Goal: Task Accomplishment & Management: Manage account settings

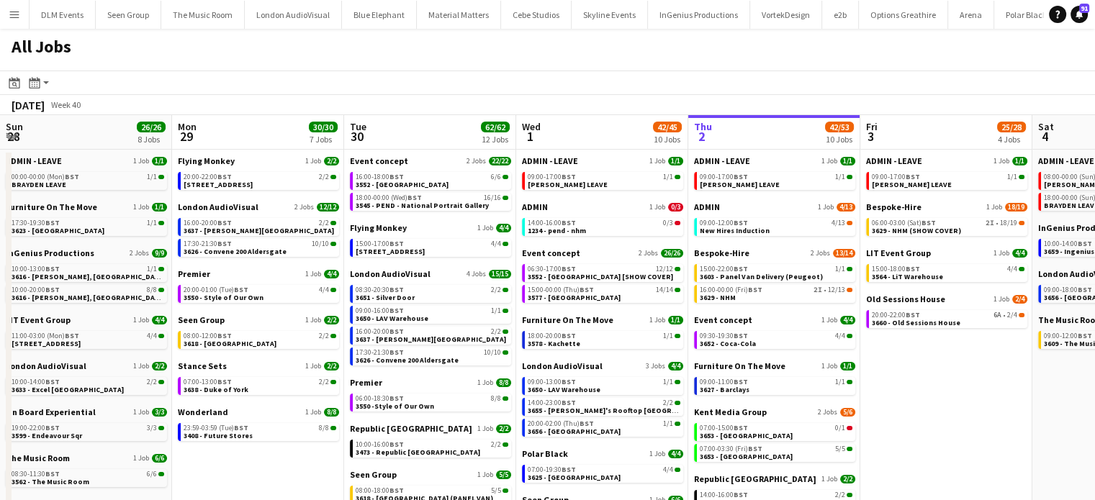
scroll to position [0, 344]
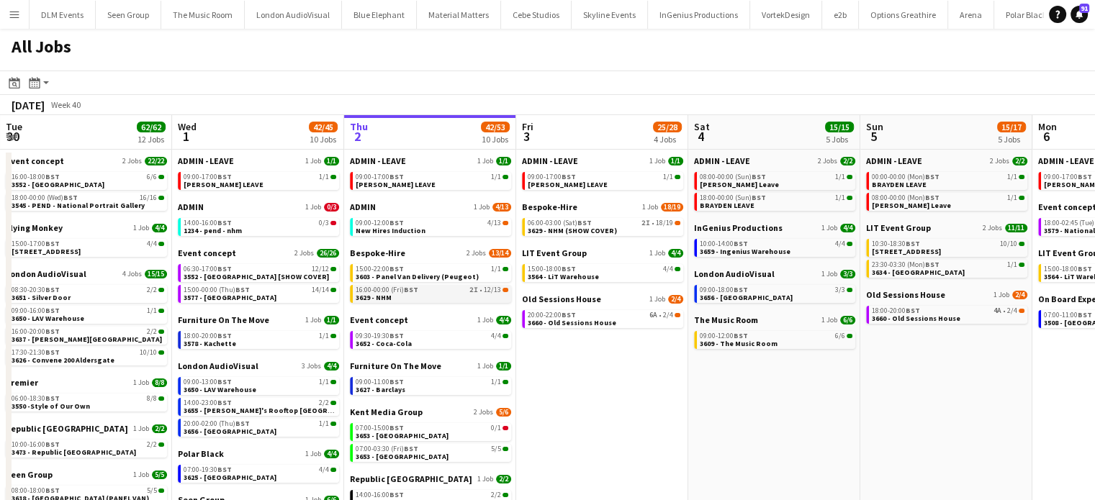
click at [431, 302] on app-brief-job-card "16:00-00:00 (Fri) BST 2I • 12/13 3629 - NHM" at bounding box center [430, 294] width 161 height 18
click at [431, 300] on link "16:00-00:00 (Fri) BST 2I • 12/13 3629 - NHM" at bounding box center [432, 293] width 153 height 17
click at [432, 287] on div "16:00-00:00 (Fri) BST 2I • 12/13" at bounding box center [432, 290] width 153 height 7
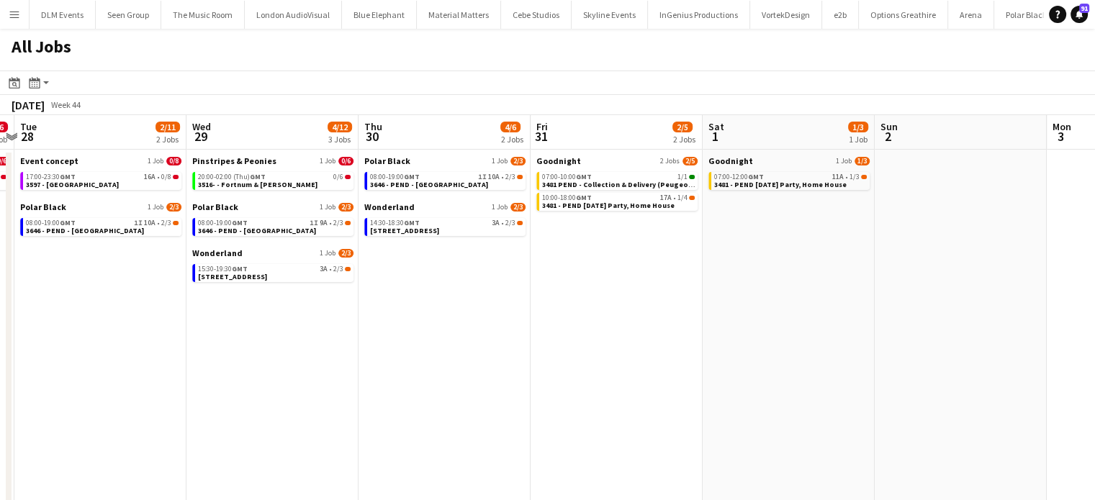
scroll to position [0, 503]
click at [452, 181] on span "3646 - PEND - Skate Lounge Somerset House" at bounding box center [428, 184] width 118 height 9
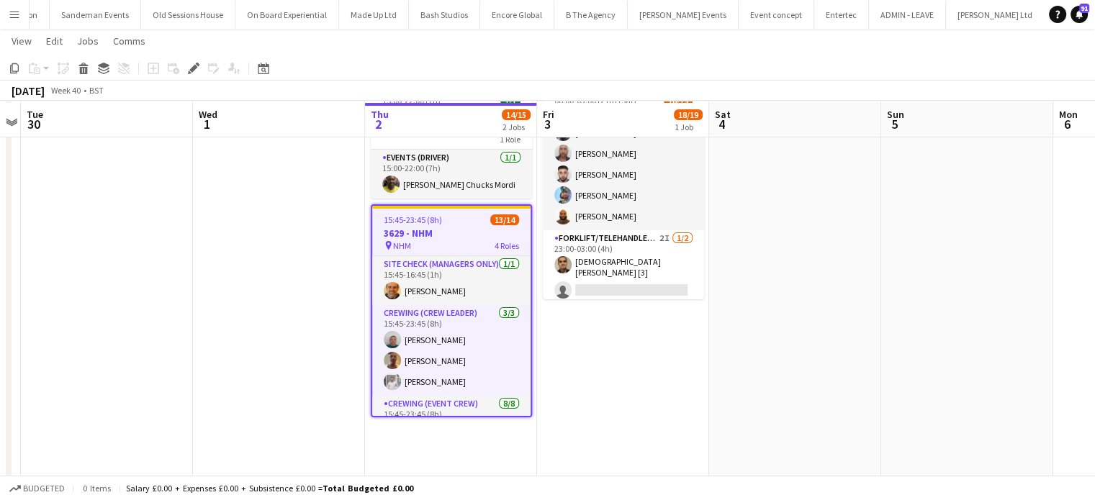
scroll to position [84, 0]
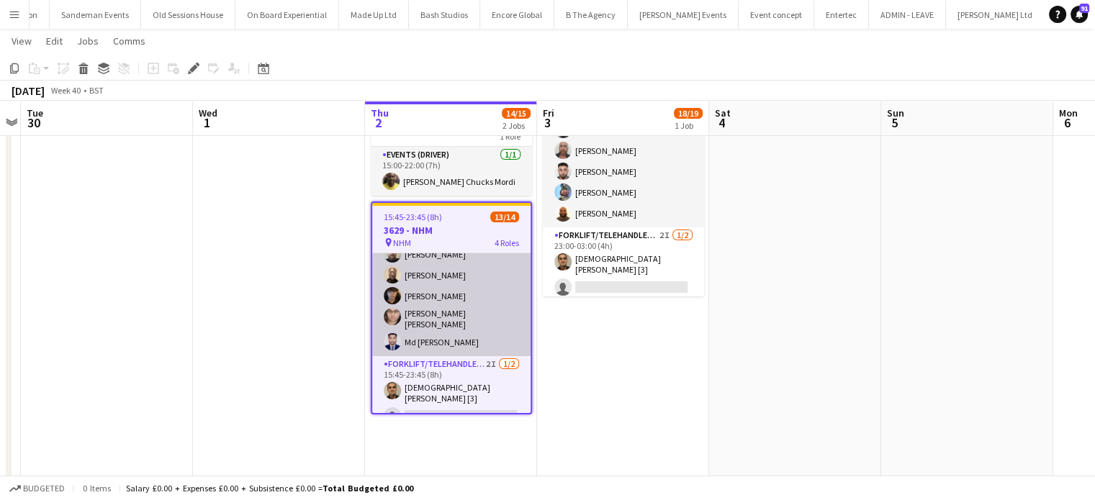
click at [435, 325] on app-card-role "Crewing (Event Crew) 8/8 15:45-23:45 (8h) Allan Horsfield Stephon Johnson Lucia…" at bounding box center [451, 256] width 158 height 199
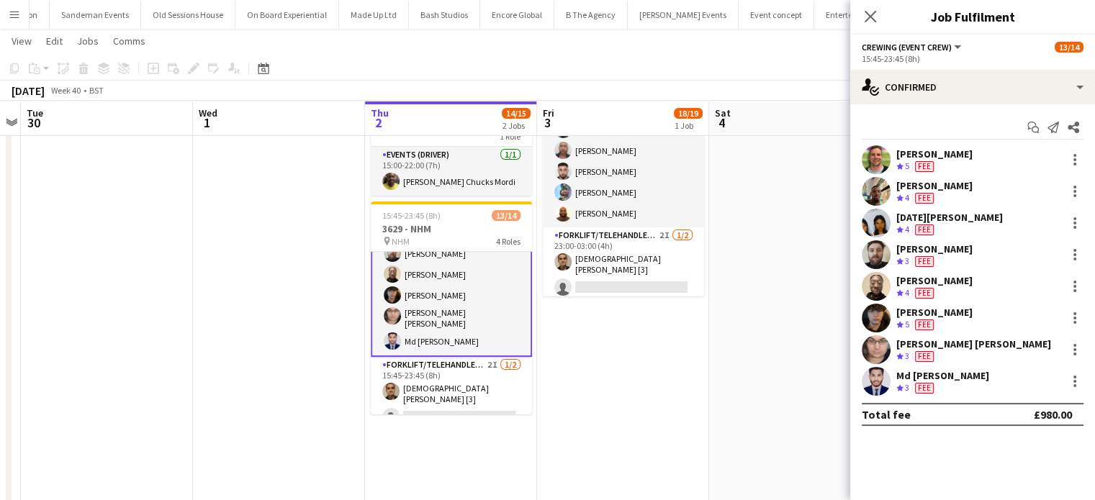
click at [435, 325] on app-card-role "Crewing (Event Crew) 8/8 15:45-23:45 (8h) Allan Horsfield Stephon Johnson Lucia…" at bounding box center [451, 256] width 161 height 202
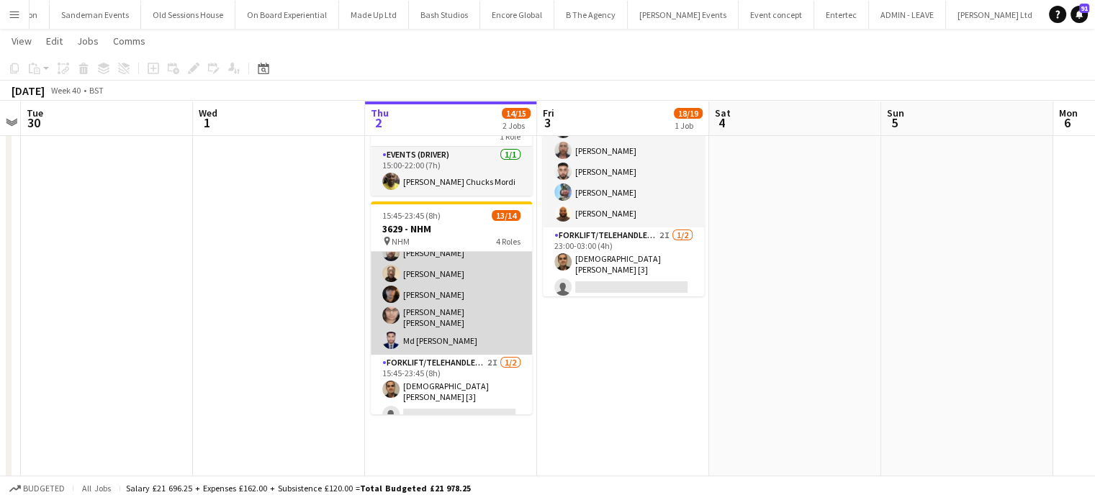
click at [435, 325] on app-card-role "Crewing (Event Crew) 8/8 15:45-23:45 (8h) Allan Horsfield Stephon Johnson Lucia…" at bounding box center [451, 255] width 161 height 199
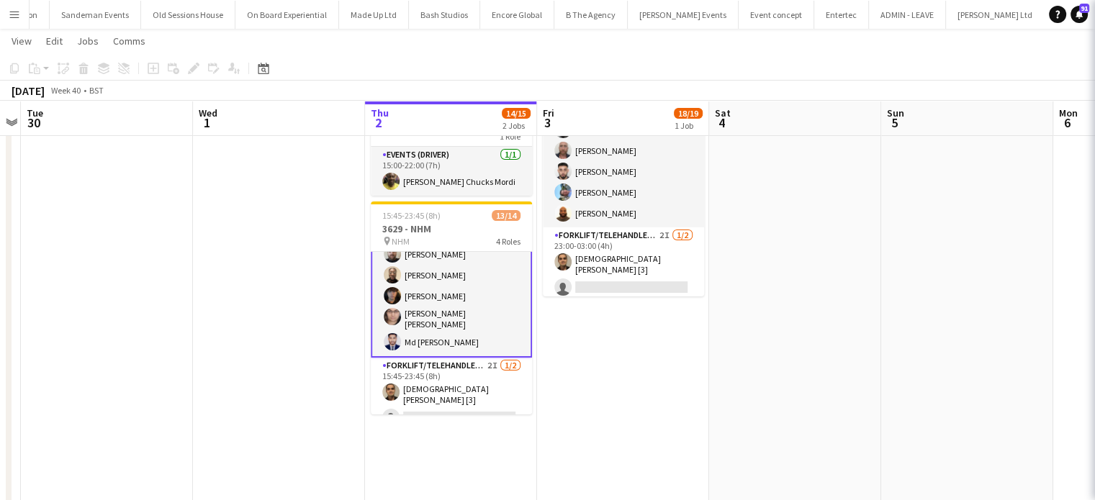
scroll to position [237, 0]
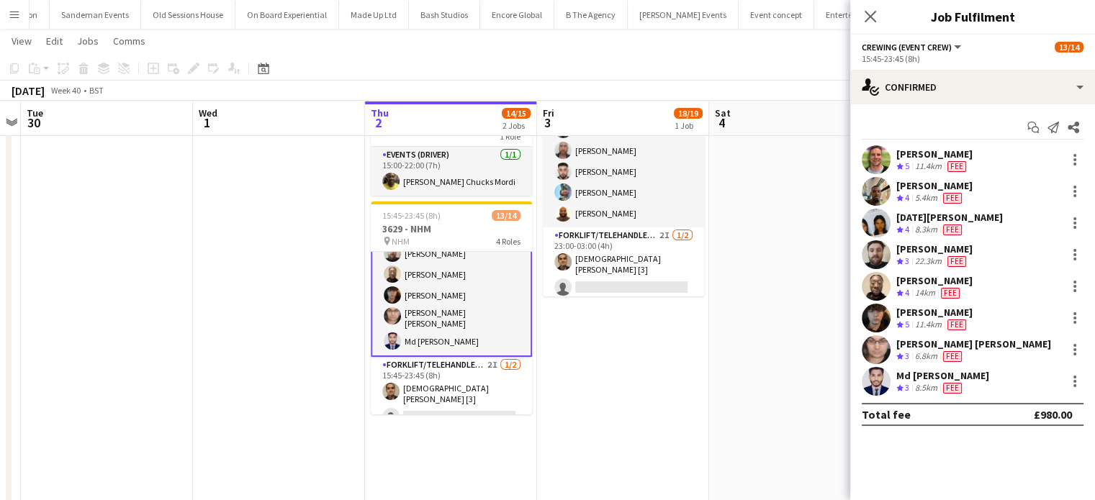
click at [941, 379] on div "Md Mosabbit Hridoy" at bounding box center [943, 375] width 93 height 13
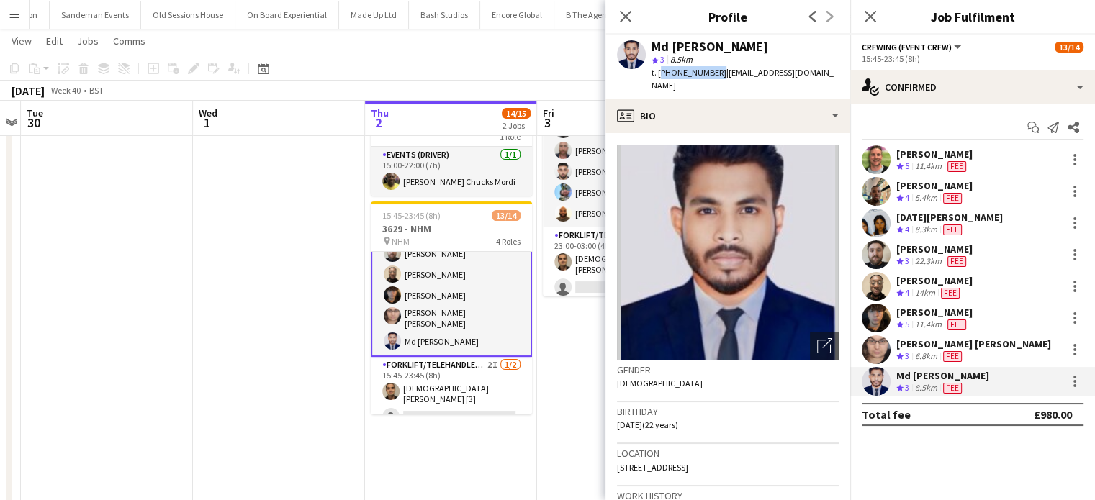
drag, startPoint x: 714, startPoint y: 72, endPoint x: 660, endPoint y: 79, distance: 54.5
click at [660, 79] on div "t. +447940749875 | mosabbithridoy22@gmail.com" at bounding box center [745, 79] width 187 height 26
copy span "+447940749875"
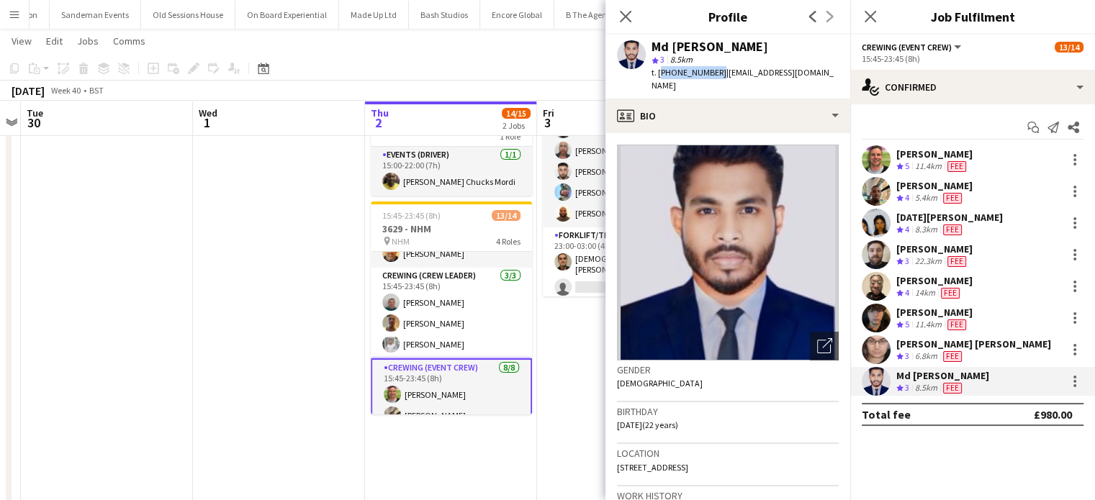
scroll to position [0, 0]
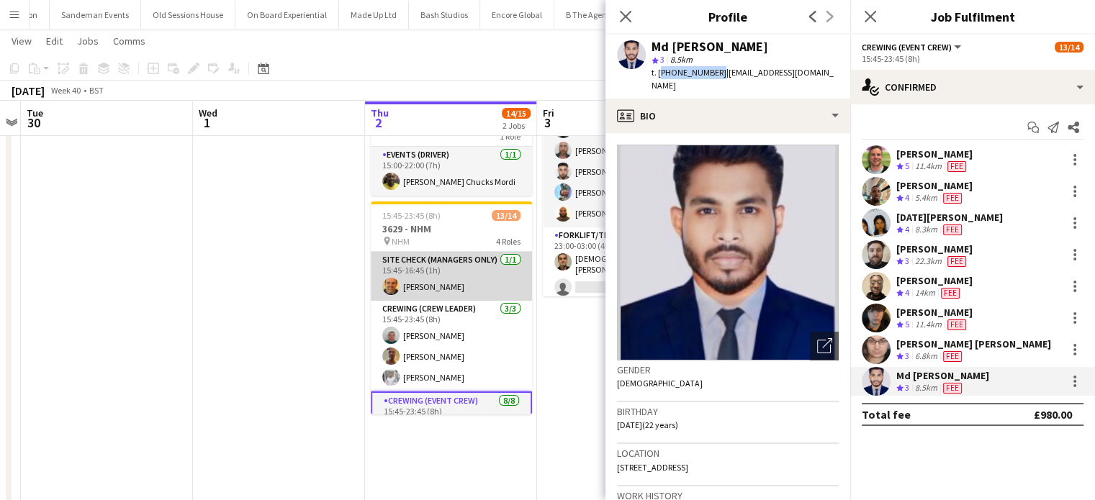
click at [463, 292] on app-card-role "Site Check (Managers Only) 1/1 15:45-16:45 (1h) Shane King" at bounding box center [451, 276] width 161 height 49
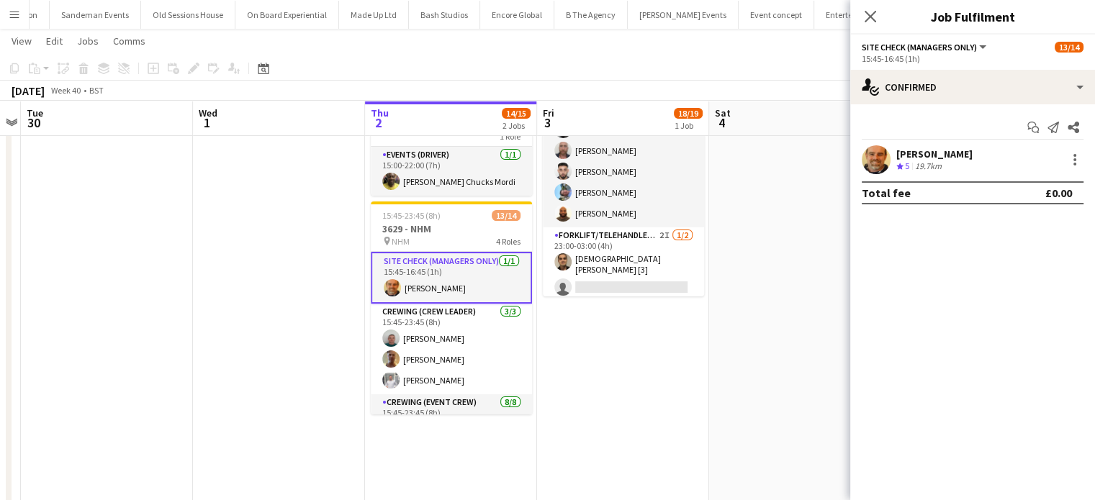
click at [893, 178] on app-confirmed-crew "Shane King Crew rating 5 19.7km Total fee £0.00" at bounding box center [972, 174] width 245 height 59
click at [909, 169] on span "5" at bounding box center [907, 166] width 4 height 11
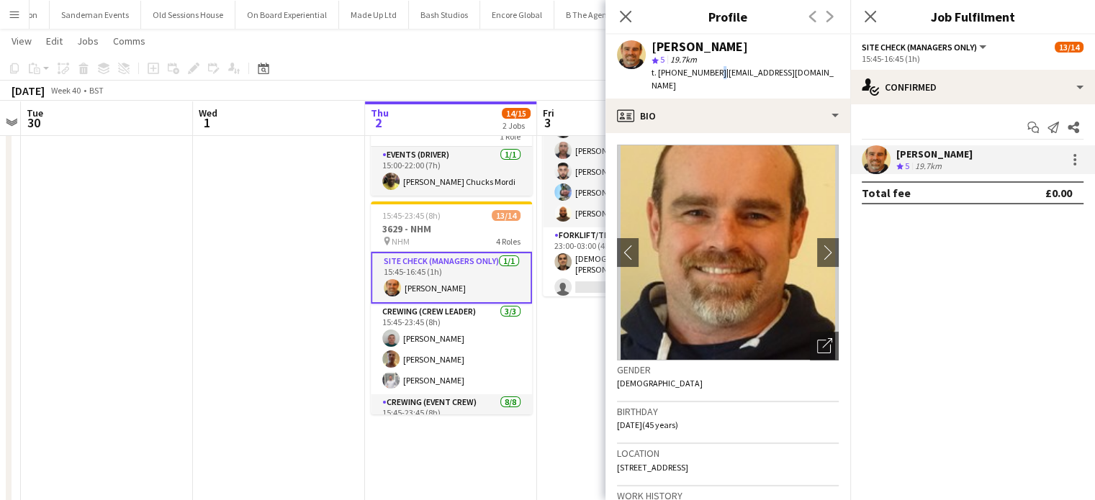
click at [714, 73] on span "t. +447709295702" at bounding box center [689, 72] width 75 height 11
copy span "+447709295702"
drag, startPoint x: 714, startPoint y: 73, endPoint x: 660, endPoint y: 73, distance: 54.0
click at [660, 73] on span "t. +447709295702" at bounding box center [689, 72] width 75 height 11
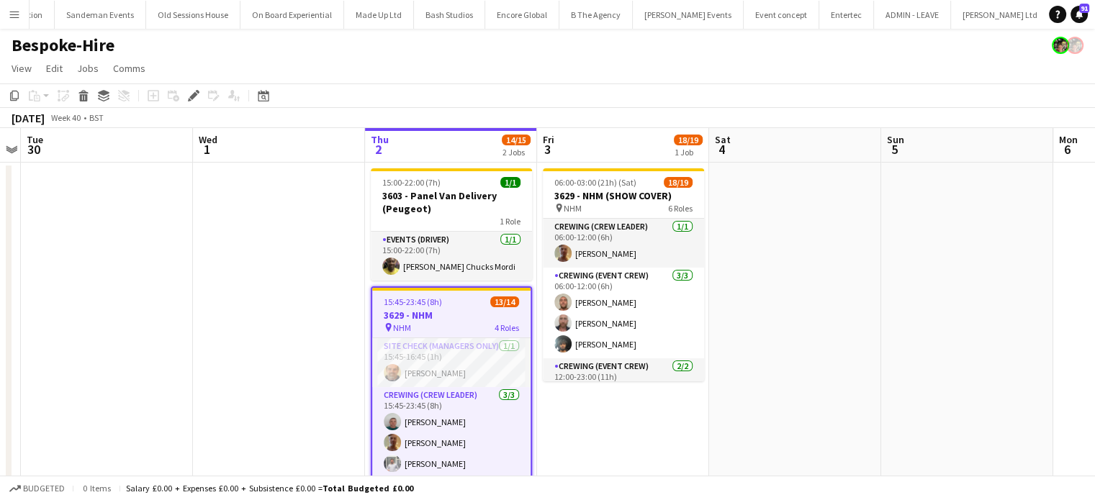
scroll to position [0, 4231]
click at [858, 388] on app-date-cell at bounding box center [795, 392] width 172 height 458
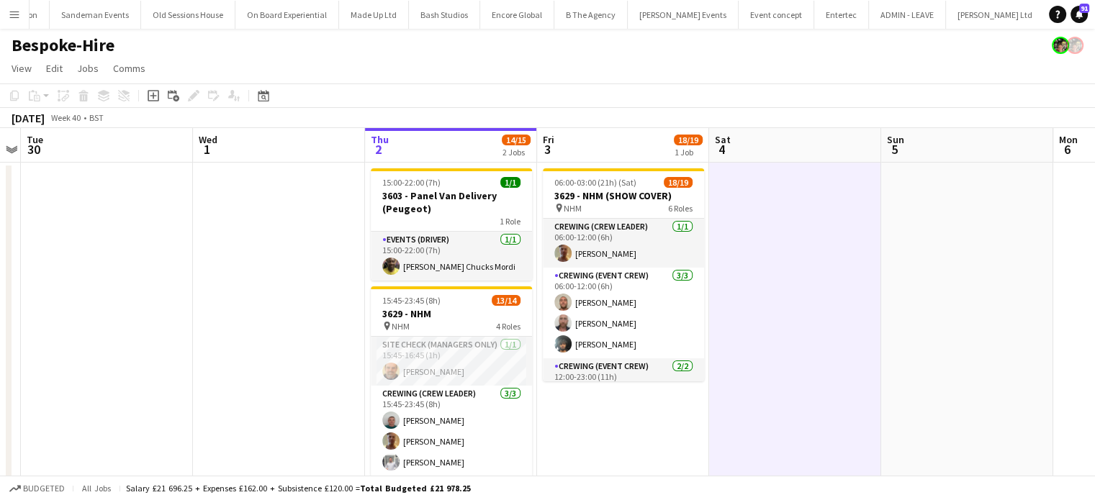
click at [677, 405] on app-date-cell "06:00-03:00 (21h) (Sat) 18/19 3629 - NHM (SHOW COVER) pin NHM 6 Roles Crewing (…" at bounding box center [623, 392] width 172 height 458
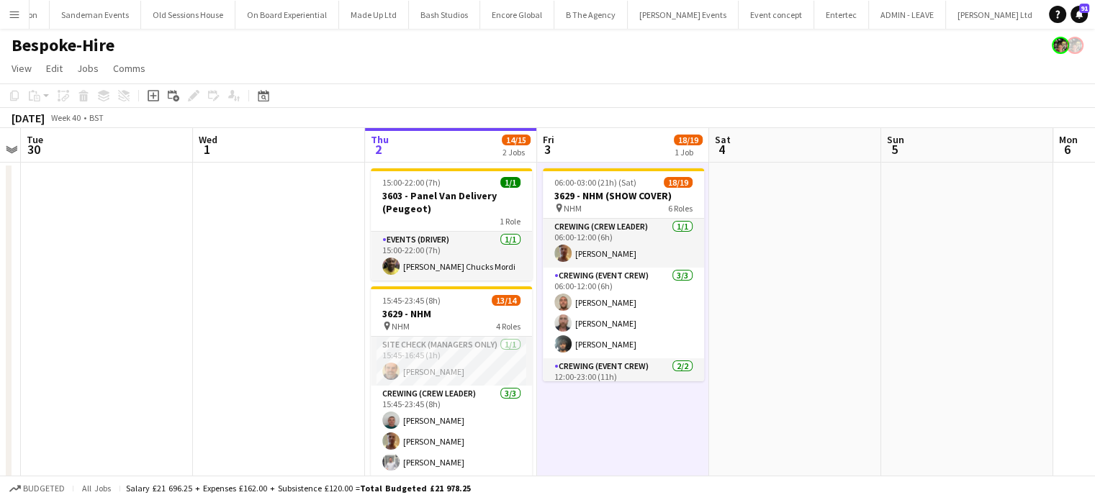
click at [677, 405] on app-date-cell "06:00-03:00 (21h) (Sat) 18/19 3629 - NHM (SHOW COVER) pin NHM 6 Roles Crewing (…" at bounding box center [623, 392] width 172 height 458
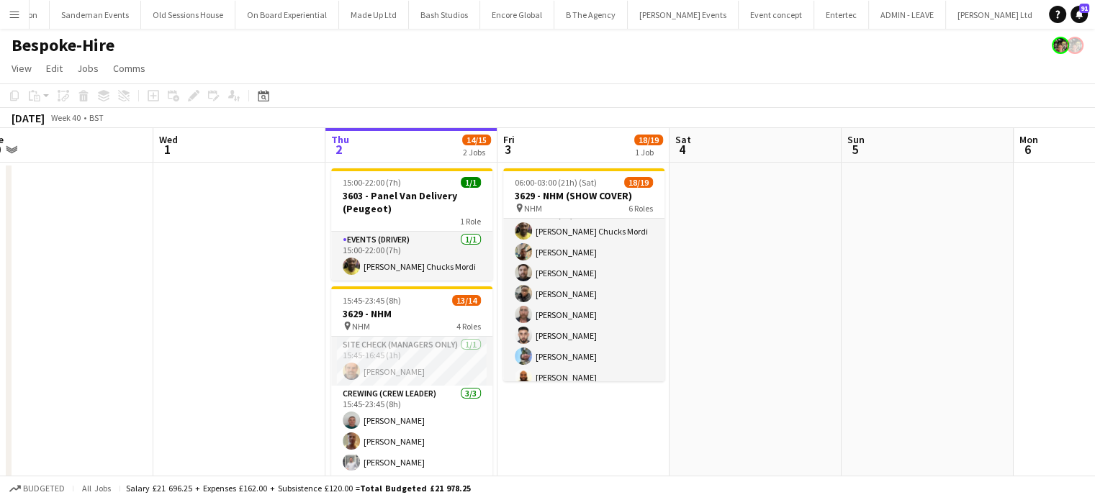
scroll to position [402, 0]
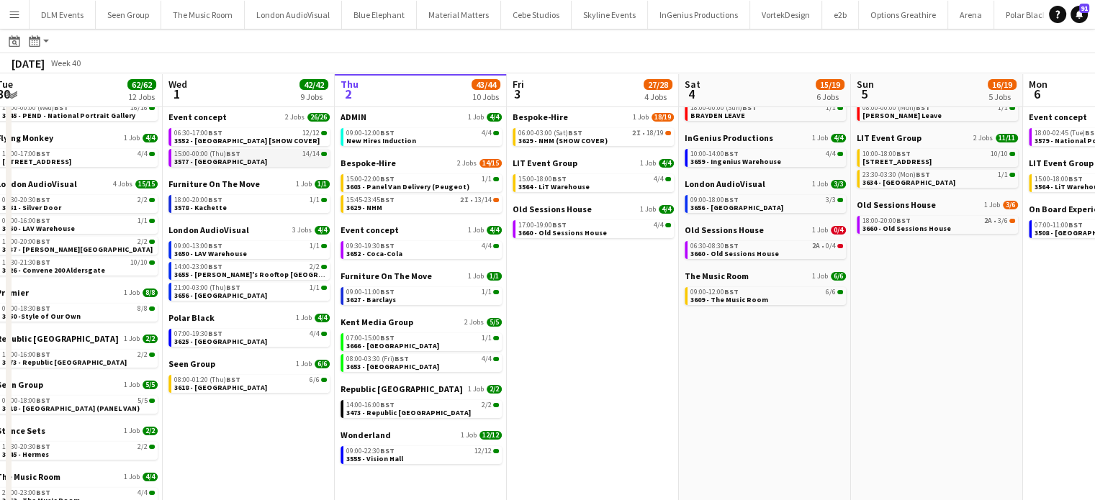
scroll to position [88, 0]
click at [20, 9] on button "Menu" at bounding box center [14, 14] width 29 height 29
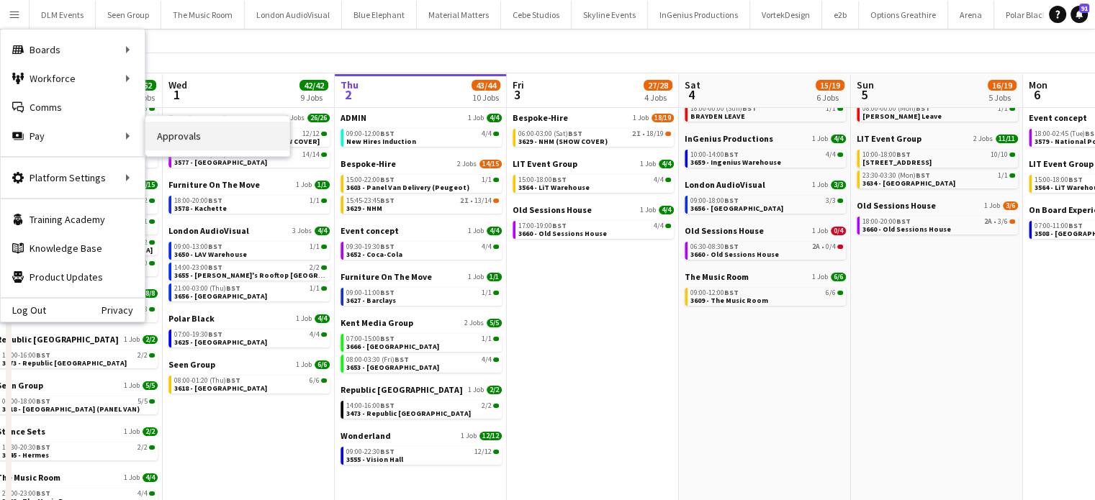
click at [169, 138] on link "Approvals" at bounding box center [217, 136] width 144 height 29
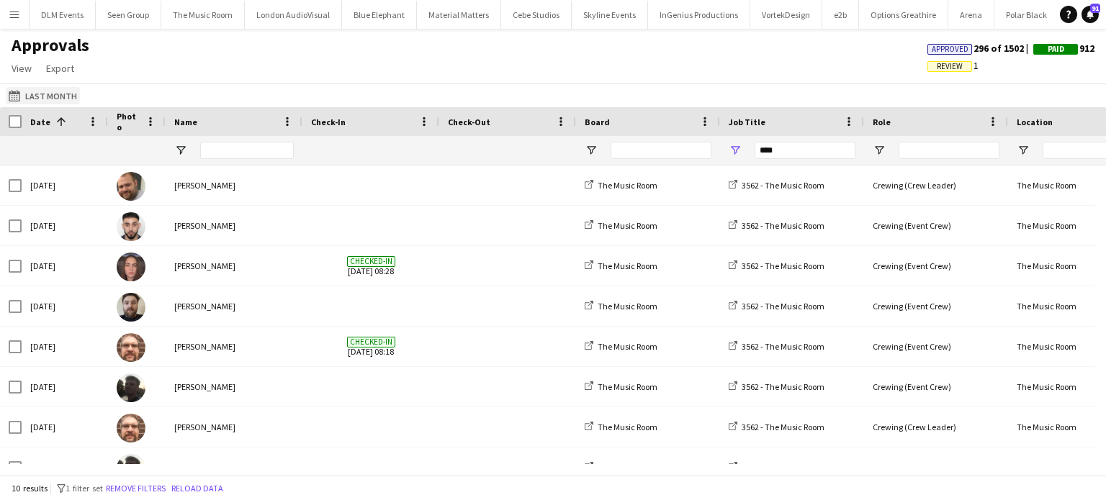
click at [60, 91] on button "Last Month Last Month" at bounding box center [43, 95] width 74 height 17
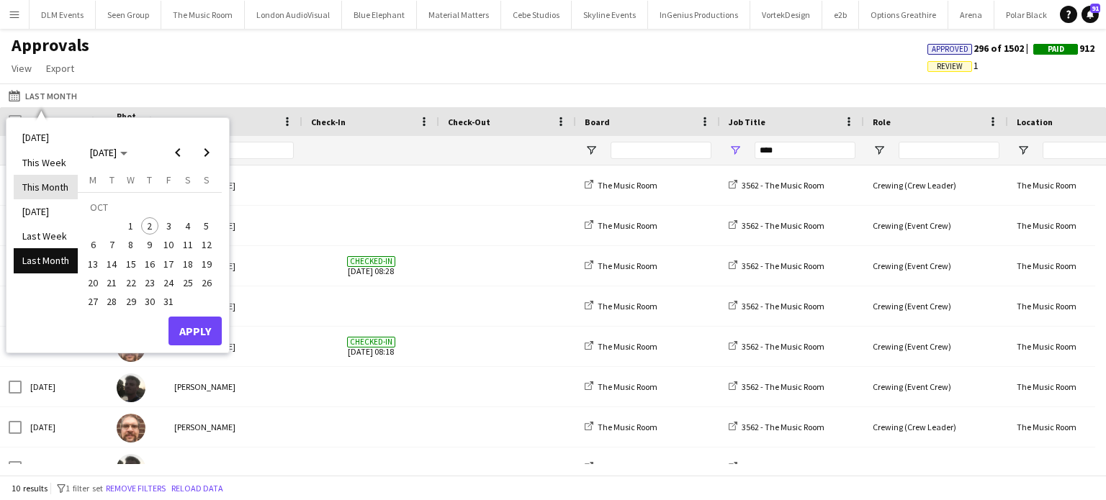
click at [50, 188] on li "This Month" at bounding box center [46, 187] width 64 height 24
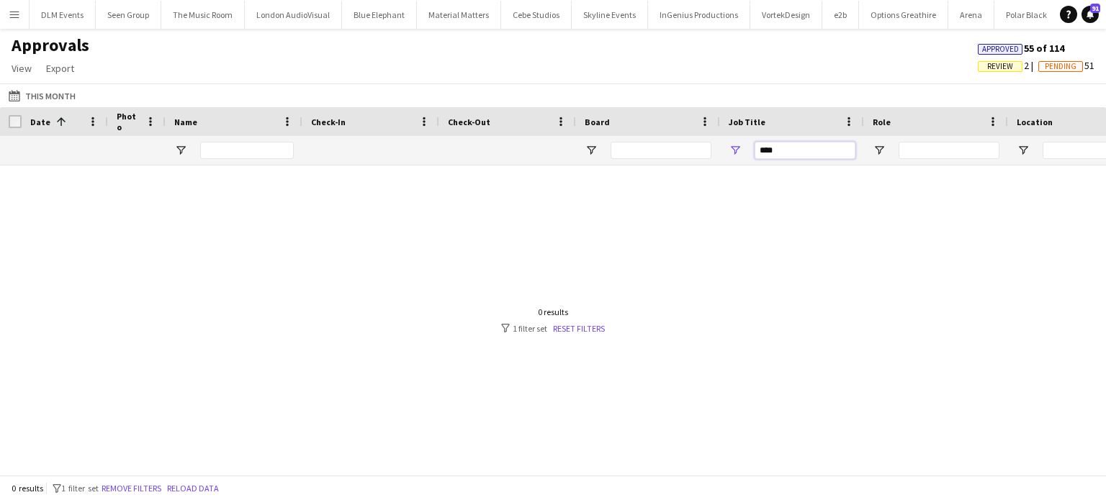
click at [782, 152] on input "****" at bounding box center [805, 150] width 101 height 17
type input "****"
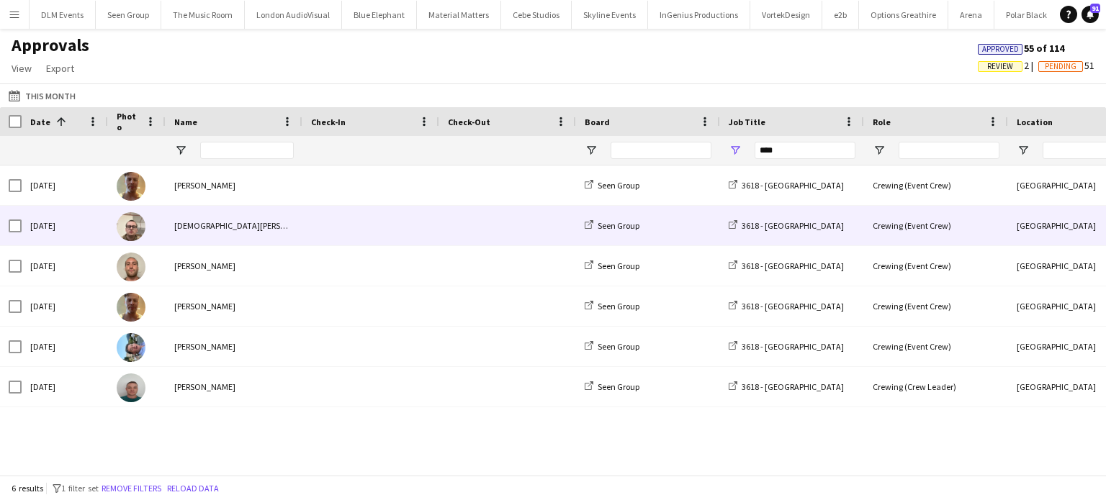
click at [325, 207] on span at bounding box center [371, 226] width 120 height 40
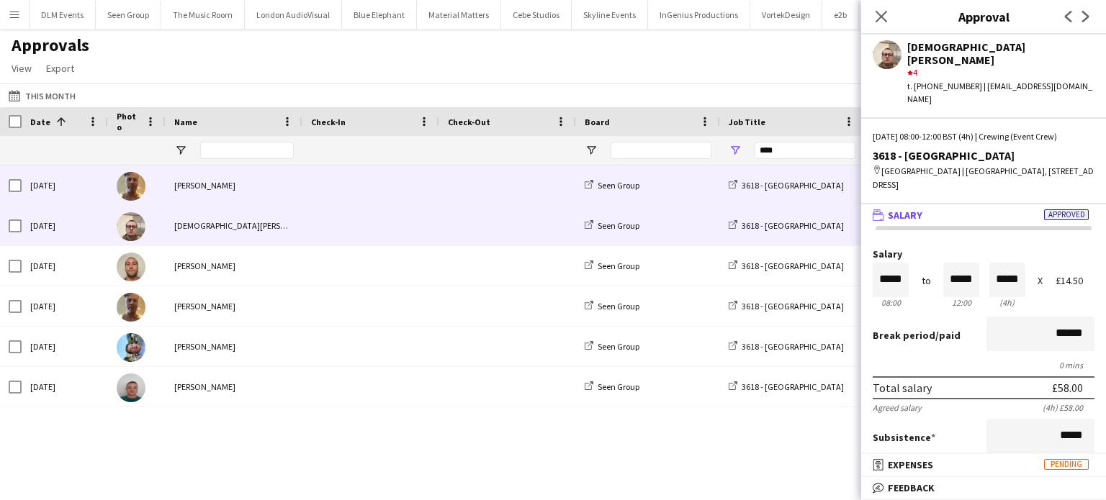
click at [301, 192] on div "Jason Aspinall" at bounding box center [234, 186] width 137 height 40
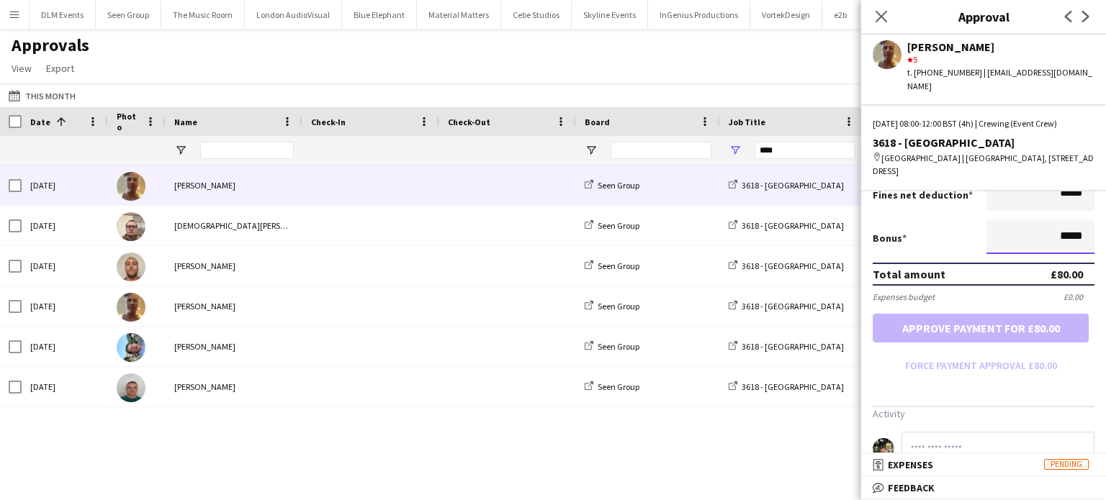
click at [1054, 236] on input "*****" at bounding box center [1041, 237] width 108 height 35
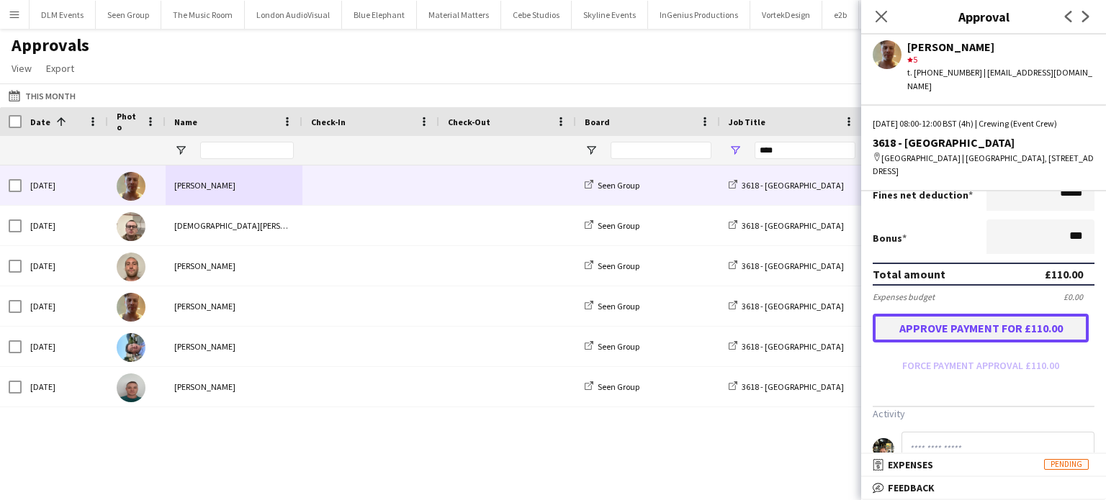
type input "******"
click at [1006, 315] on button "Approve payment for £110.00" at bounding box center [981, 328] width 216 height 29
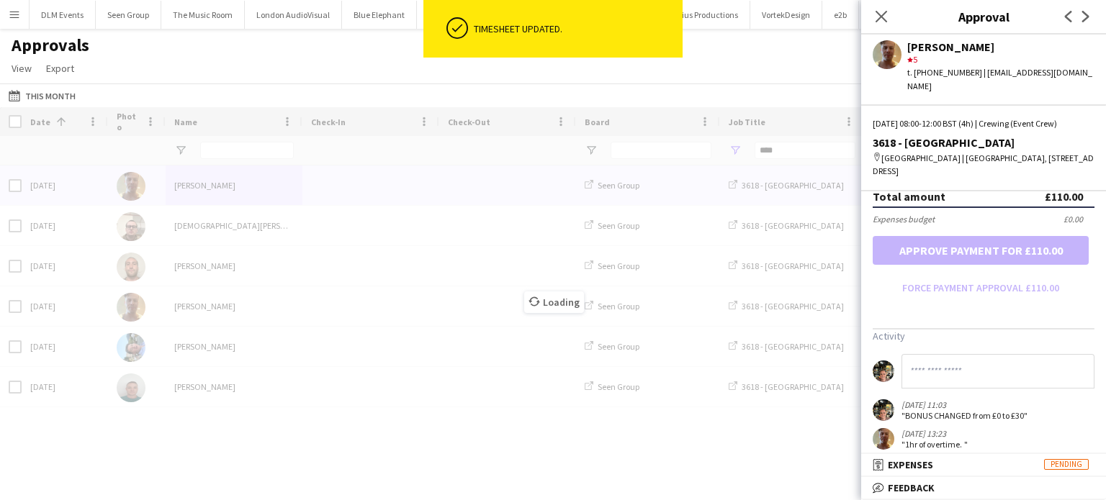
click at [961, 354] on input at bounding box center [998, 371] width 193 height 35
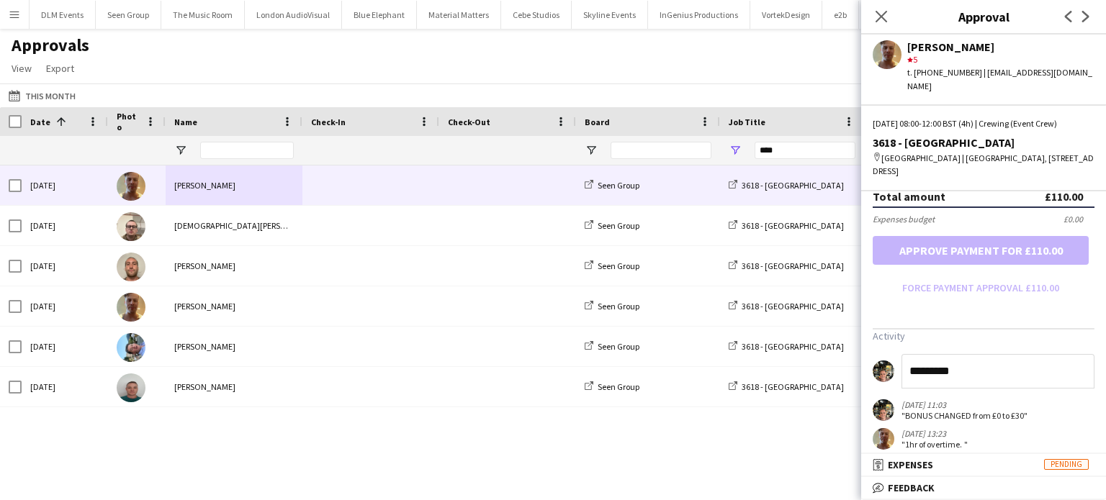
type input "*********"
click at [997, 212] on form "Salary ***** 08:00 to ***** 12:00 ***** (4h) X £20.00 Break period /paid ******…" at bounding box center [983, 63] width 245 height 474
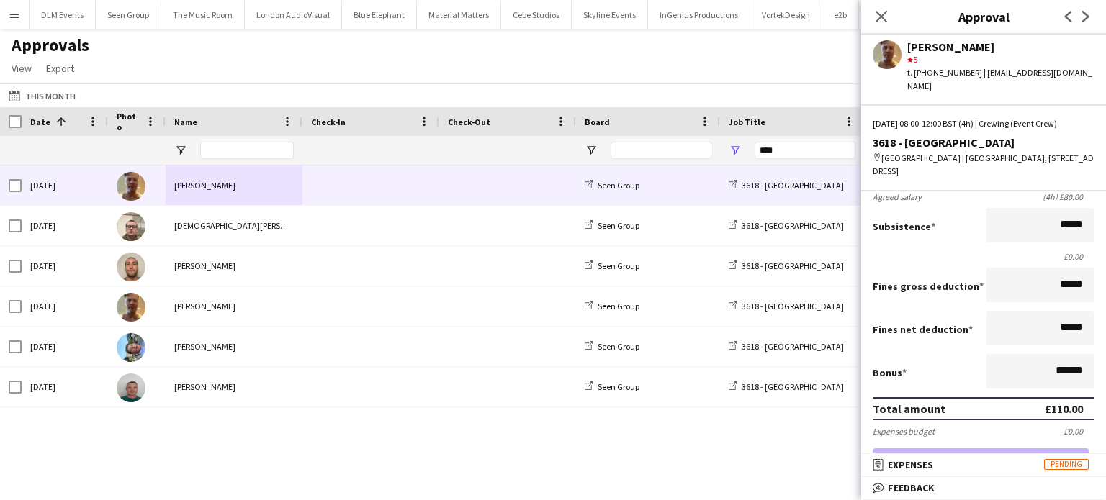
click at [14, 15] on app-icon "Menu" at bounding box center [15, 15] width 12 height 12
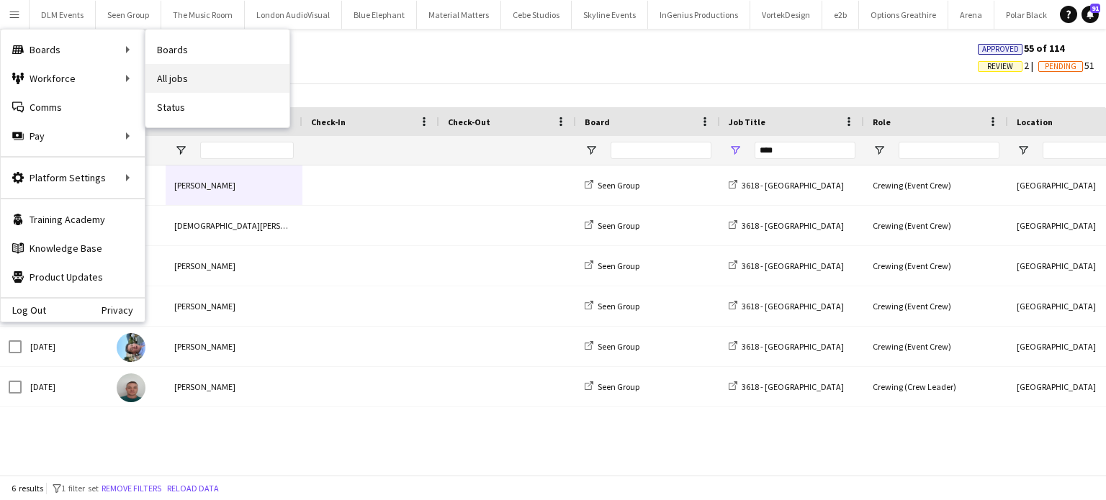
click at [175, 70] on link "All jobs" at bounding box center [217, 78] width 144 height 29
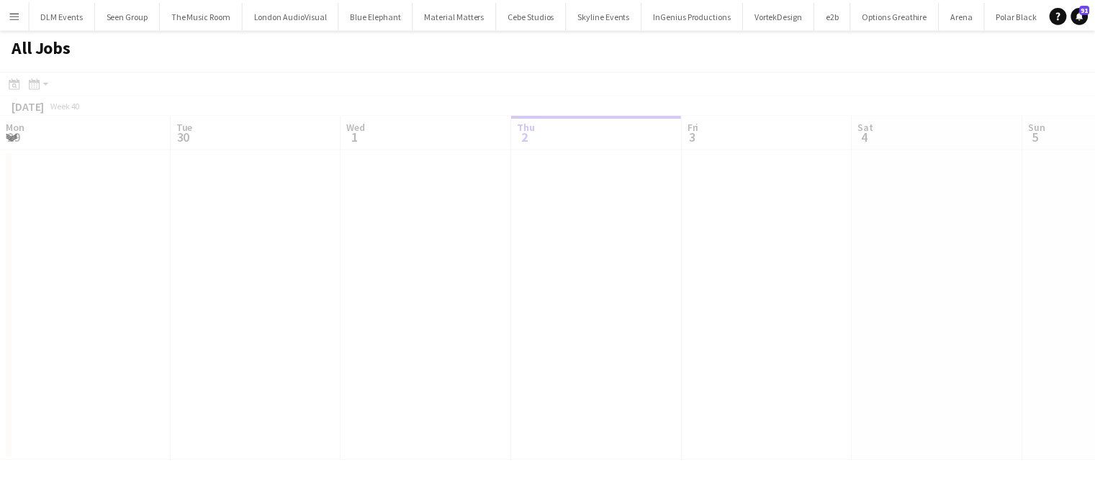
scroll to position [0, 344]
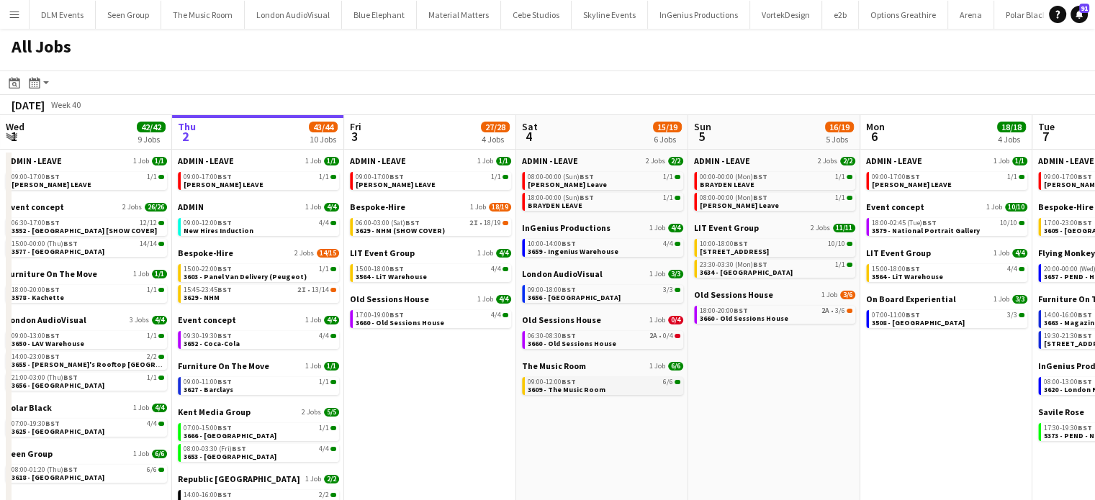
click at [650, 388] on link "09:00-12:00 BST 6/6 3609 - The Music Room" at bounding box center [604, 385] width 153 height 17
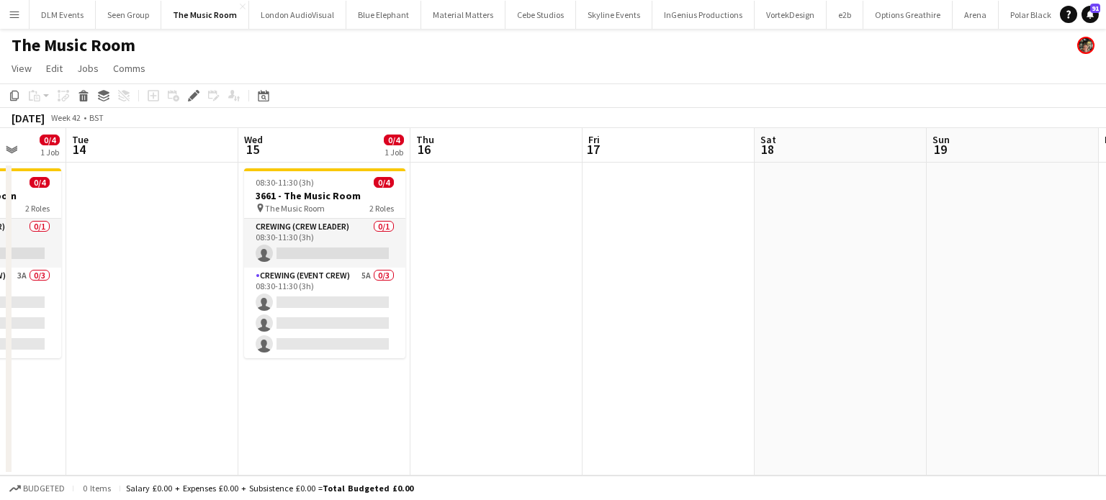
scroll to position [0, 449]
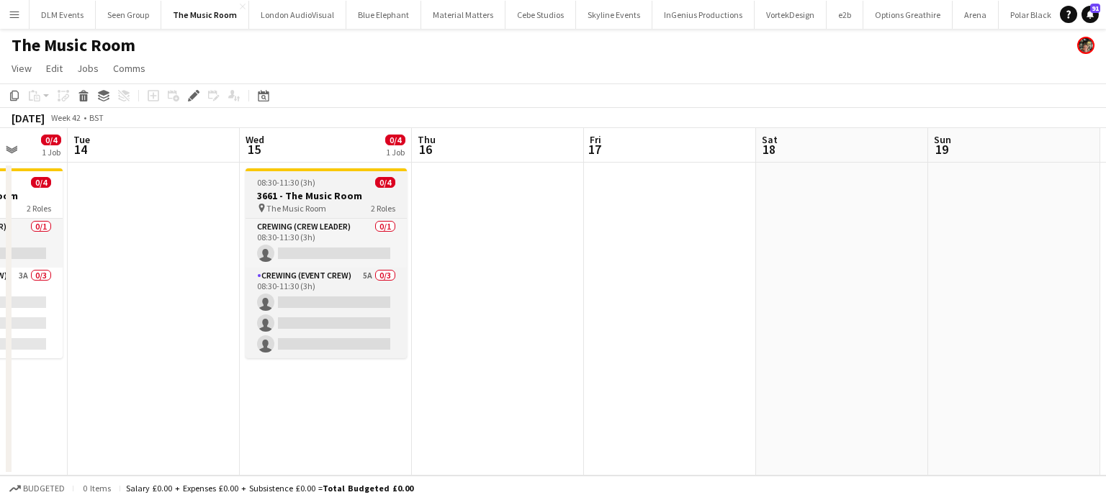
click at [346, 174] on app-job-card "08:30-11:30 (3h) 0/4 3661 - The Music Room pin The Music Room 2 Roles Crewing (…" at bounding box center [326, 263] width 161 height 190
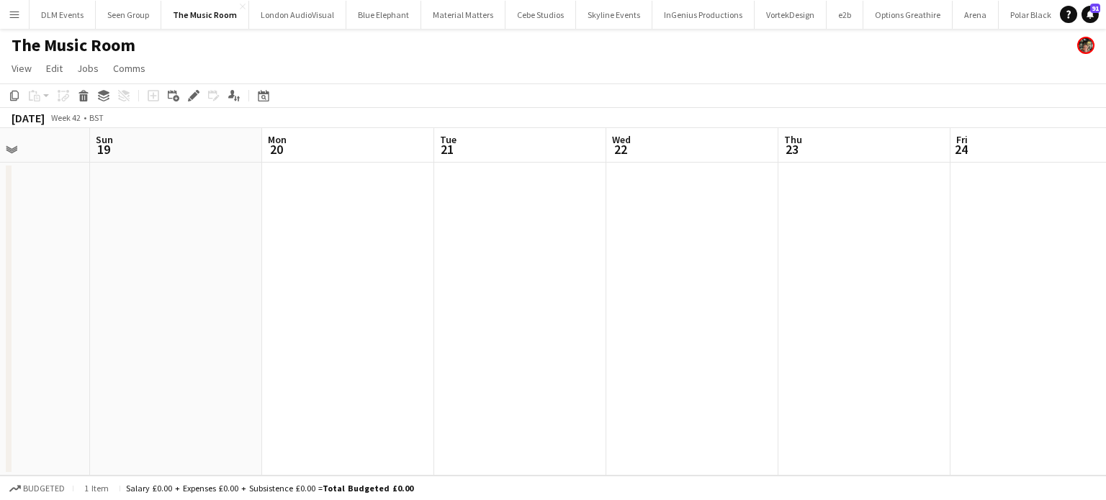
scroll to position [0, 599]
click at [372, 237] on app-date-cell at bounding box center [347, 319] width 172 height 313
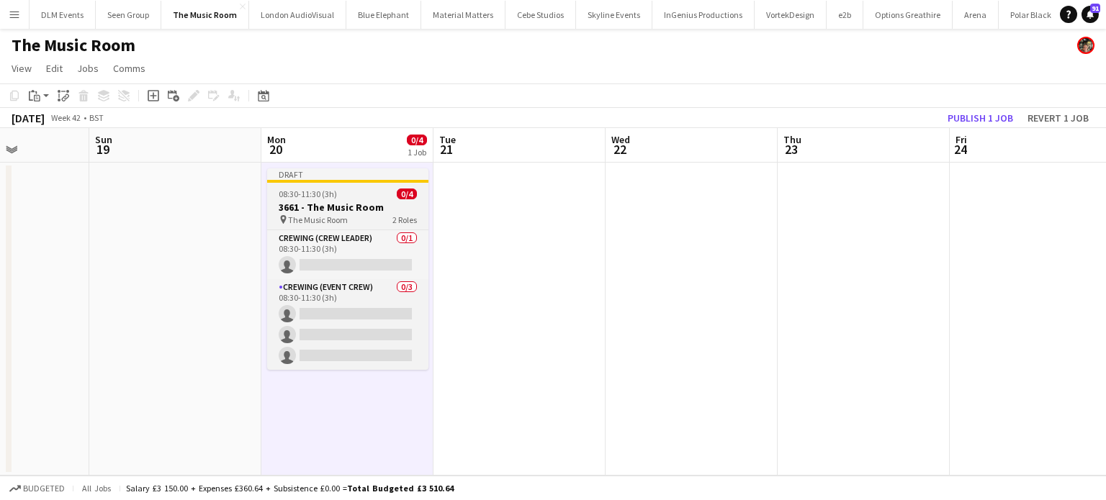
click at [336, 187] on app-job-card "Draft 08:30-11:30 (3h) 0/4 3661 - The Music Room pin The Music Room 2 Roles Cre…" at bounding box center [347, 269] width 161 height 202
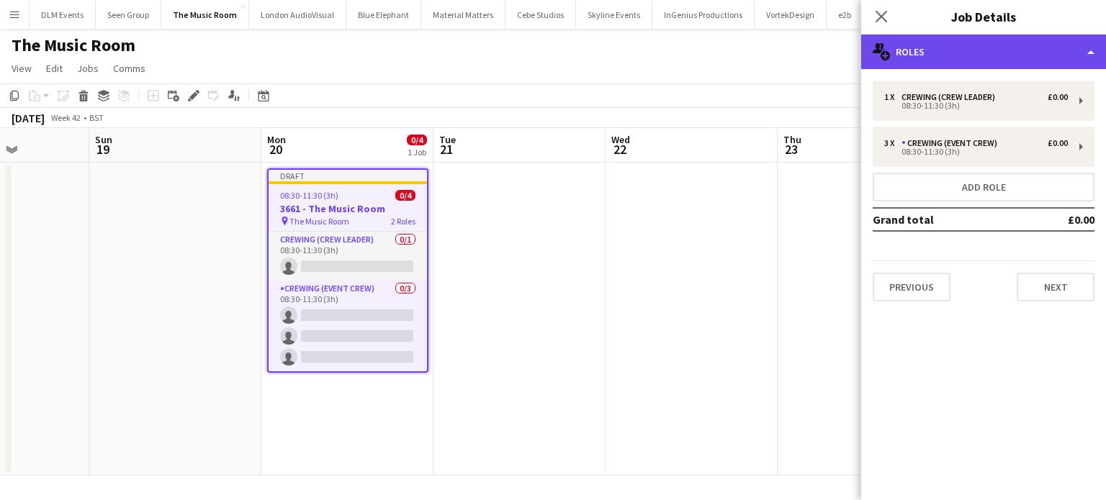
click at [1001, 37] on div "multiple-users-add Roles" at bounding box center [983, 52] width 245 height 35
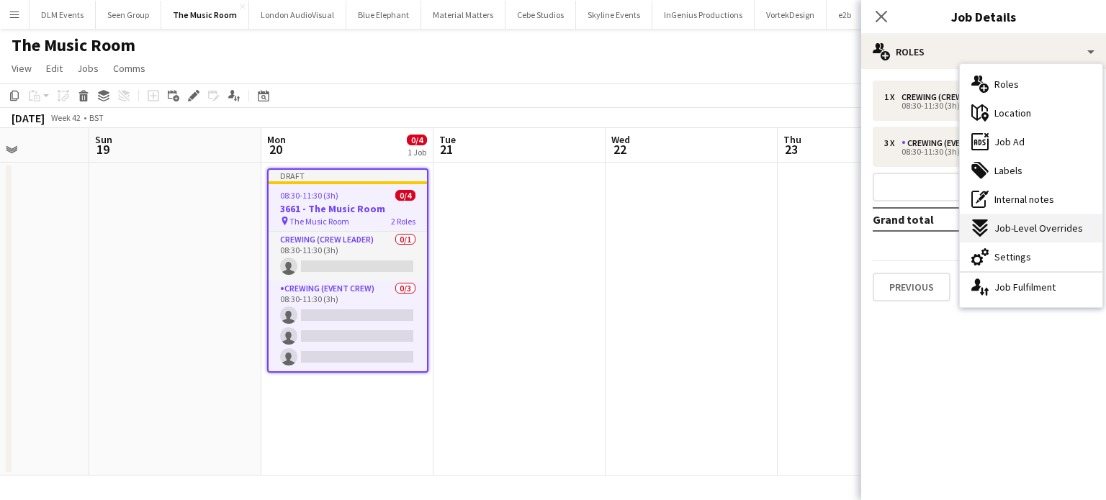
click at [999, 240] on div "expand-all-down Job-Level Overrides" at bounding box center [1031, 228] width 143 height 29
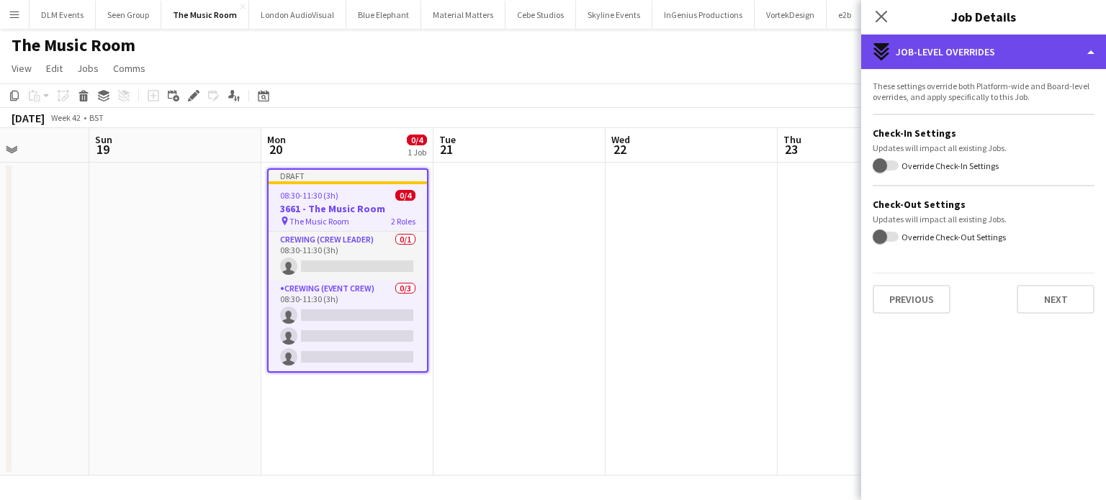
click at [954, 43] on div "expand-all-down Job-Level Overrides" at bounding box center [983, 52] width 245 height 35
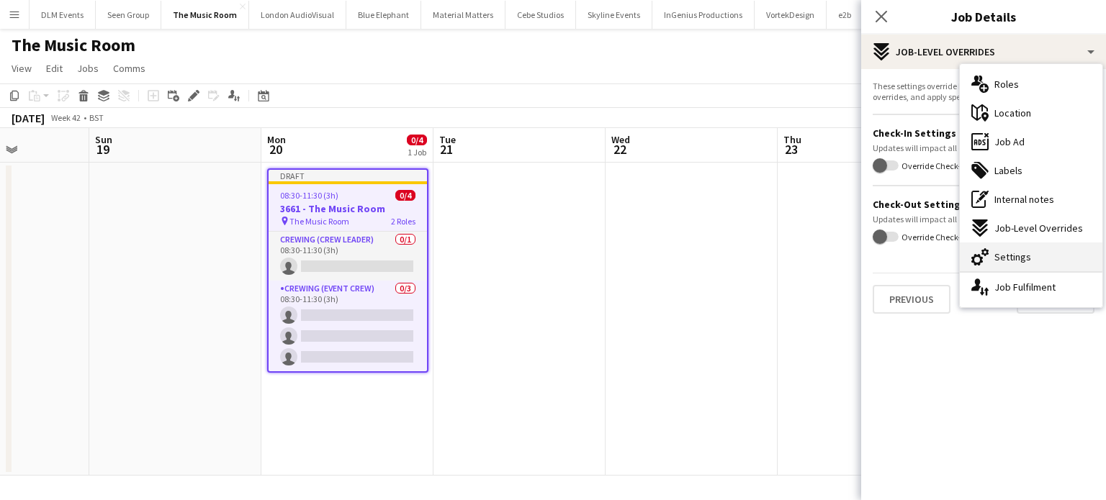
click at [998, 247] on div "cog-double-3 Settings" at bounding box center [1031, 257] width 143 height 29
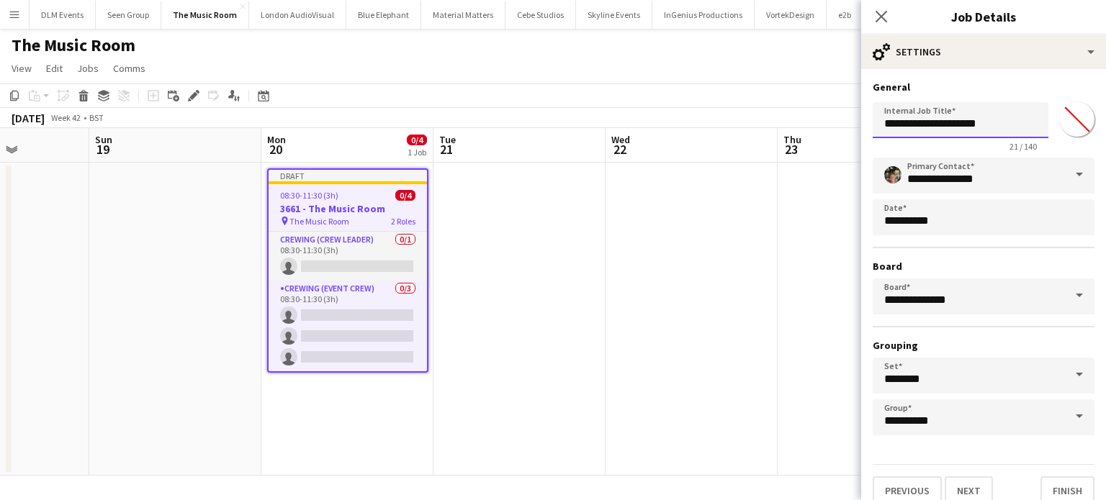
click at [906, 125] on input "**********" at bounding box center [961, 120] width 176 height 36
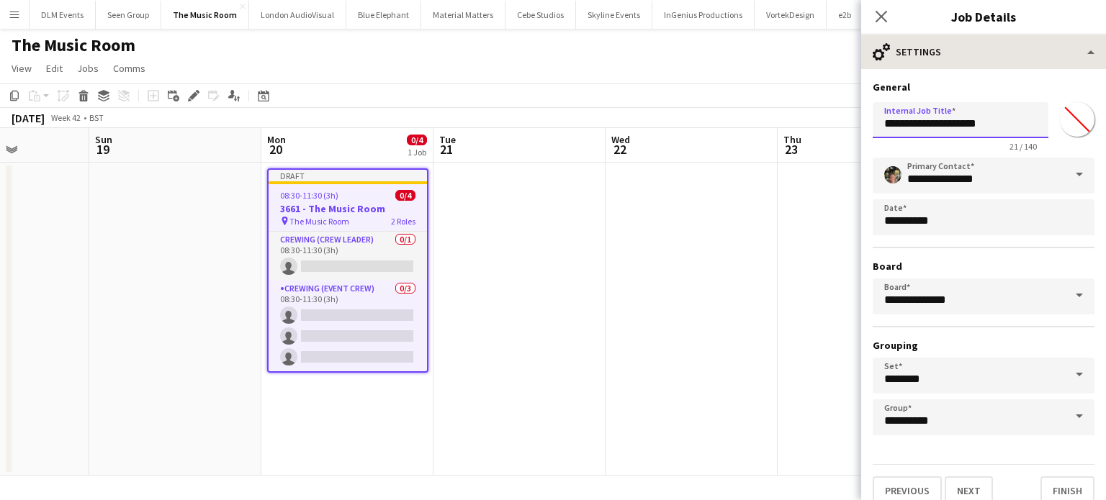
type input "**********"
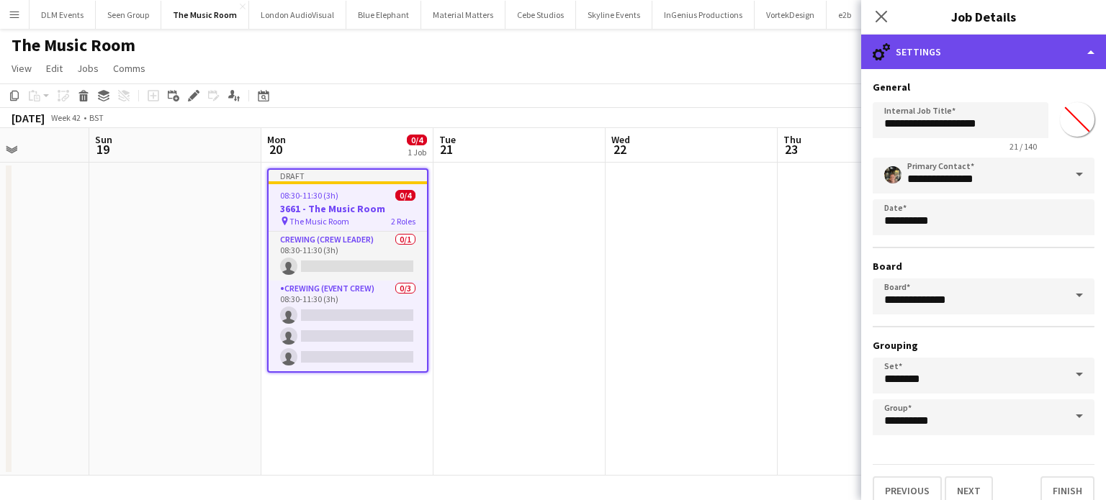
click at [985, 62] on div "cog-double-3 Settings" at bounding box center [983, 52] width 245 height 35
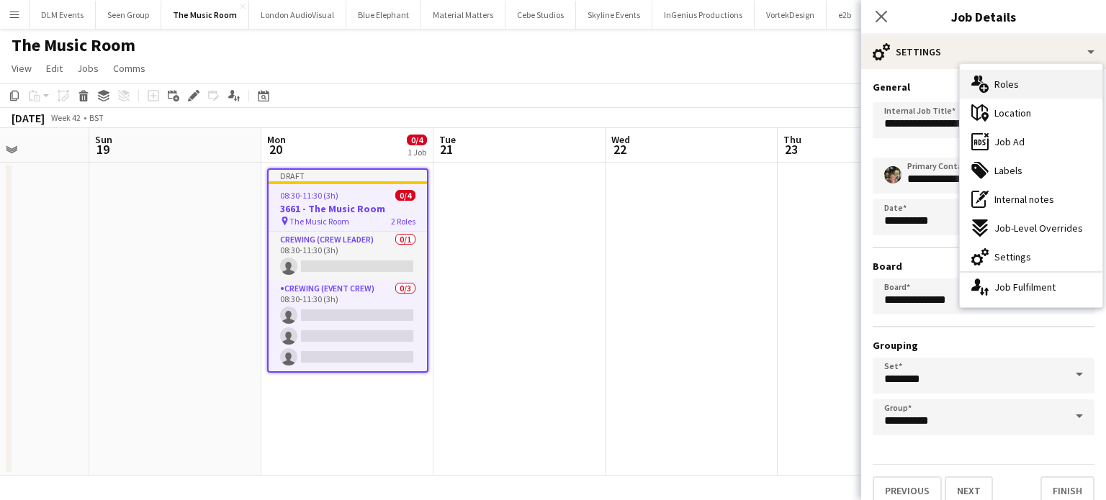
click at [1002, 78] on span "Roles" at bounding box center [1006, 84] width 24 height 13
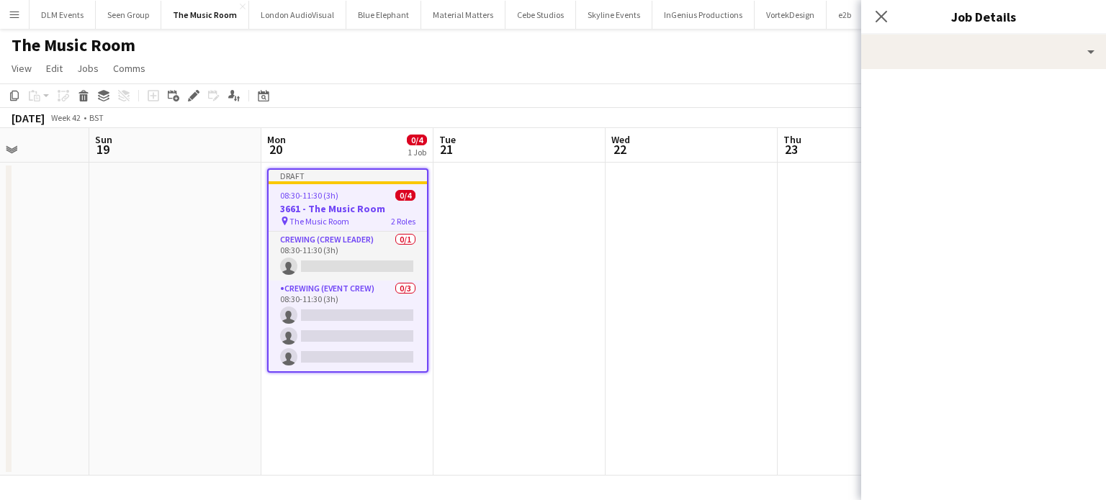
click at [392, 193] on div "08:30-11:30 (3h) 0/4" at bounding box center [348, 195] width 158 height 11
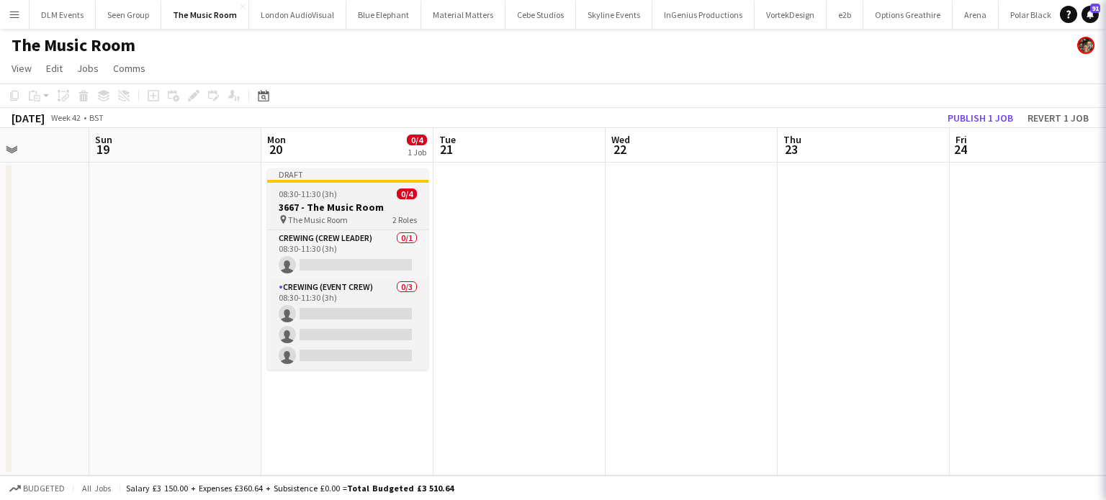
click at [392, 193] on div "08:30-11:30 (3h) 0/4" at bounding box center [347, 194] width 161 height 11
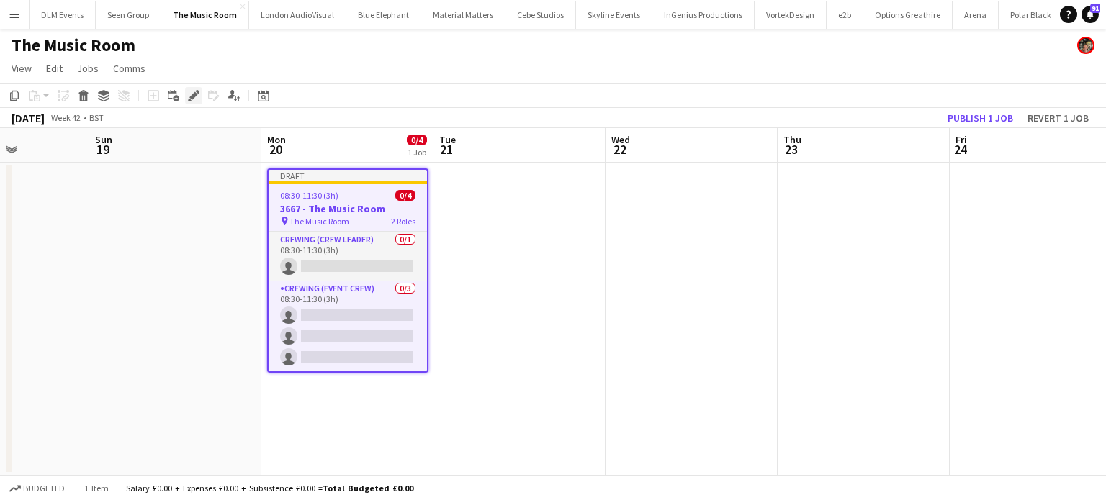
click at [193, 98] on icon at bounding box center [193, 96] width 8 height 8
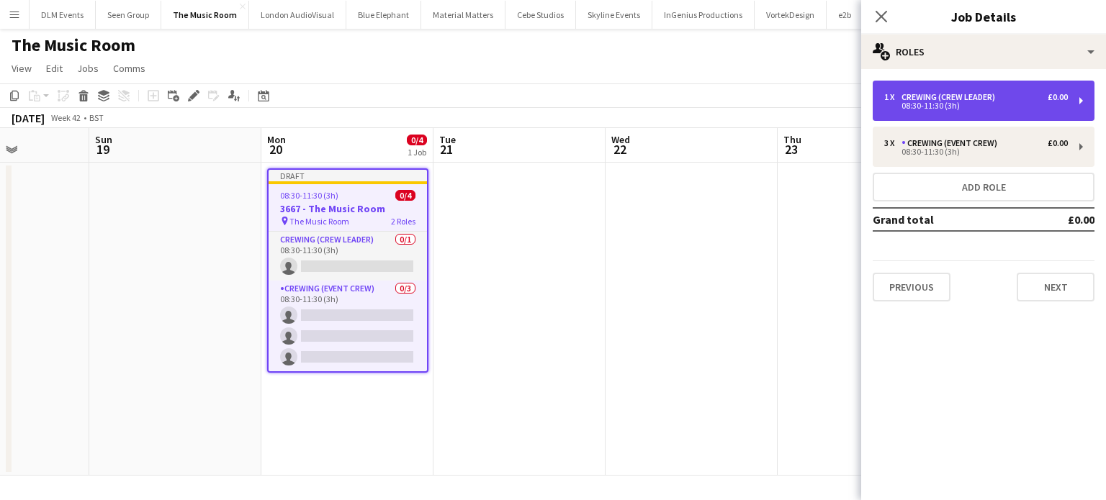
click at [979, 94] on div "Crewing (Crew Leader)" at bounding box center [951, 97] width 99 height 10
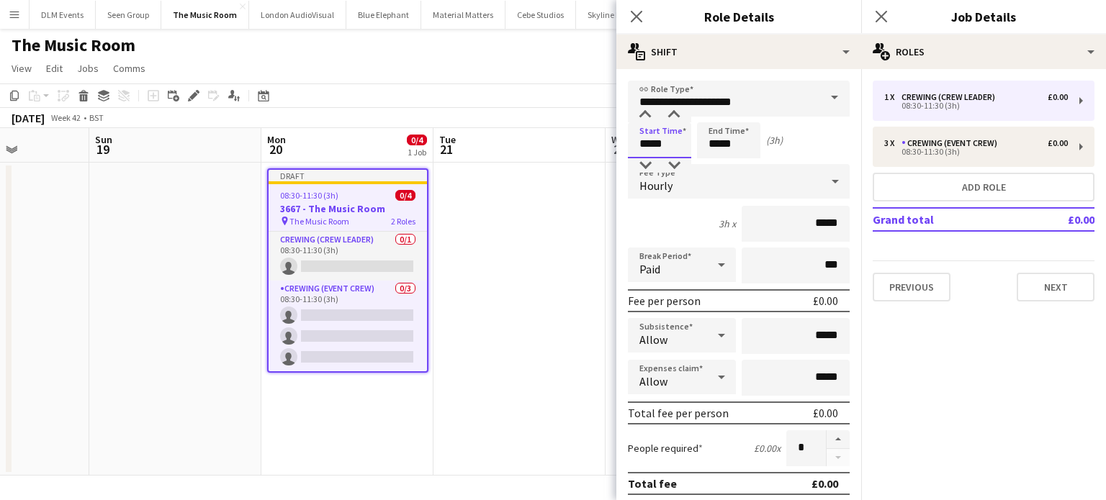
click at [668, 145] on input "*****" at bounding box center [659, 140] width 63 height 36
type input "*****"
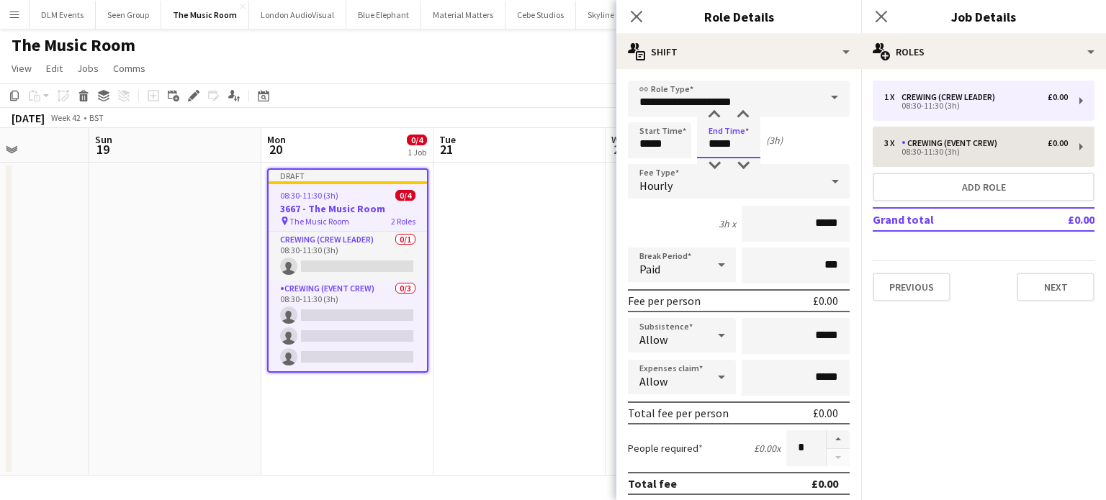
type input "*****"
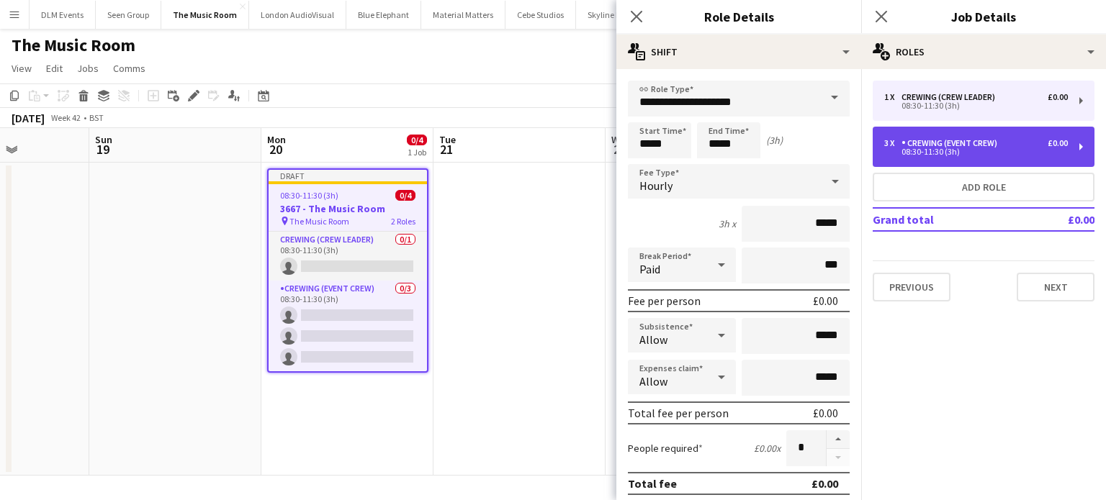
click at [935, 152] on div "08:30-11:30 (3h)" at bounding box center [976, 151] width 184 height 7
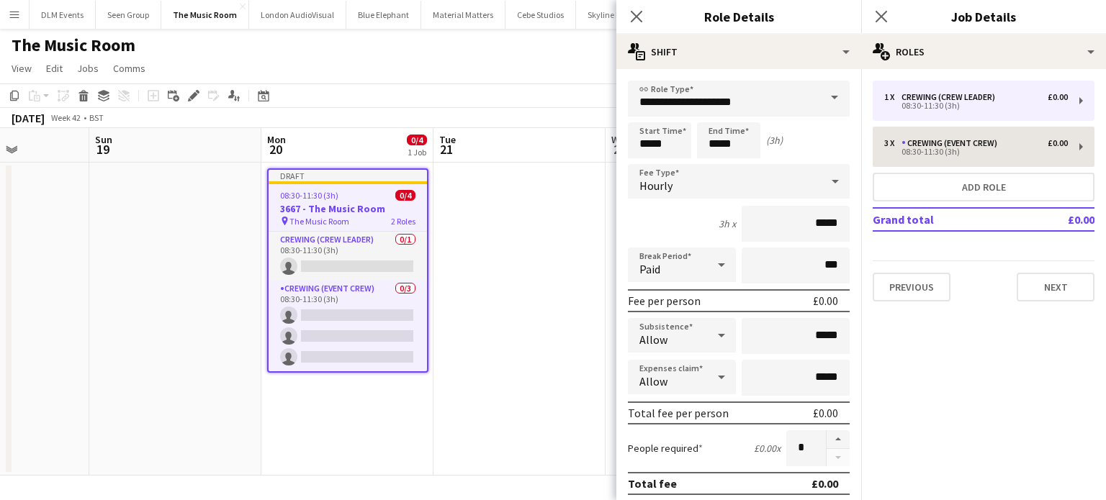
type input "**********"
type input "*****"
type input "*"
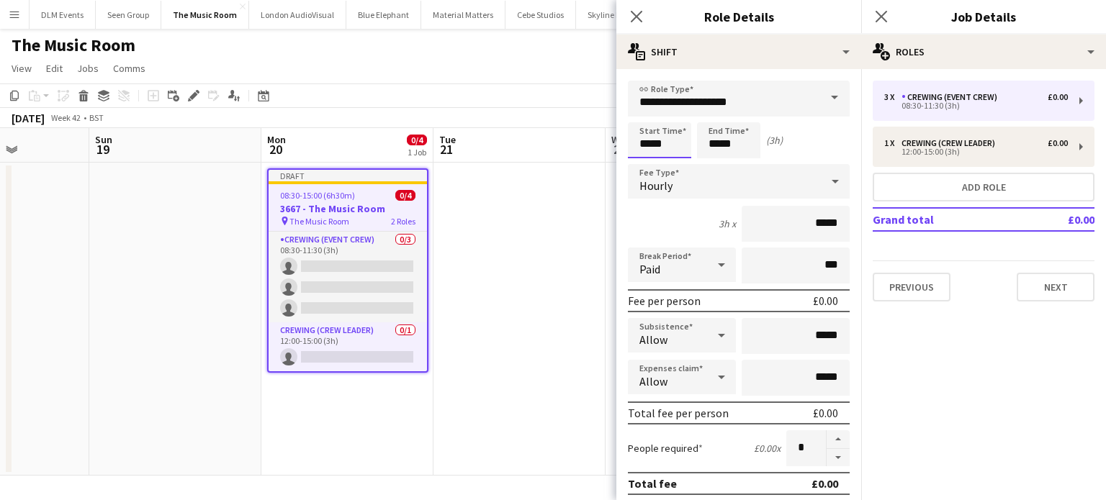
click at [674, 142] on input "*****" at bounding box center [659, 140] width 63 height 36
type input "*****"
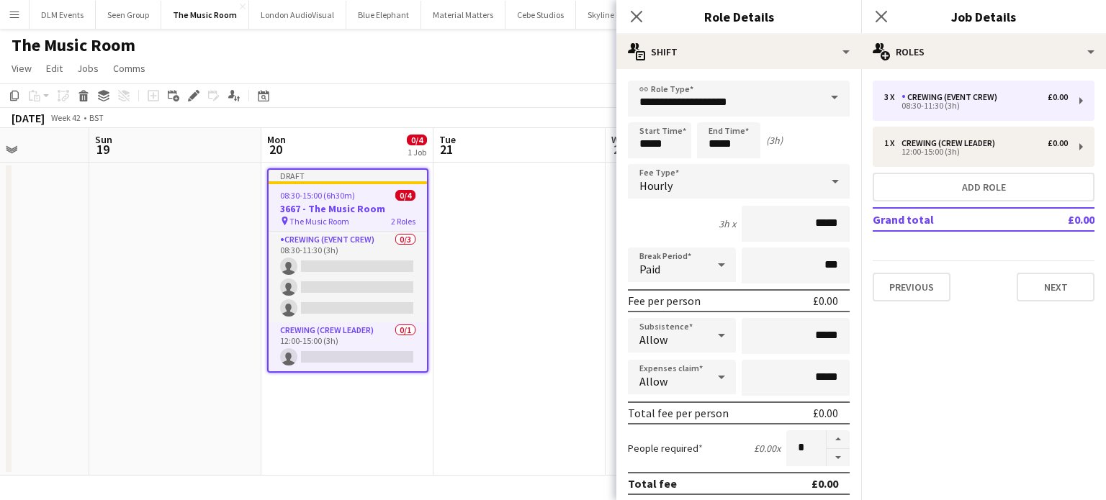
click at [490, 258] on app-date-cell at bounding box center [519, 319] width 172 height 313
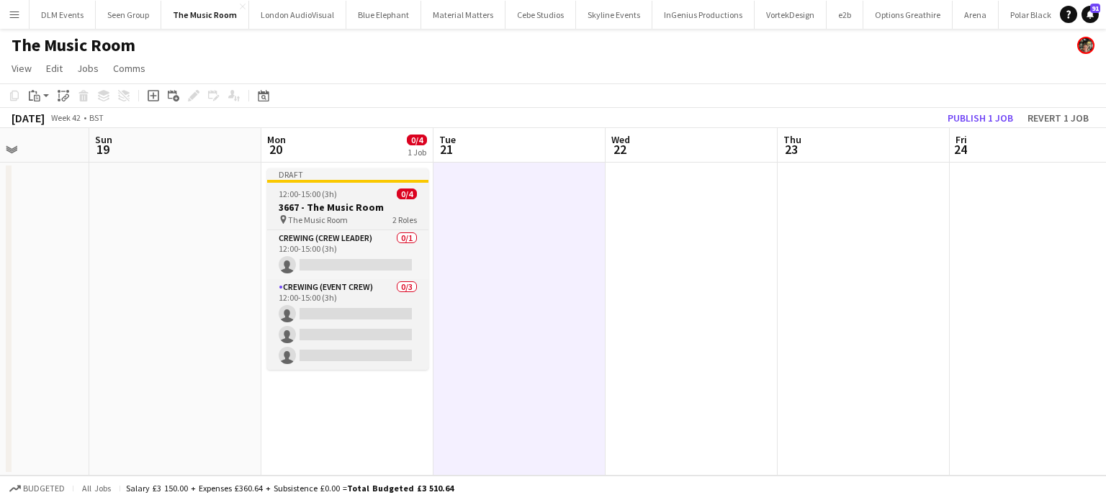
click at [372, 179] on div "Draft" at bounding box center [347, 174] width 161 height 12
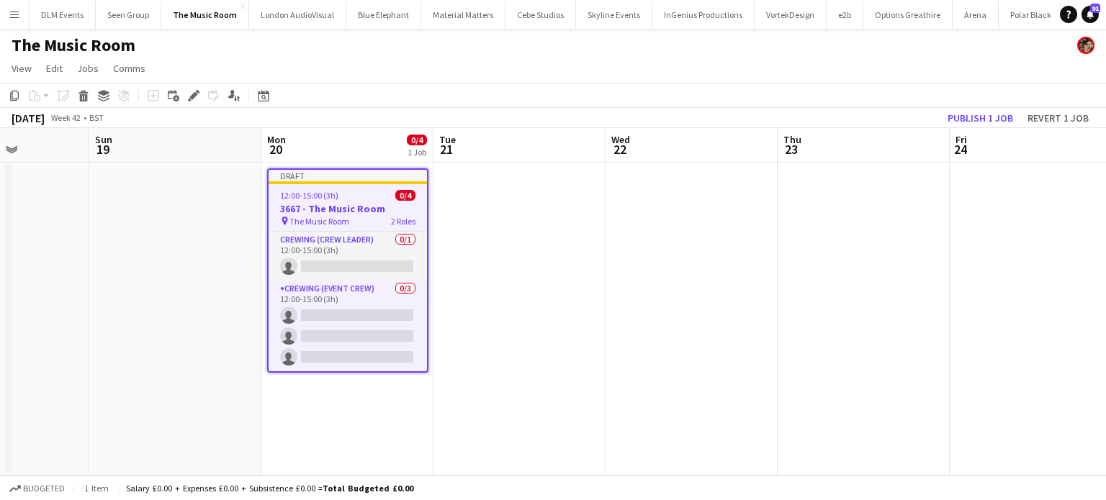
click at [688, 236] on app-date-cell at bounding box center [692, 319] width 172 height 313
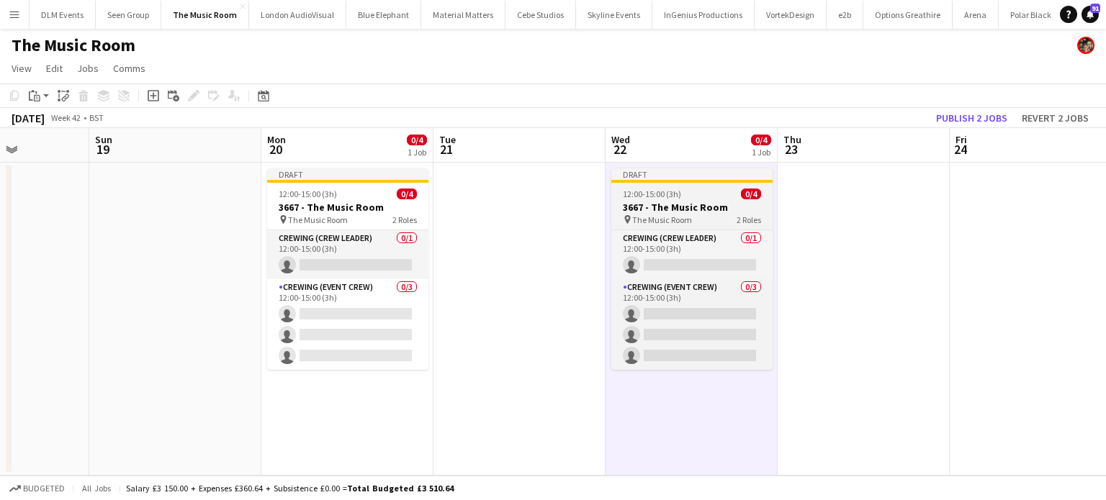
click at [669, 199] on app-job-card "Draft 12:00-15:00 (3h) 0/4 3667 - The Music Room pin The Music Room 2 Roles Cre…" at bounding box center [691, 269] width 161 height 202
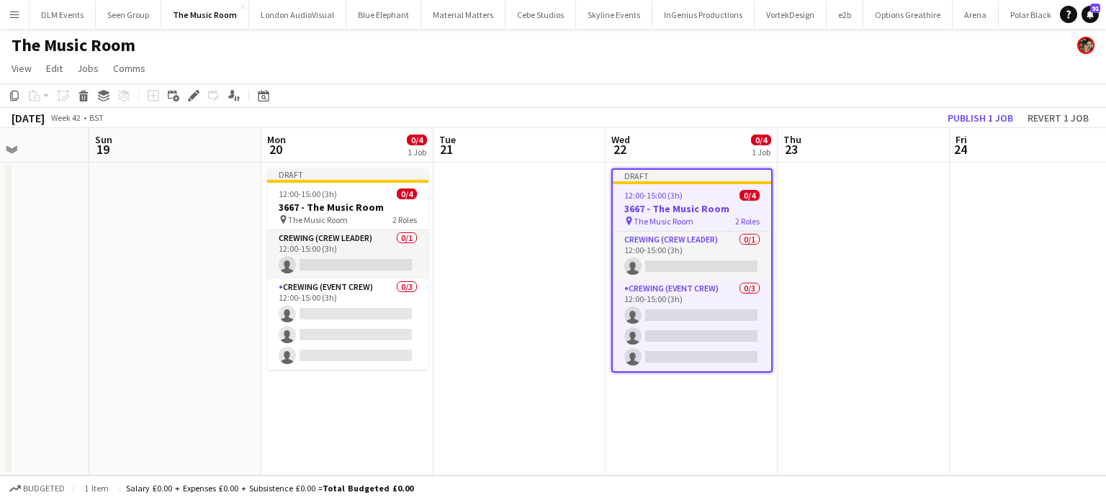
click at [669, 199] on span "12:00-15:00 (3h)" at bounding box center [653, 195] width 58 height 11
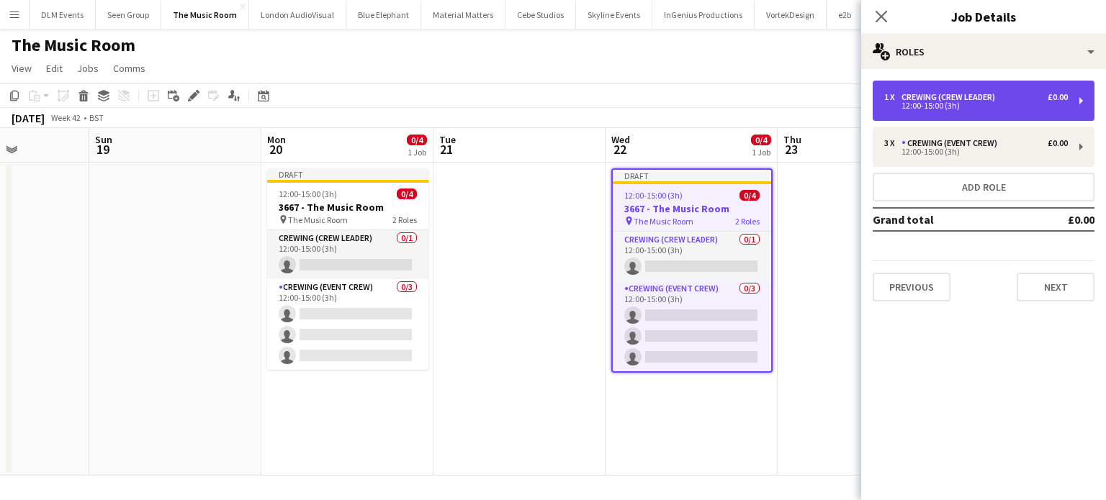
click at [917, 105] on div "12:00-15:00 (3h)" at bounding box center [976, 105] width 184 height 7
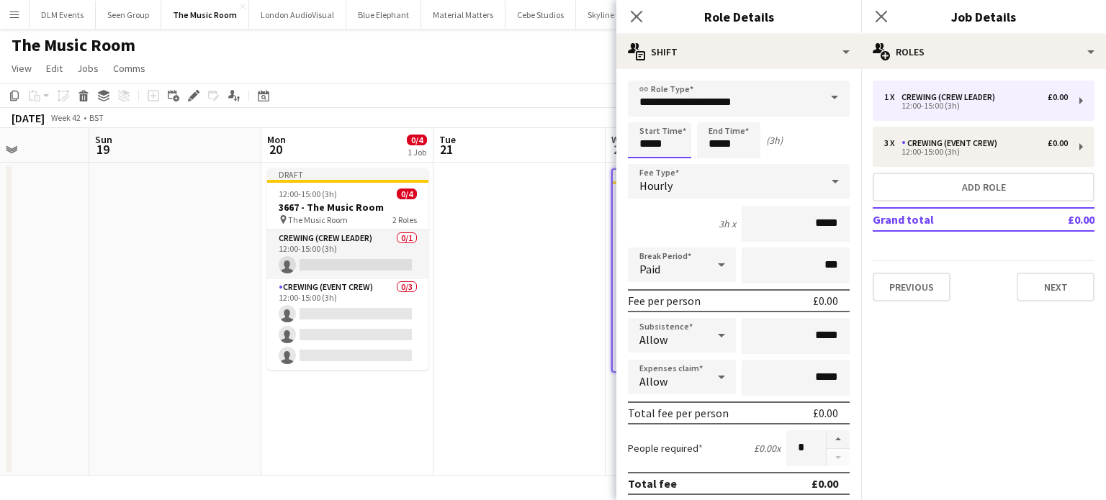
click at [683, 135] on input "*****" at bounding box center [659, 140] width 63 height 36
type input "*****"
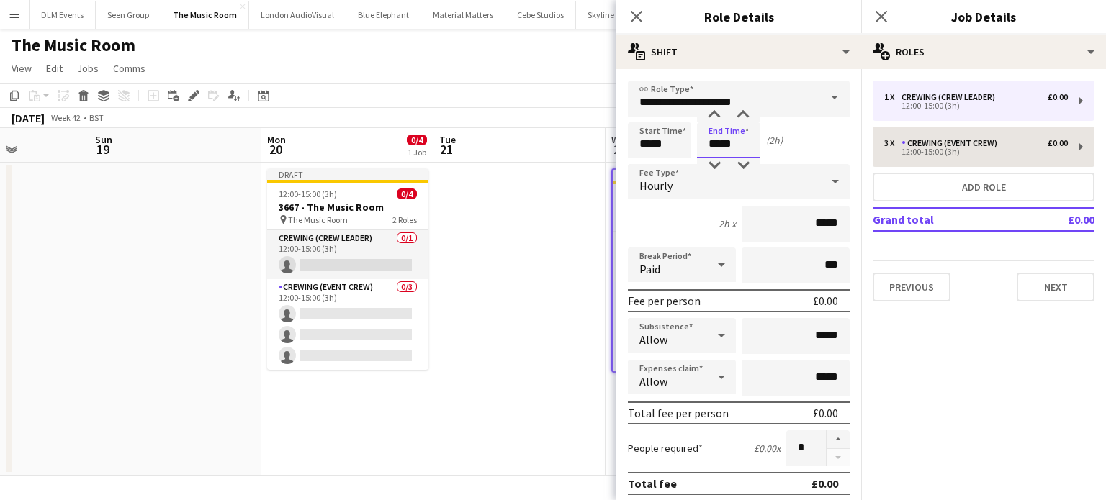
type input "*****"
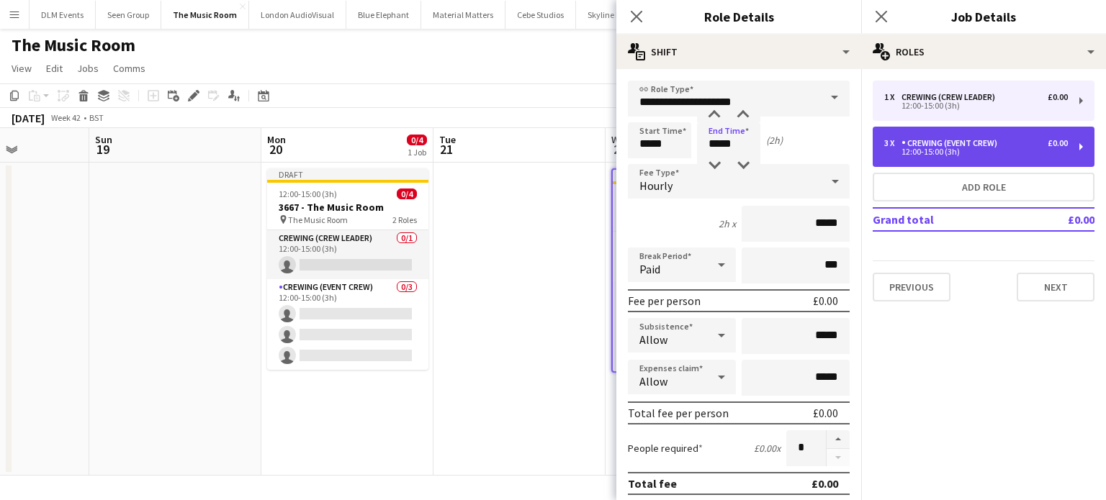
click at [950, 154] on div "12:00-15:00 (3h)" at bounding box center [976, 151] width 184 height 7
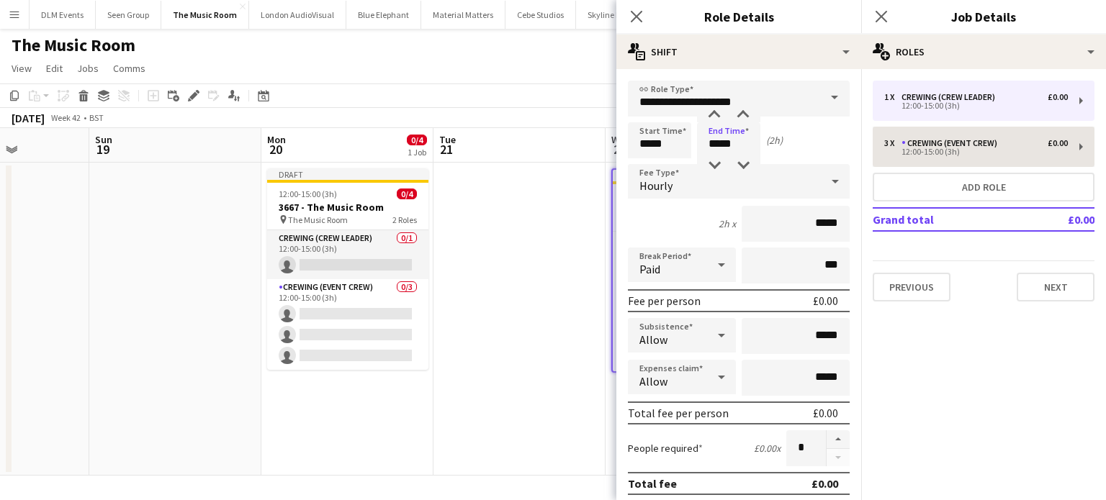
type input "**********"
type input "*****"
type input "*"
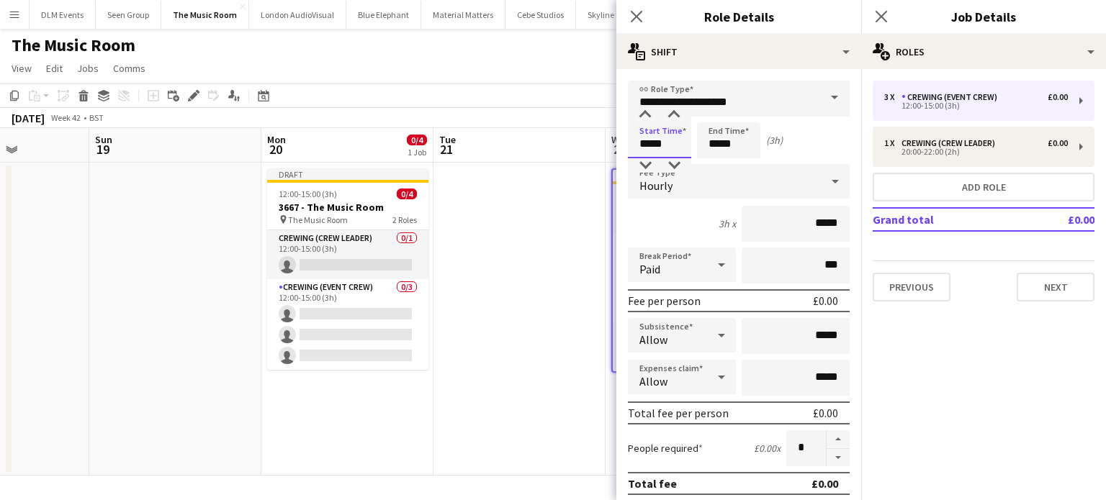
click at [657, 147] on input "*****" at bounding box center [659, 140] width 63 height 36
type input "*****"
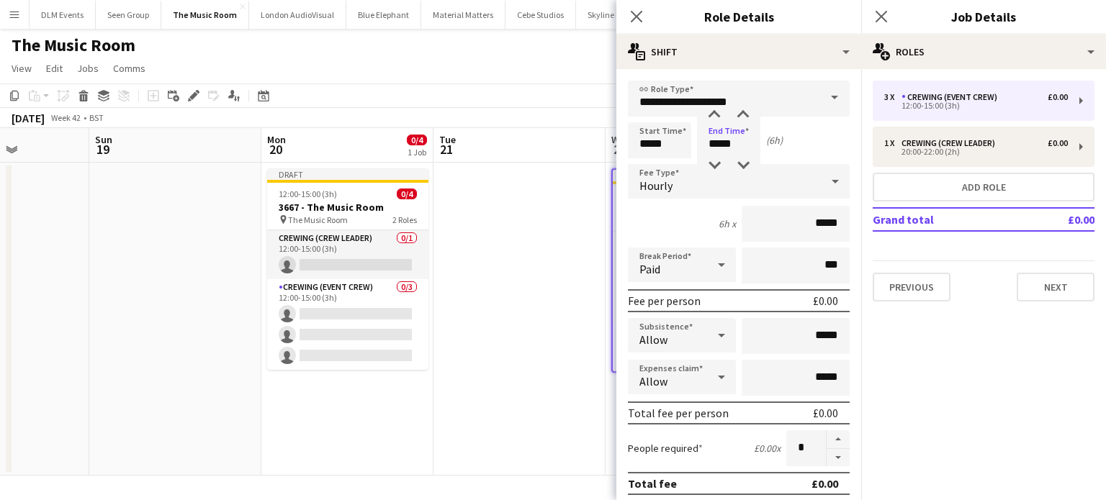
click at [444, 304] on app-date-cell at bounding box center [519, 319] width 172 height 313
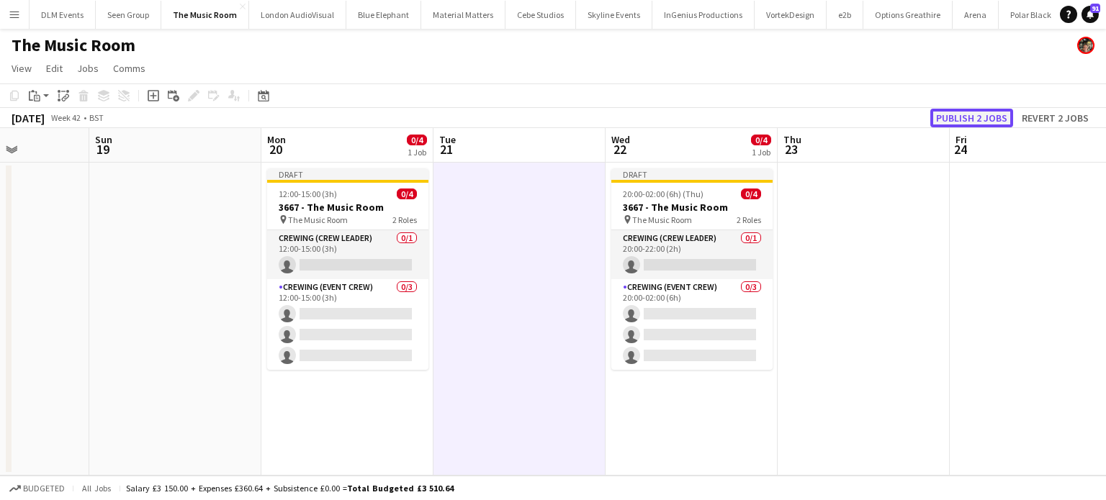
click at [943, 124] on button "Publish 2 jobs" at bounding box center [971, 118] width 83 height 19
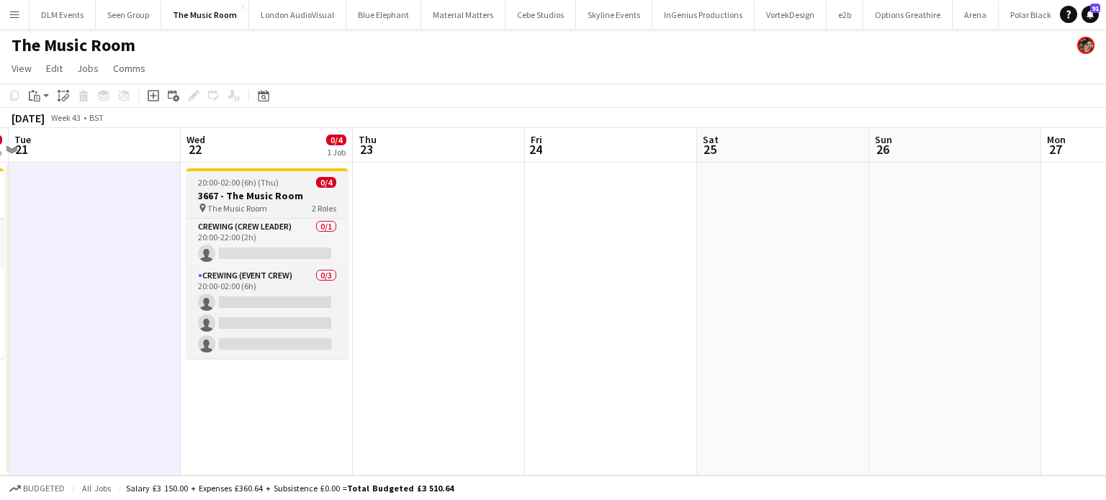
scroll to position [0, 508]
click at [297, 186] on div "20:00-02:00 (6h) (Thu) 0/4" at bounding box center [267, 182] width 161 height 11
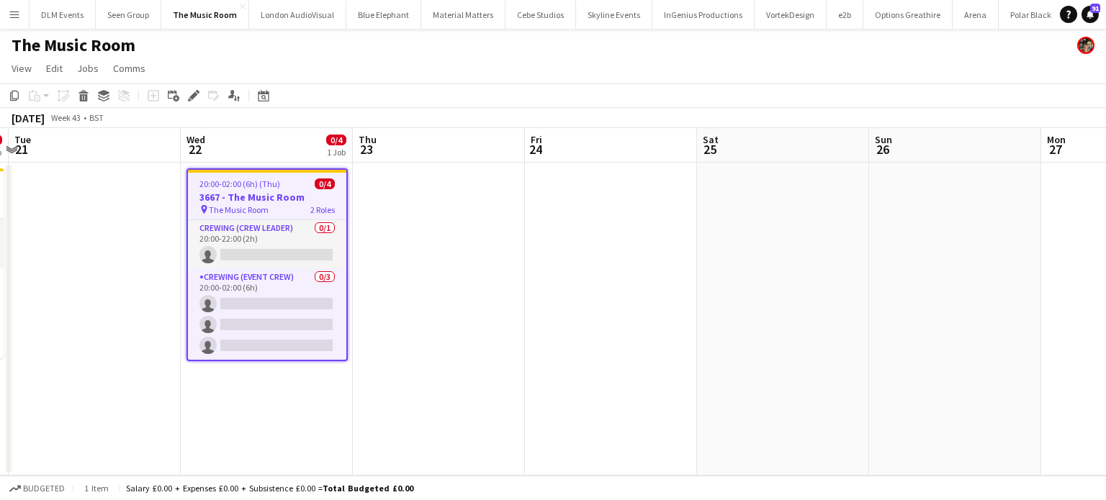
click at [429, 200] on app-date-cell at bounding box center [439, 319] width 172 height 313
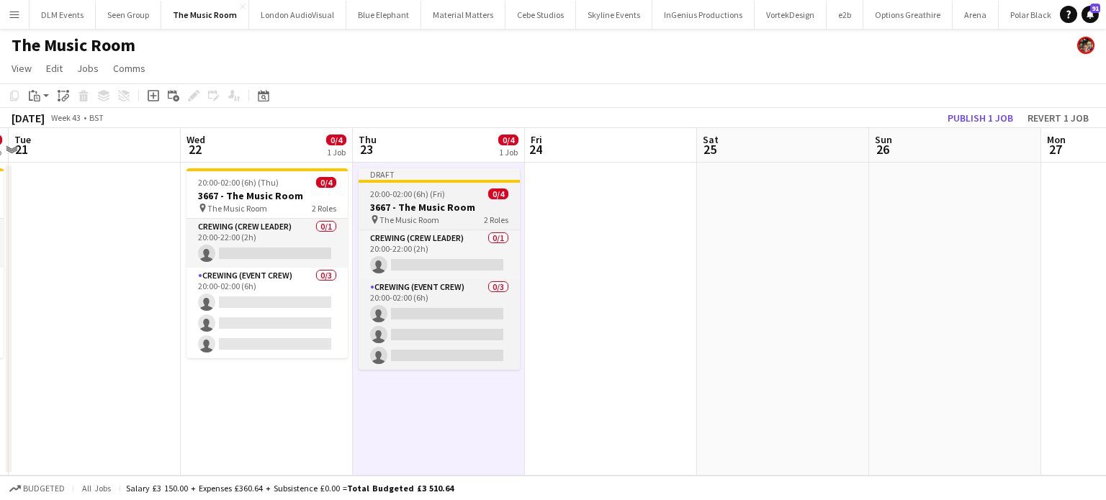
click at [429, 200] on app-job-card "Draft 20:00-02:00 (6h) (Fri) 0/4 3667 - The Music Room pin The Music Room 2 Rol…" at bounding box center [439, 269] width 161 height 202
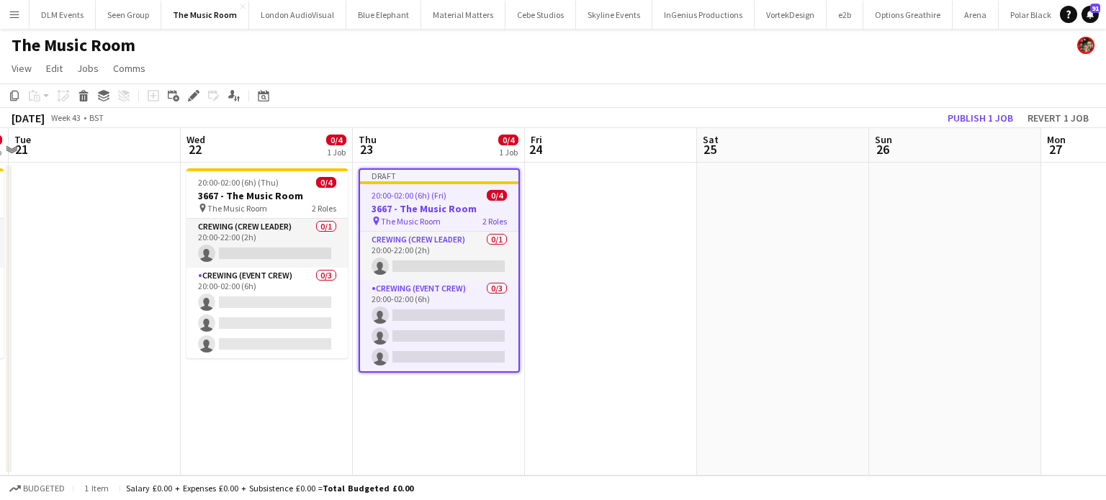
click at [429, 200] on span "20:00-02:00 (6h) (Fri)" at bounding box center [409, 195] width 75 height 11
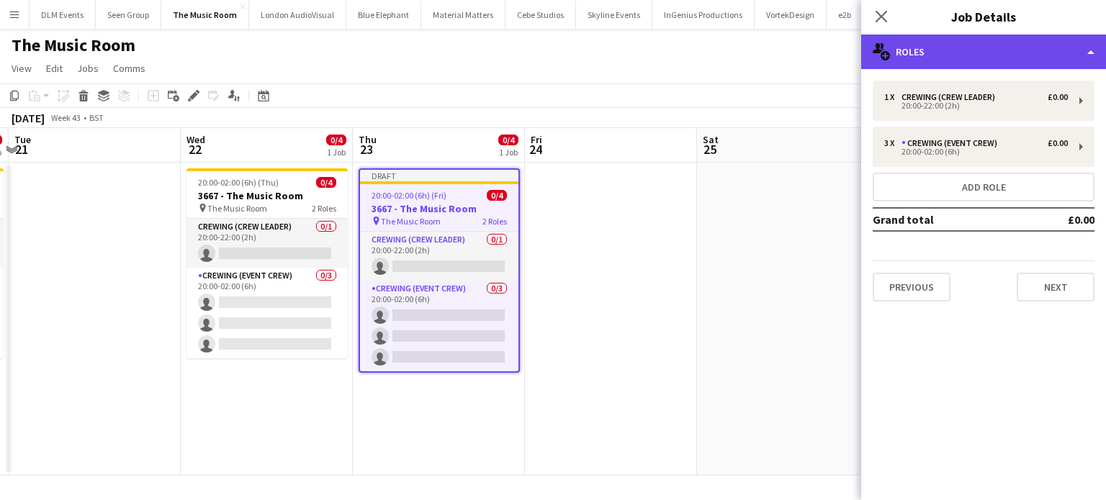
click at [976, 56] on div "multiple-users-add Roles" at bounding box center [983, 52] width 245 height 35
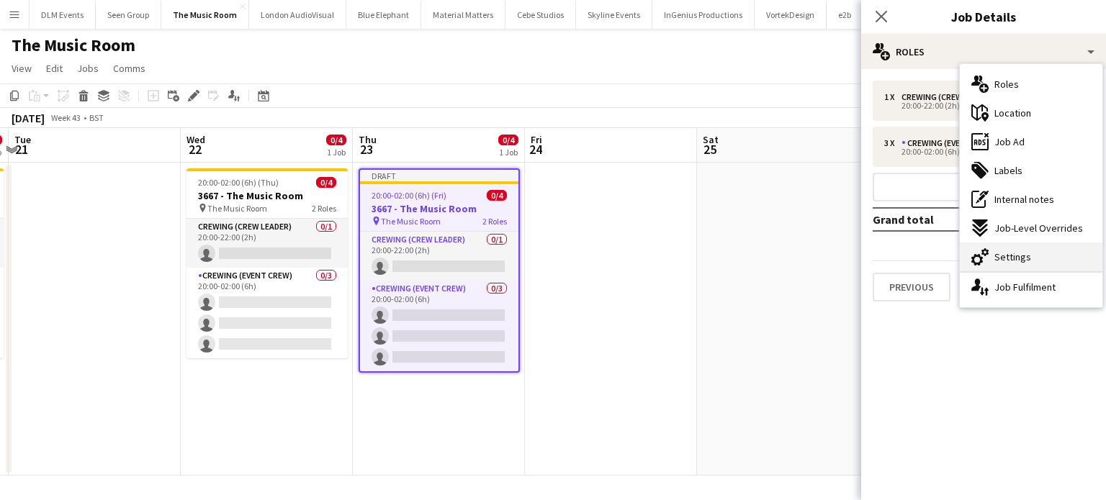
click at [1005, 259] on span "Settings" at bounding box center [1012, 257] width 37 height 13
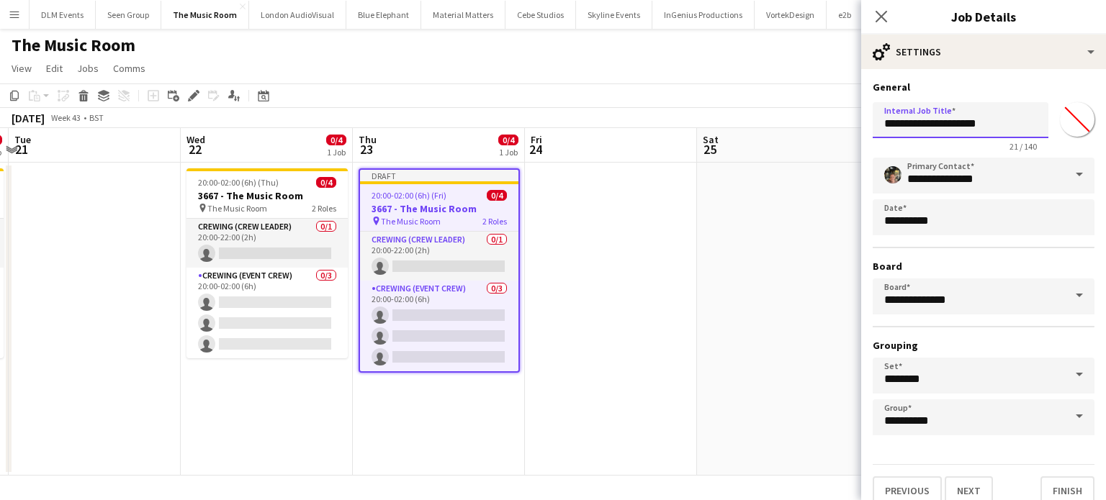
click at [904, 122] on input "**********" at bounding box center [961, 120] width 176 height 36
type input "**********"
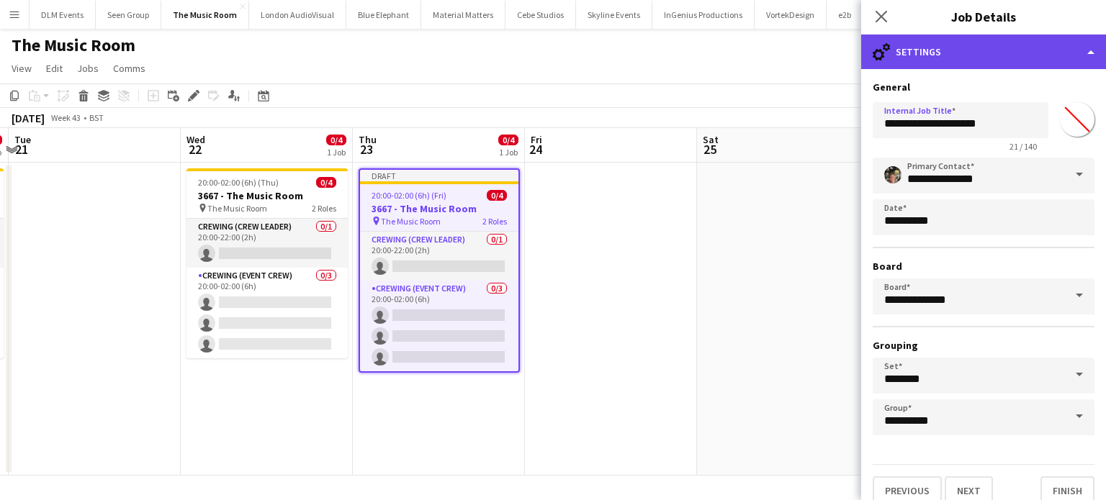
click at [956, 63] on div "cog-double-3 Settings" at bounding box center [983, 52] width 245 height 35
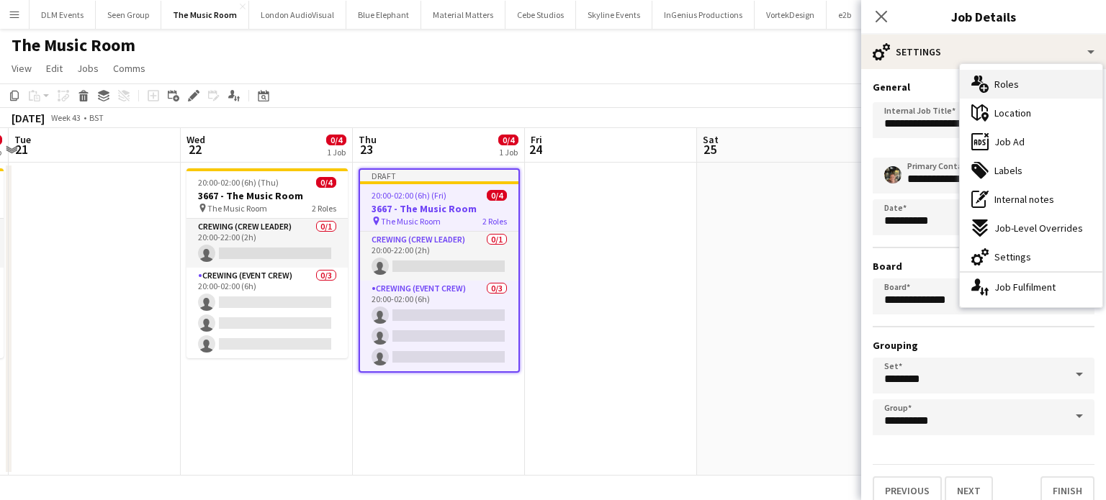
click at [1002, 82] on span "Roles" at bounding box center [1006, 84] width 24 height 13
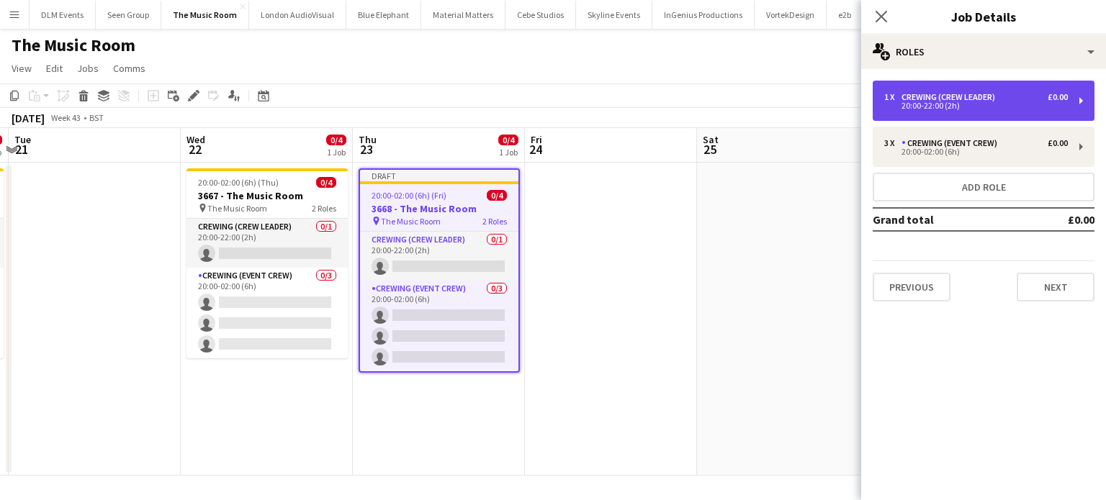
click at [982, 89] on div "1 x Crewing (Crew Leader) £0.00 20:00-22:00 (2h)" at bounding box center [984, 101] width 222 height 40
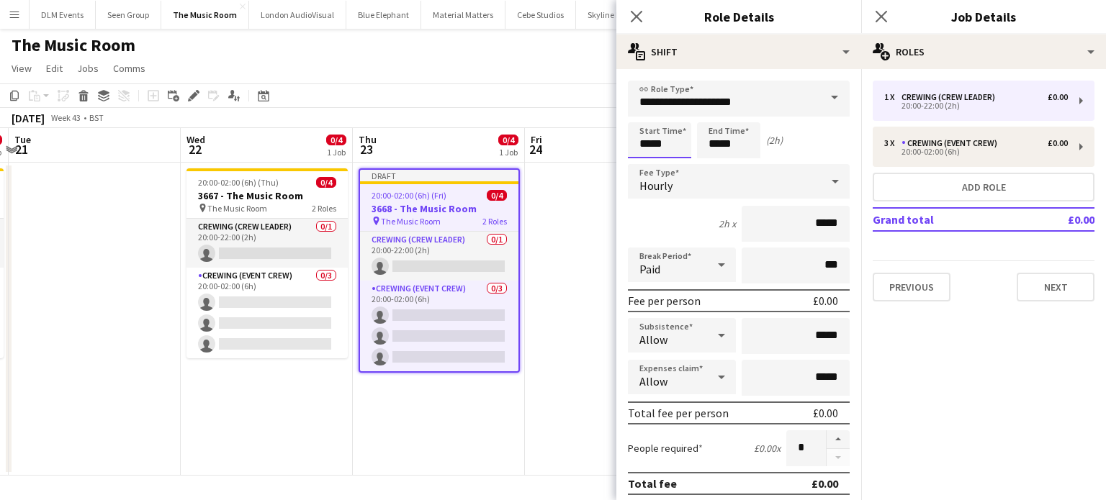
click at [663, 141] on input "*****" at bounding box center [659, 140] width 63 height 36
type input "*****"
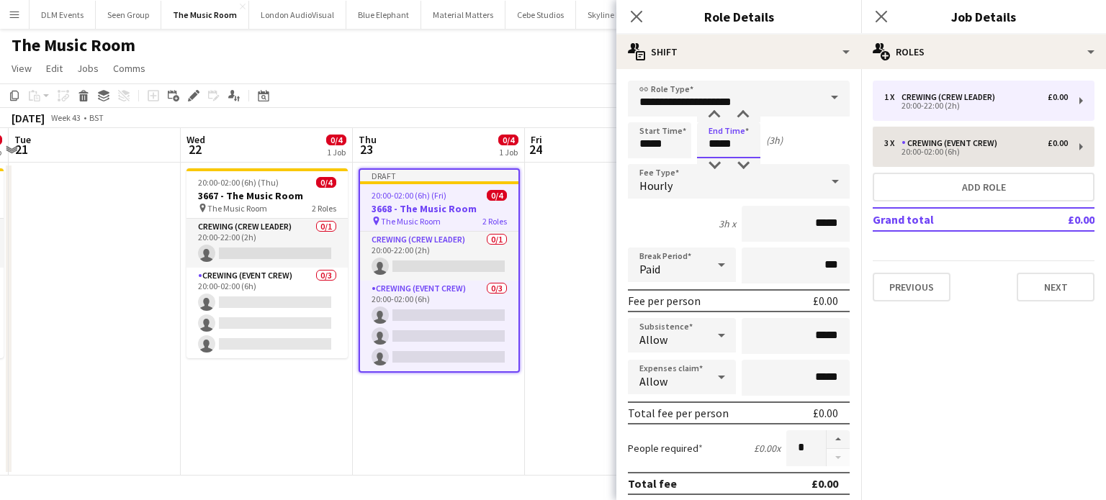
type input "*****"
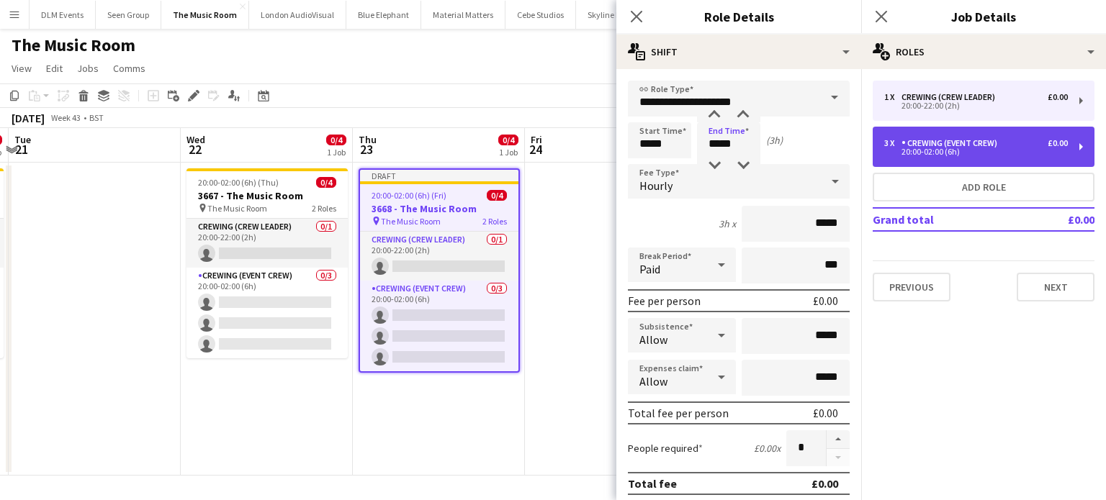
click at [981, 158] on div "3 x Crewing (Event Crew) £0.00 20:00-02:00 (6h)" at bounding box center [984, 147] width 222 height 40
type input "**********"
type input "*****"
type input "*"
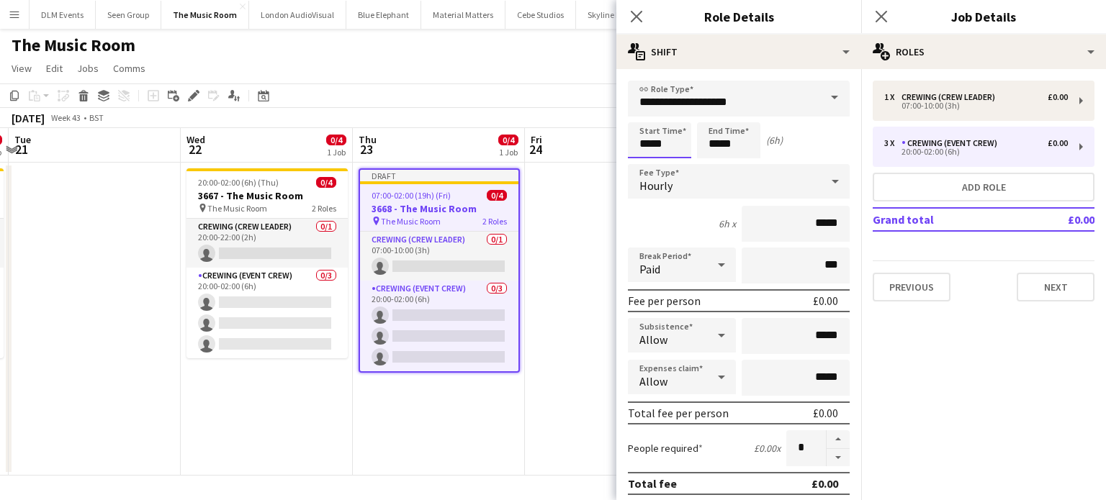
click at [671, 141] on input "*****" at bounding box center [659, 140] width 63 height 36
type input "*****"
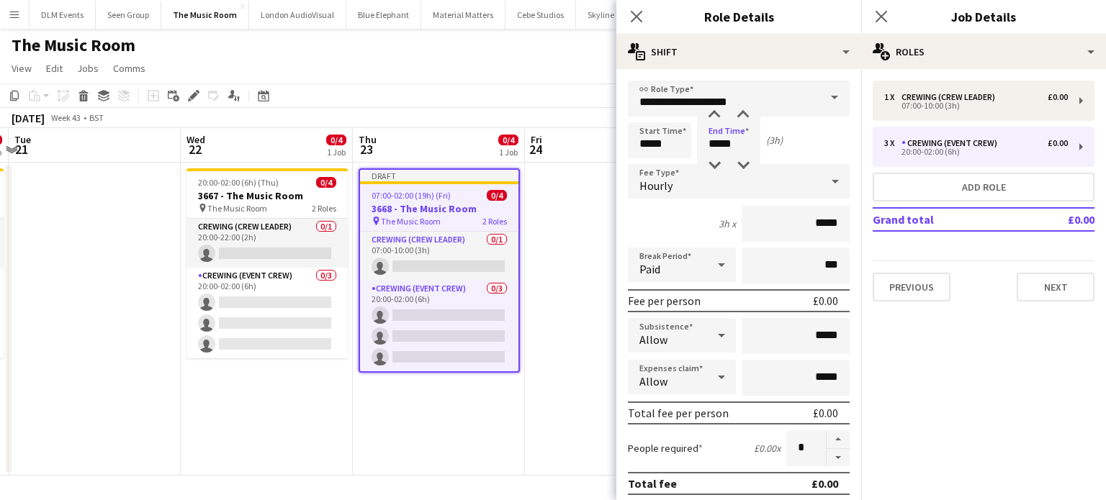
click at [585, 236] on app-date-cell at bounding box center [611, 319] width 172 height 313
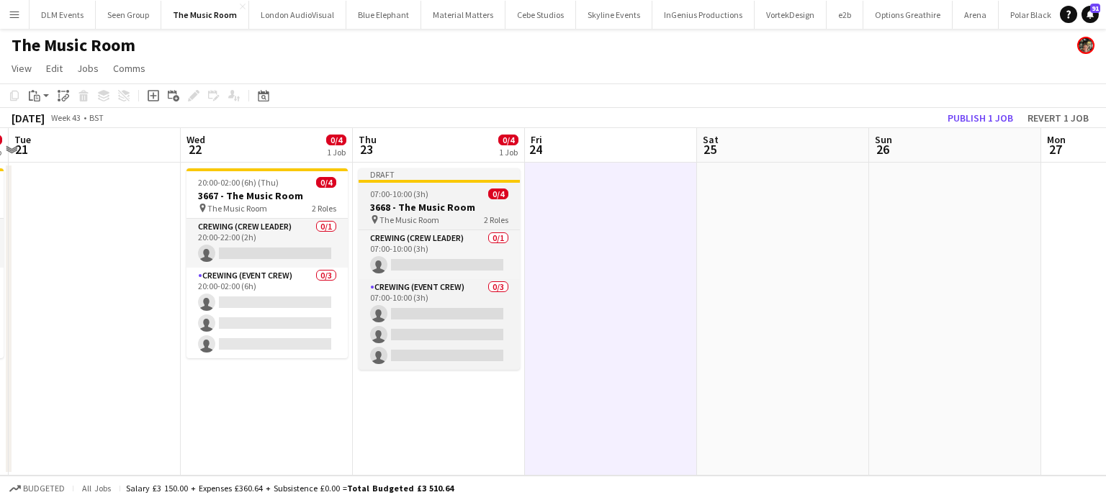
click at [418, 202] on h3 "3668 - The Music Room" at bounding box center [439, 207] width 161 height 13
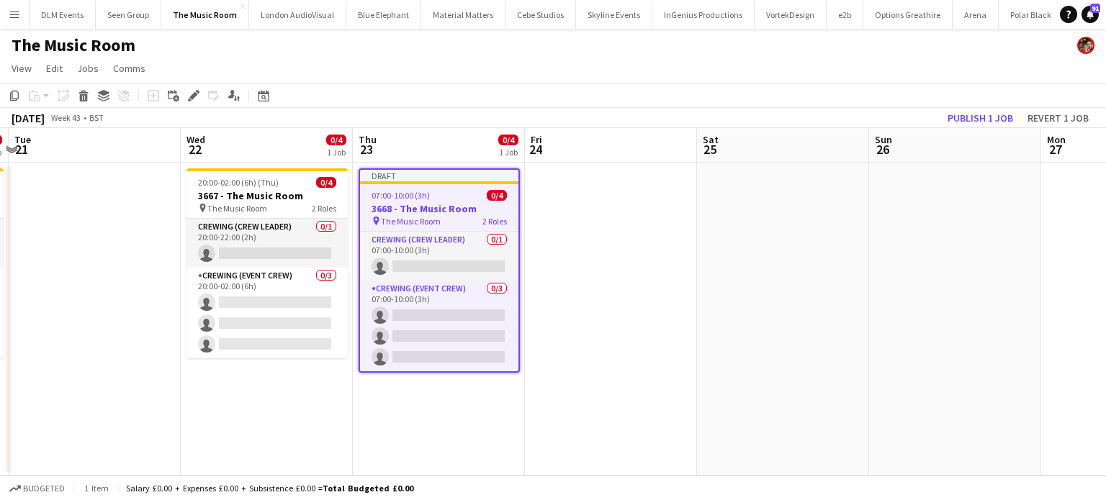
click at [916, 289] on app-date-cell at bounding box center [955, 319] width 172 height 313
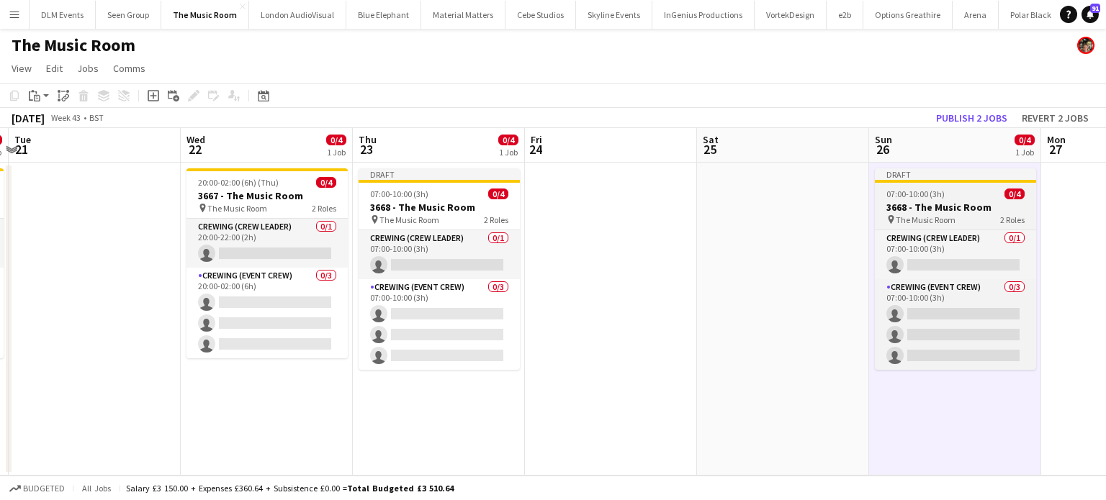
click at [953, 198] on div "07:00-10:00 (3h) 0/4" at bounding box center [955, 194] width 161 height 11
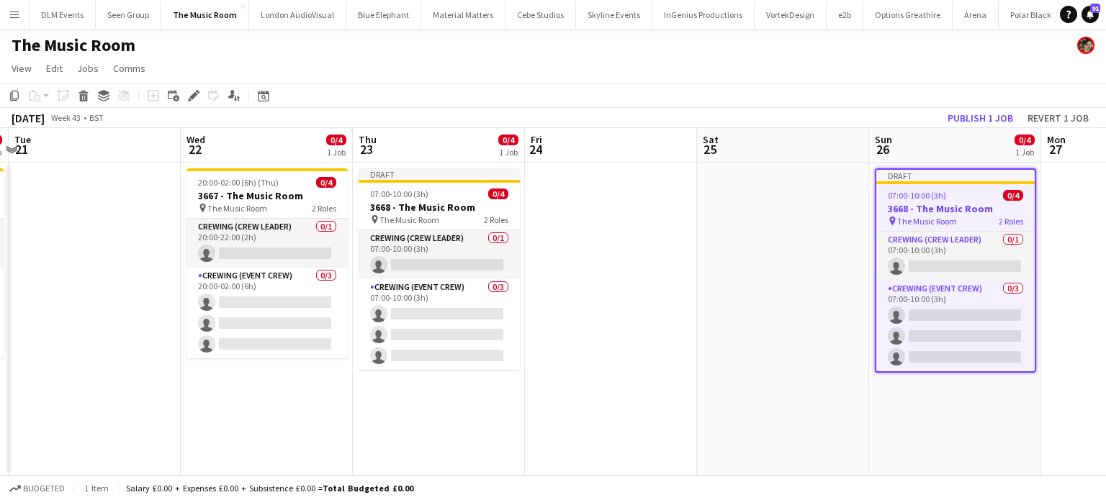
click at [953, 198] on div "07:00-10:00 (3h) 0/4" at bounding box center [955, 195] width 158 height 11
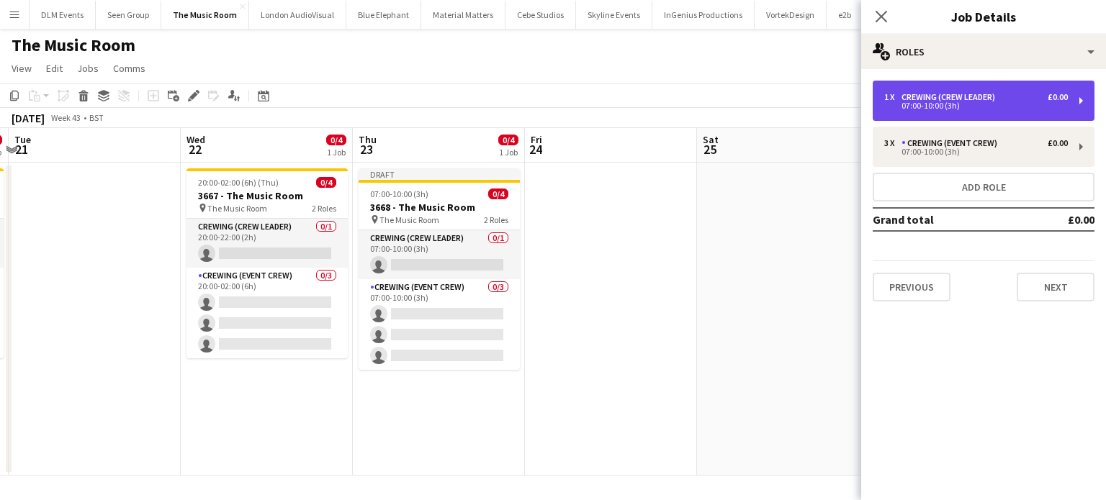
click at [919, 114] on div "1 x Crewing (Crew Leader) £0.00 07:00-10:00 (3h)" at bounding box center [984, 101] width 222 height 40
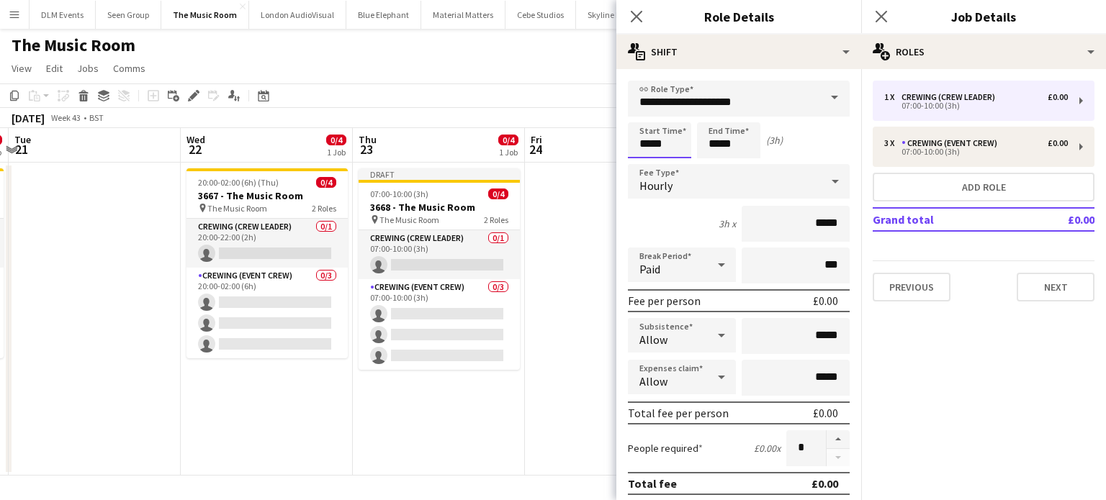
click at [679, 147] on input "*****" at bounding box center [659, 140] width 63 height 36
type input "*****"
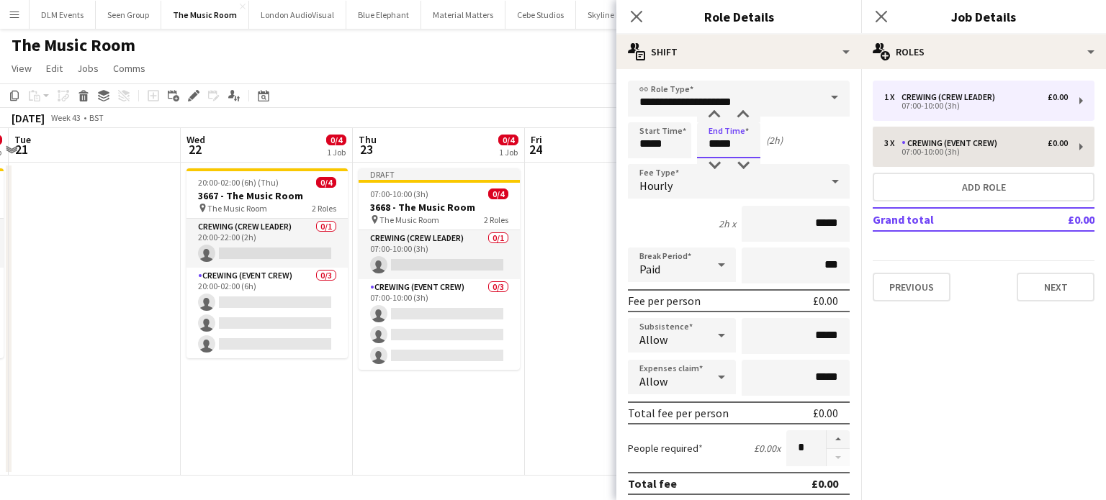
type input "*****"
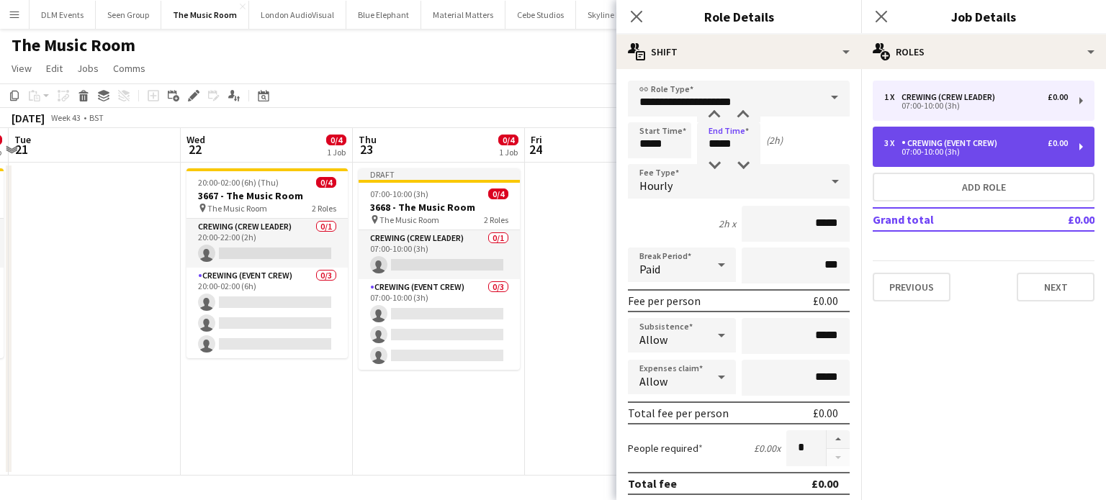
click at [953, 158] on div "3 x Crewing (Event Crew) £0.00 07:00-10:00 (3h)" at bounding box center [984, 147] width 222 height 40
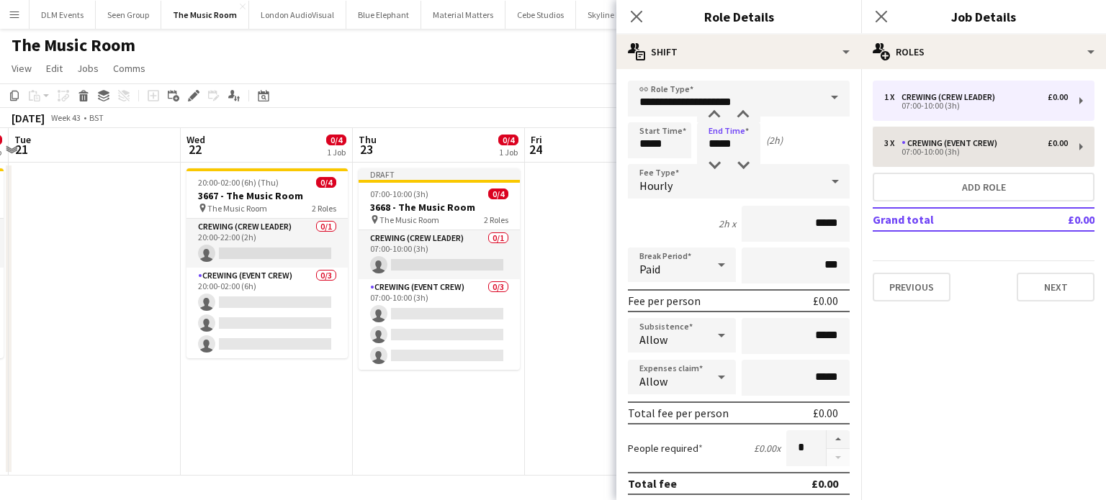
type input "**********"
type input "*****"
type input "*"
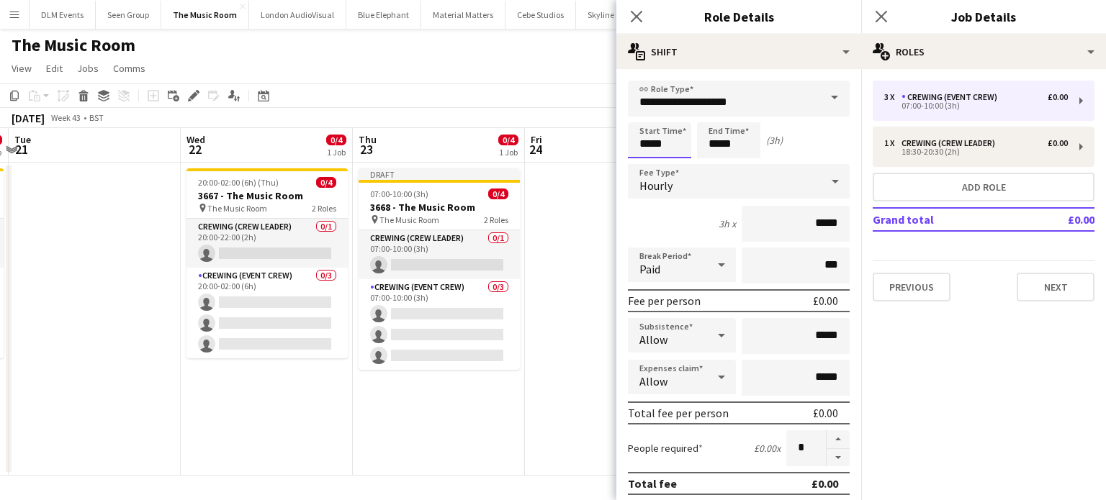
click at [660, 131] on input "*****" at bounding box center [659, 140] width 63 height 36
click at [679, 147] on input "*****" at bounding box center [659, 140] width 63 height 36
type input "*****"
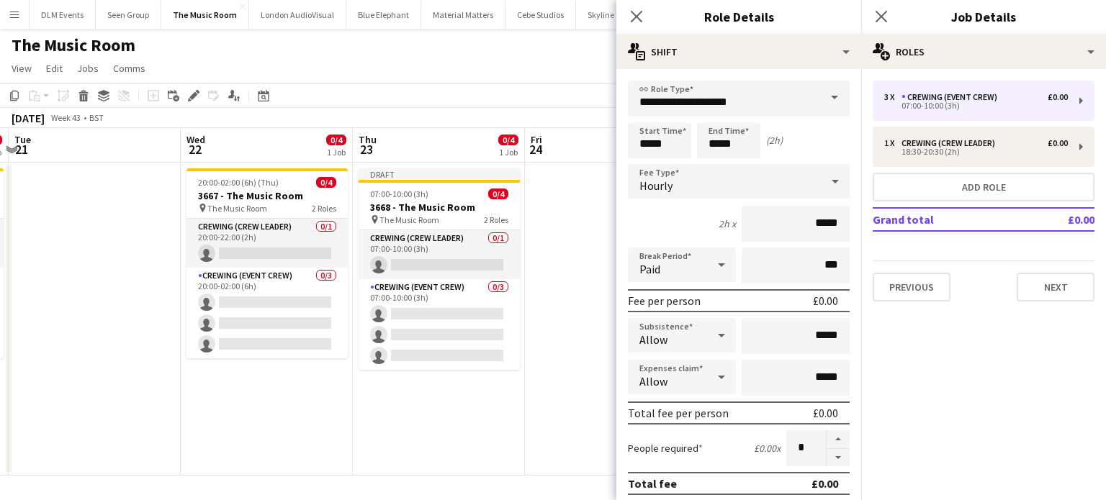
click at [544, 283] on app-date-cell at bounding box center [611, 319] width 172 height 313
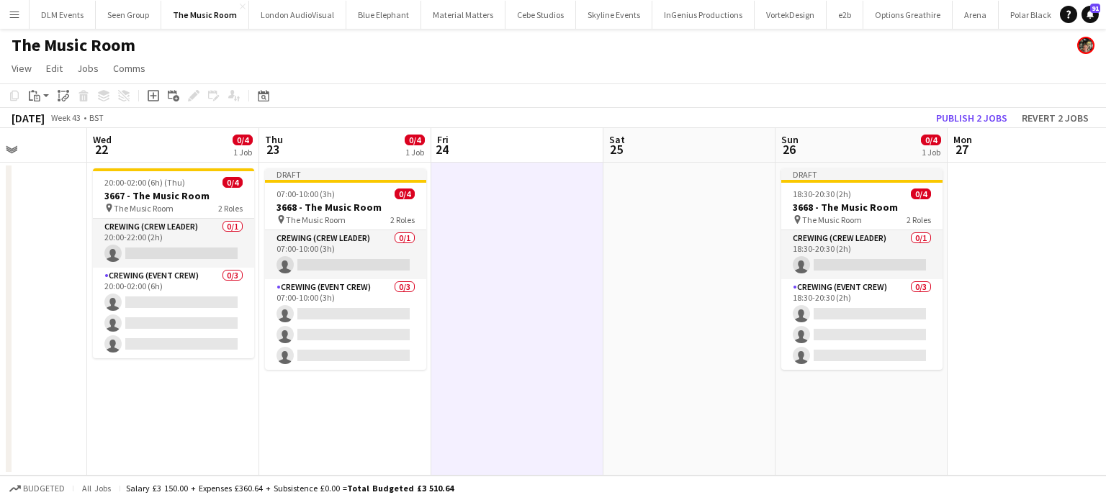
scroll to position [0, 610]
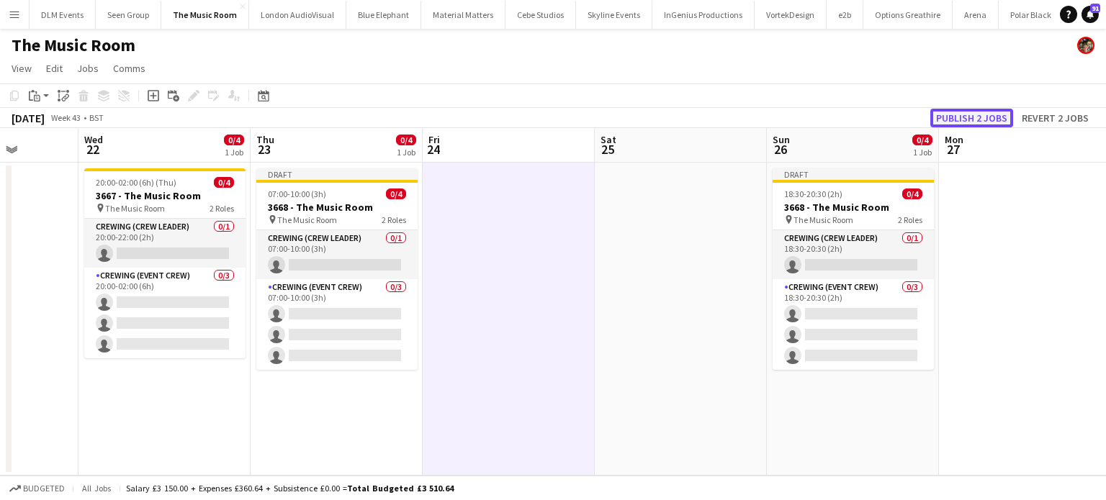
click at [956, 126] on button "Publish 2 jobs" at bounding box center [971, 118] width 83 height 19
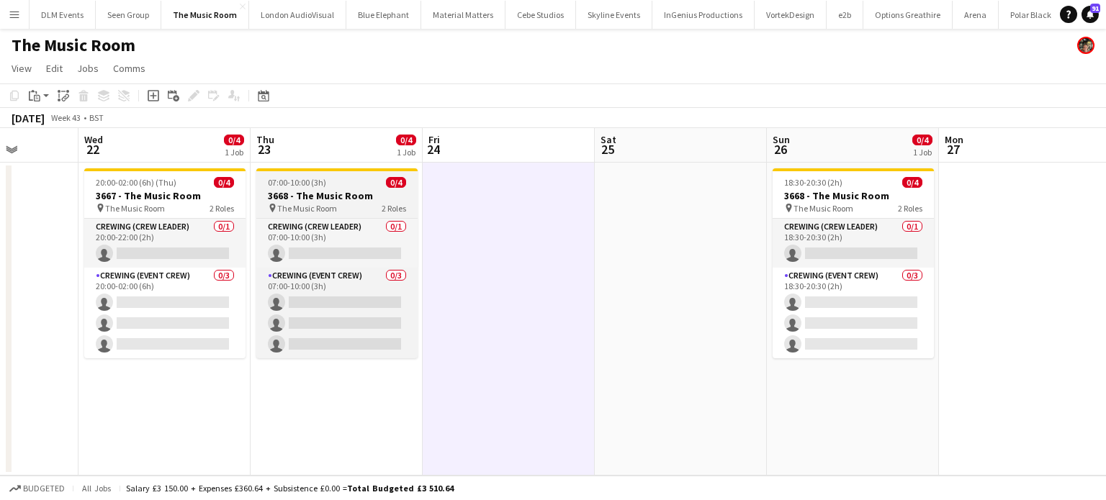
click at [304, 171] on div at bounding box center [336, 169] width 161 height 3
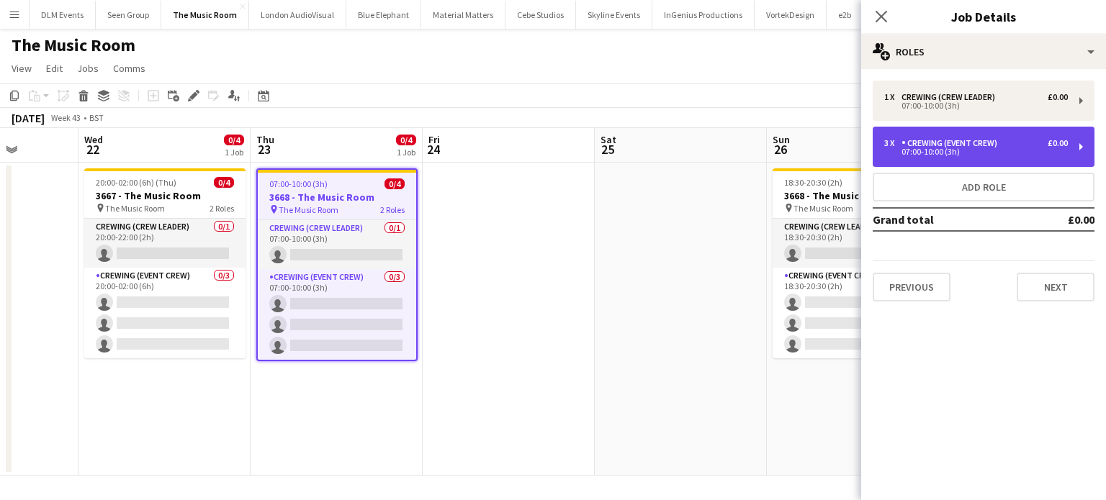
click at [902, 138] on div "Crewing (Event Crew)" at bounding box center [953, 143] width 102 height 10
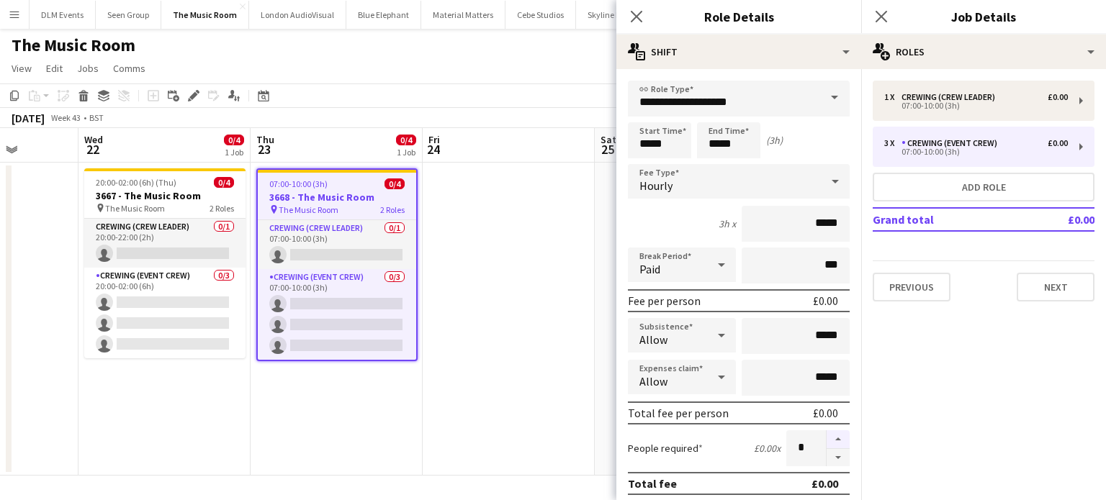
click at [827, 433] on button "button" at bounding box center [838, 440] width 23 height 19
type input "*"
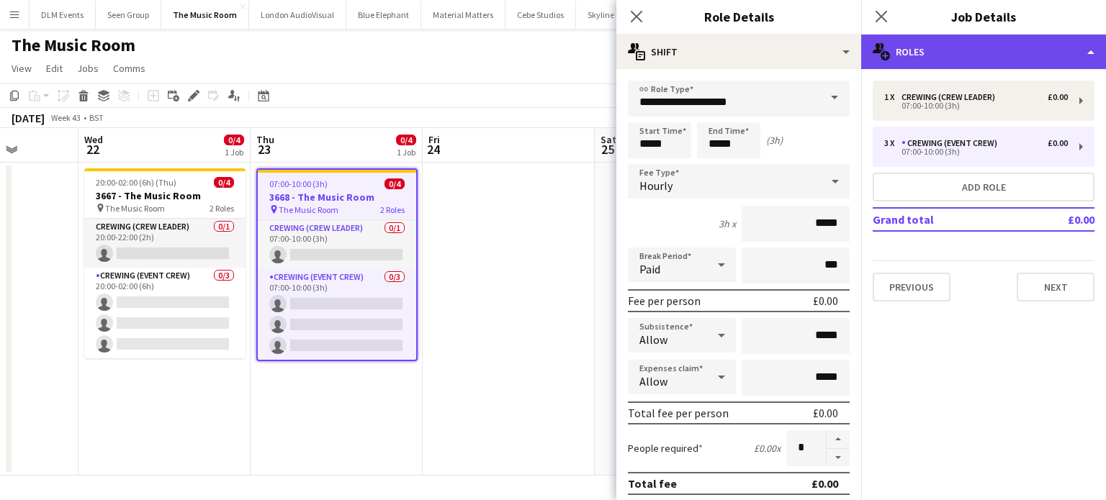
click at [970, 62] on div "multiple-users-add Roles" at bounding box center [983, 52] width 245 height 35
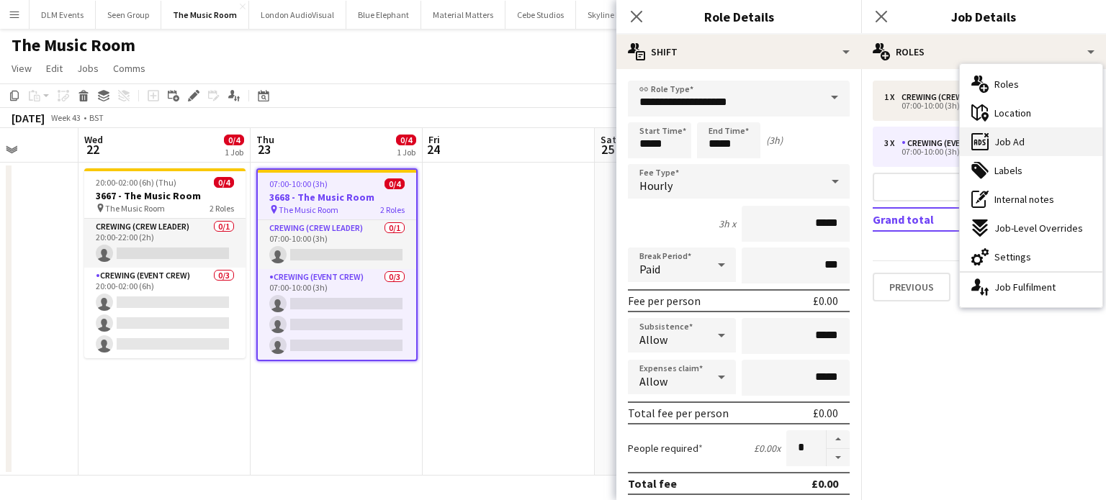
click at [999, 150] on div "ads-window Job Ad" at bounding box center [1031, 141] width 143 height 29
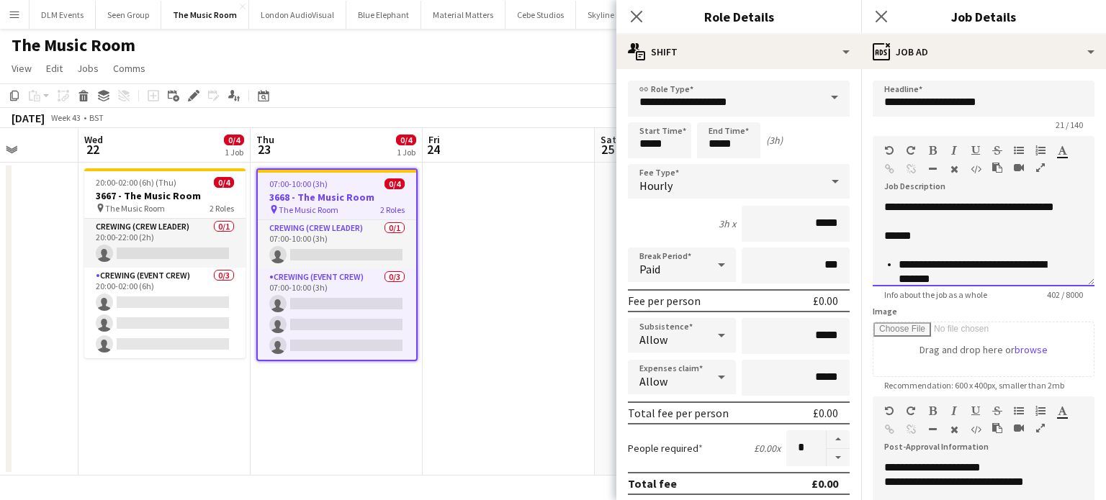
click at [887, 243] on div "******" at bounding box center [972, 236] width 177 height 14
click at [552, 295] on app-date-cell at bounding box center [509, 319] width 172 height 313
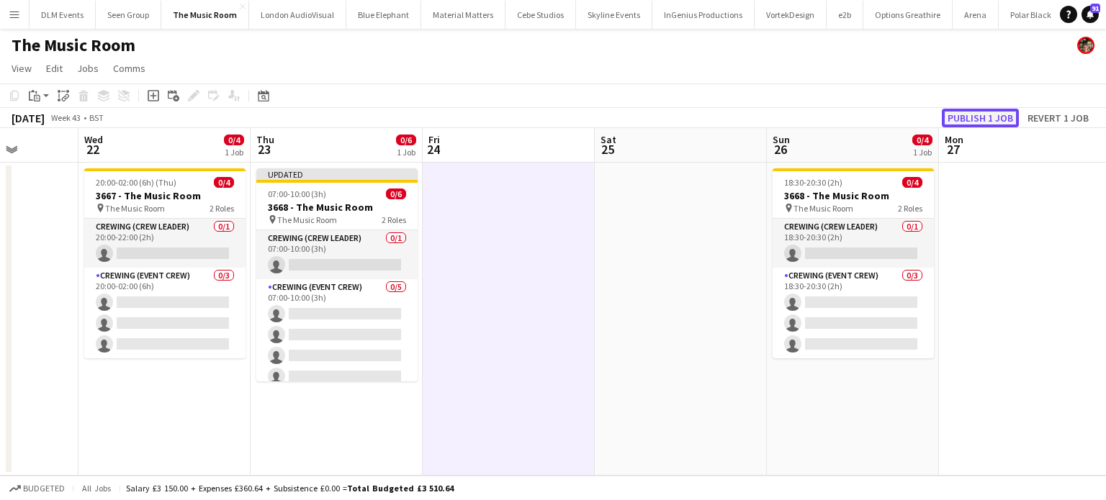
click at [984, 119] on button "Publish 1 job" at bounding box center [980, 118] width 77 height 19
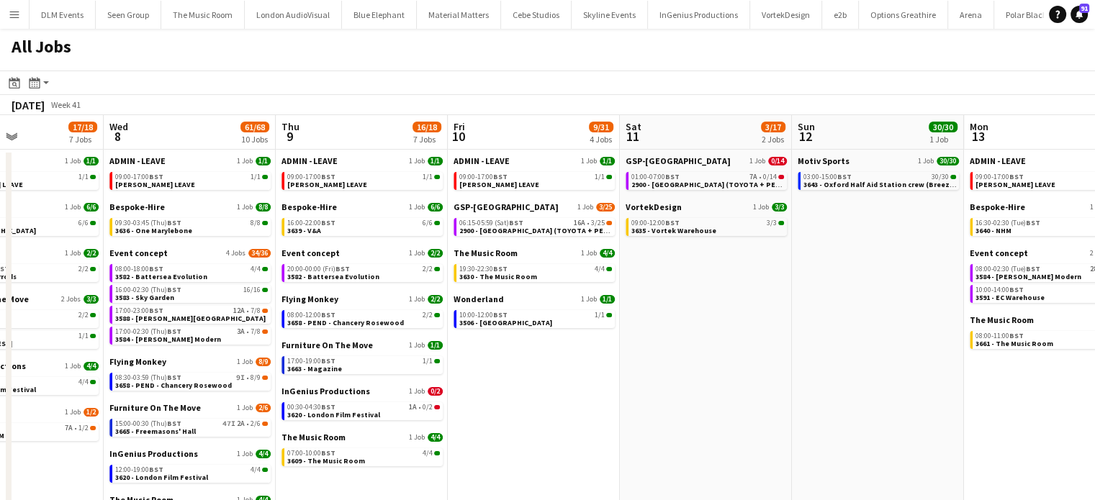
scroll to position [0, 611]
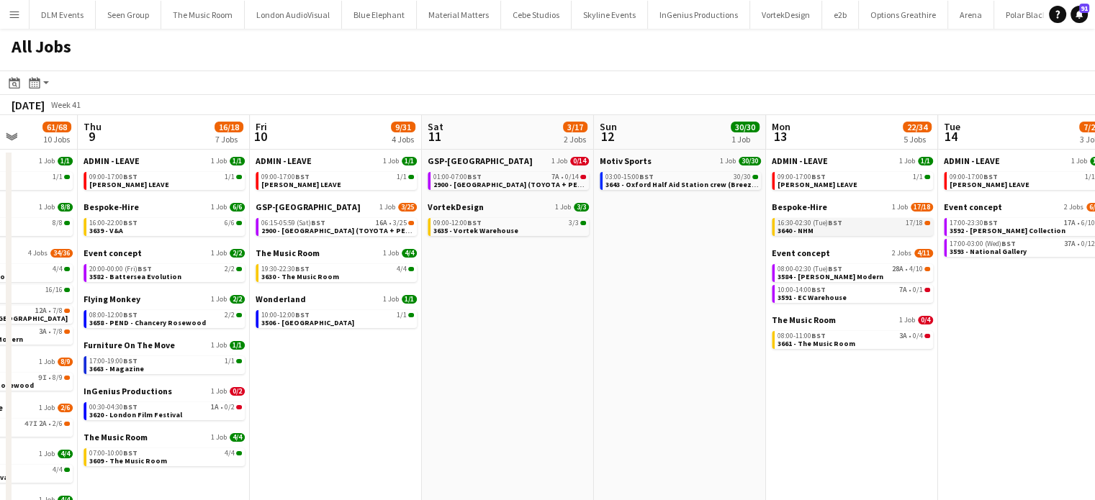
click at [882, 224] on div "16:30-02:30 (Tue) BST 17/18" at bounding box center [854, 223] width 153 height 7
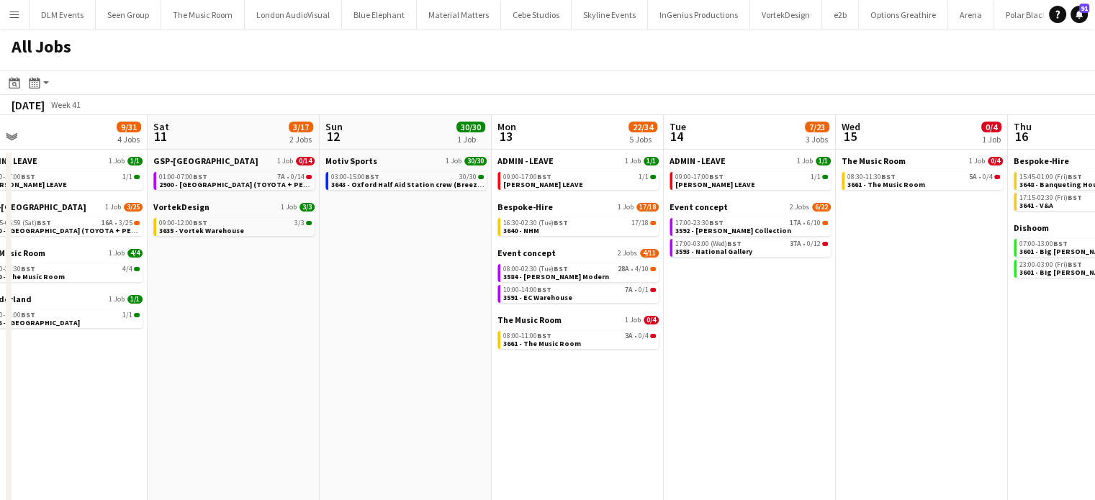
scroll to position [0, 0]
click at [952, 183] on link "08:30-11:30 BST 5A • 0/4 3661 - The Music Room" at bounding box center [924, 180] width 153 height 17
click at [1077, 178] on span "BST" at bounding box center [1075, 176] width 14 height 9
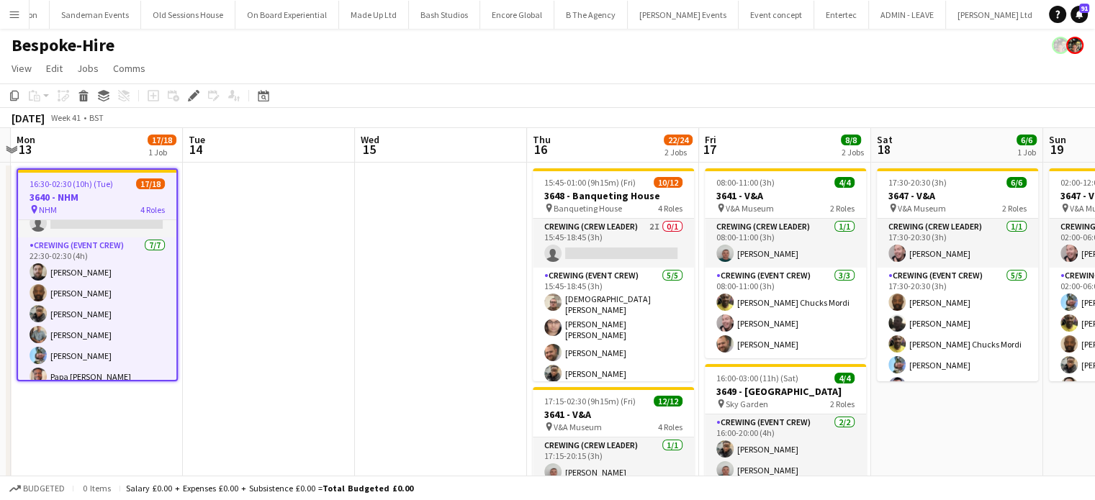
scroll to position [0, 505]
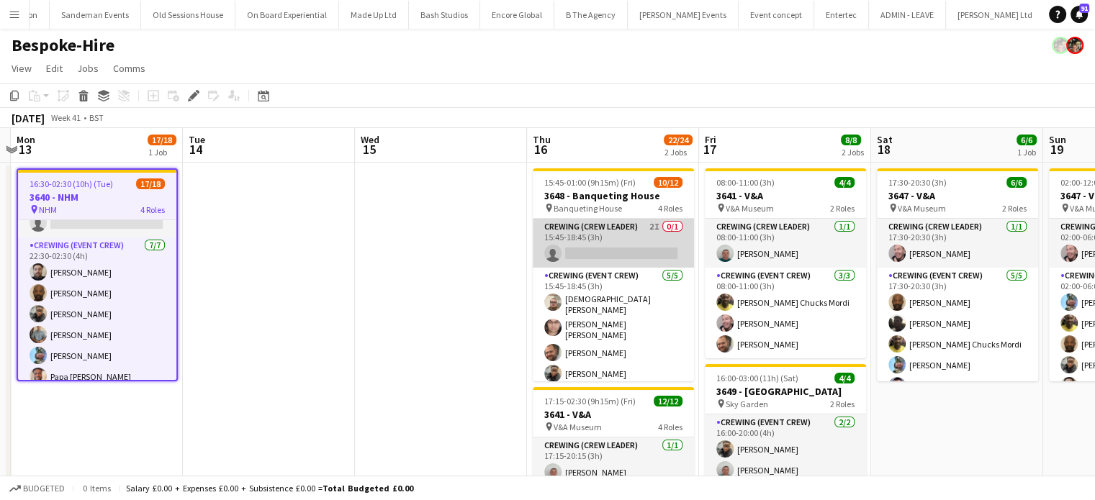
click at [616, 250] on app-card-role "Crewing (Crew Leader) 2I 0/1 15:45-18:45 (3h) single-neutral-actions" at bounding box center [613, 243] width 161 height 49
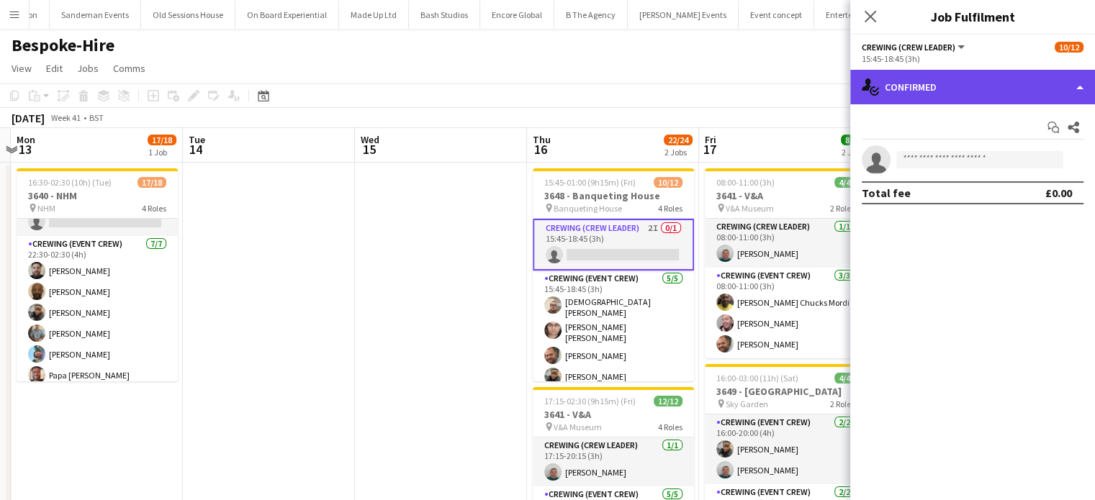
click at [1064, 89] on div "single-neutral-actions-check-2 Confirmed" at bounding box center [972, 87] width 245 height 35
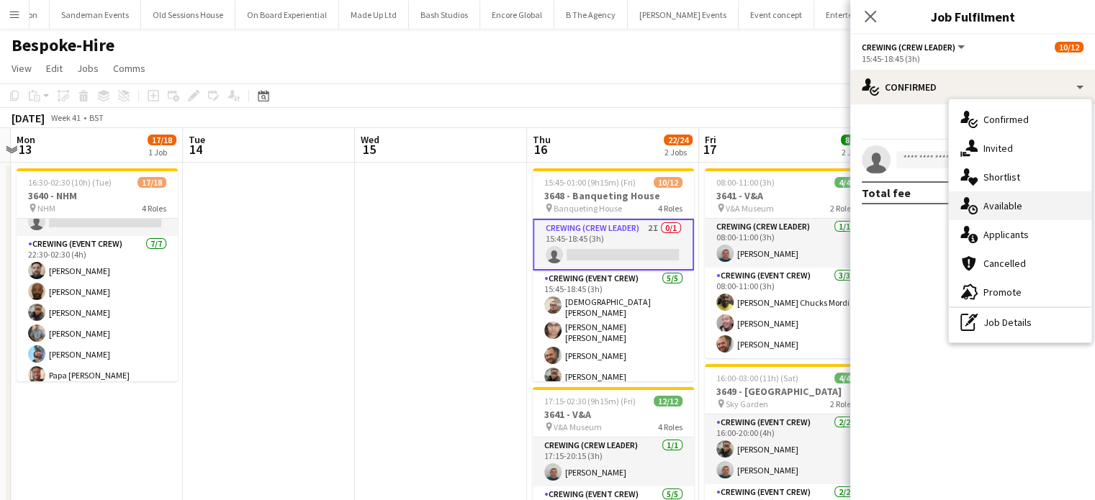
click at [1023, 217] on div "single-neutral-actions-upload Available" at bounding box center [1020, 206] width 143 height 29
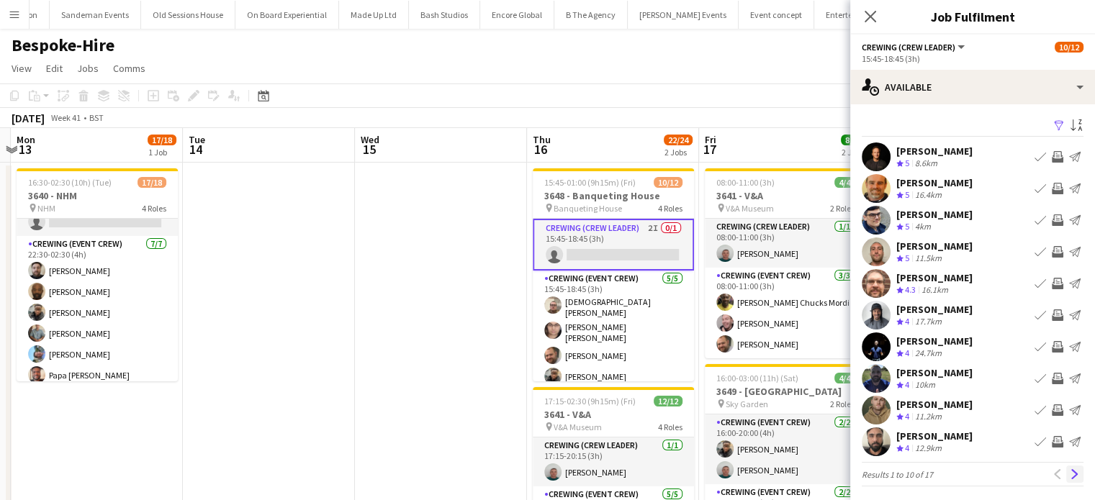
click at [1071, 477] on button "Next" at bounding box center [1074, 474] width 17 height 17
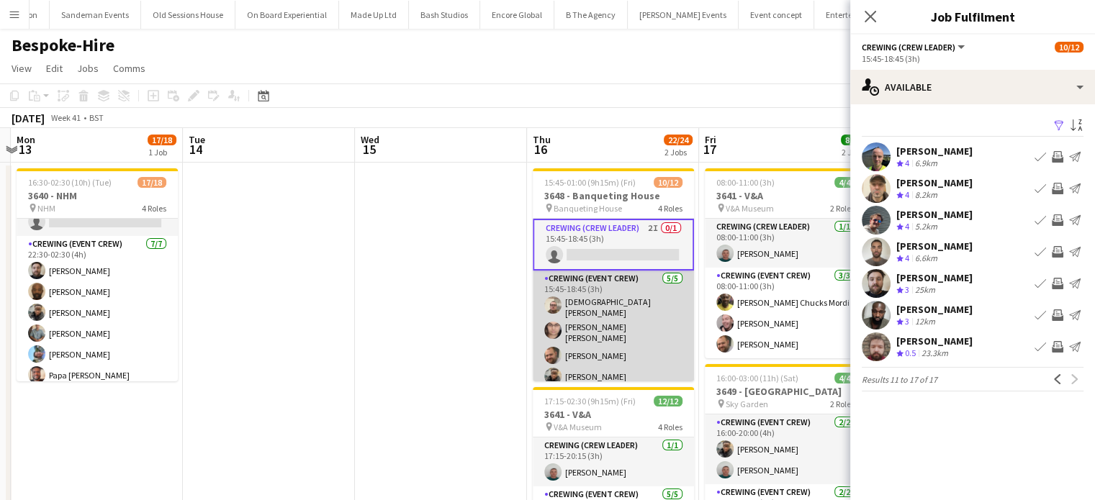
scroll to position [202, 0]
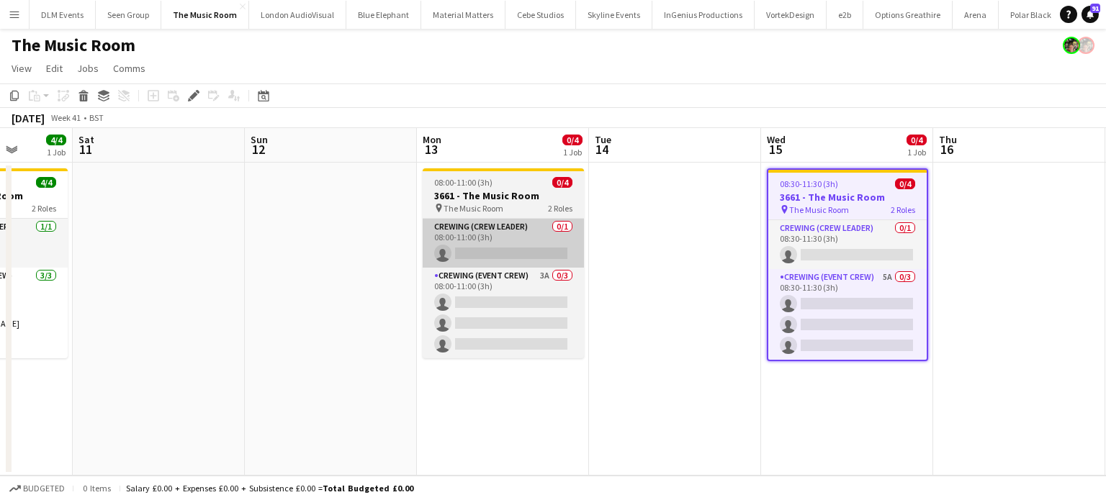
scroll to position [0, 516]
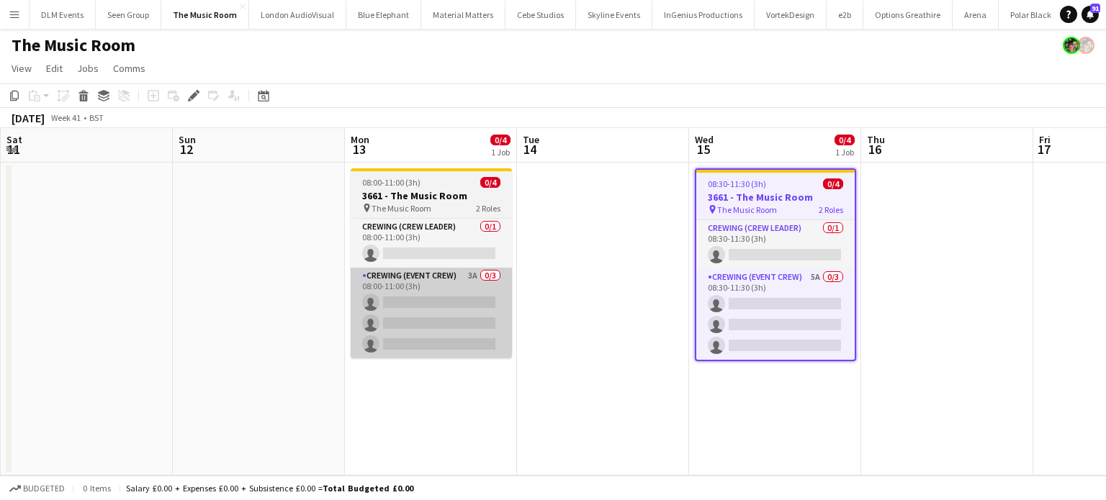
click at [429, 318] on app-card-role "Crewing (Event Crew) 3A 0/3 08:00-11:00 (3h) single-neutral-actions single-neut…" at bounding box center [431, 313] width 161 height 91
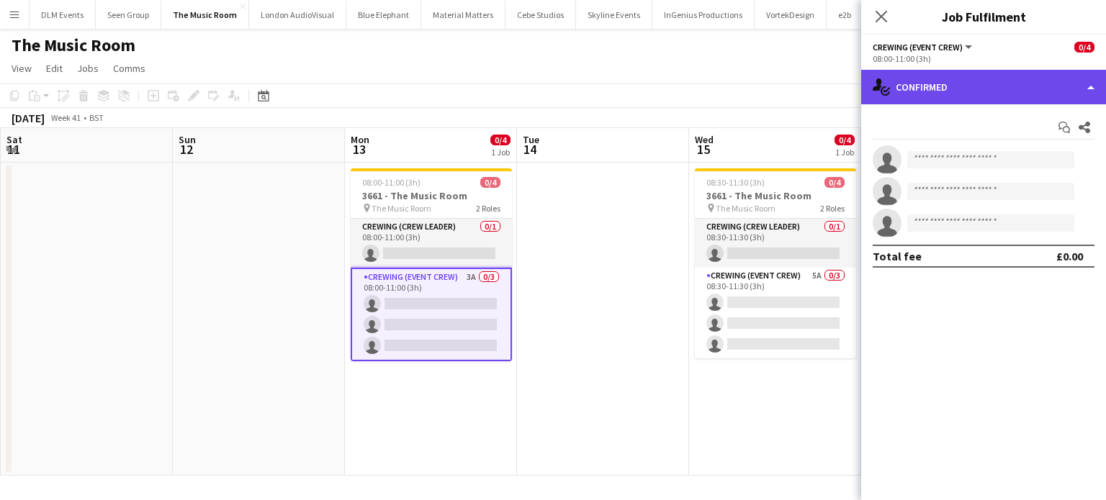
click at [979, 89] on div "single-neutral-actions-check-2 Confirmed" at bounding box center [983, 87] width 245 height 35
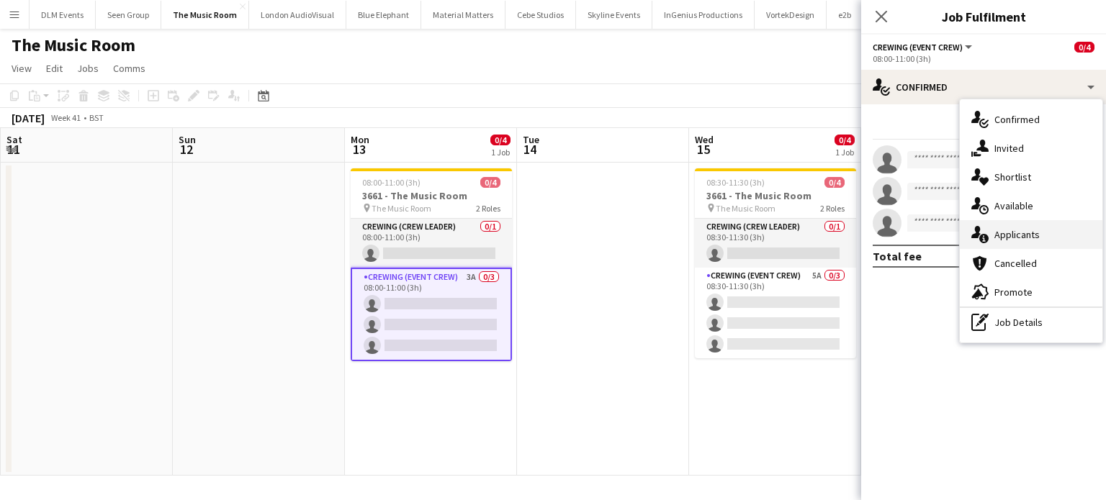
click at [1026, 233] on span "Applicants" at bounding box center [1016, 234] width 45 height 13
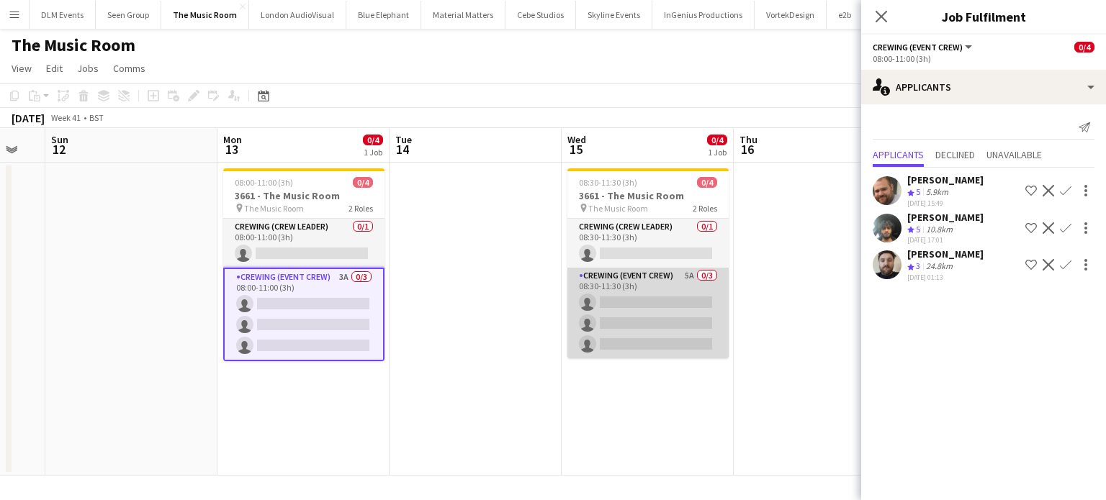
scroll to position [0, 644]
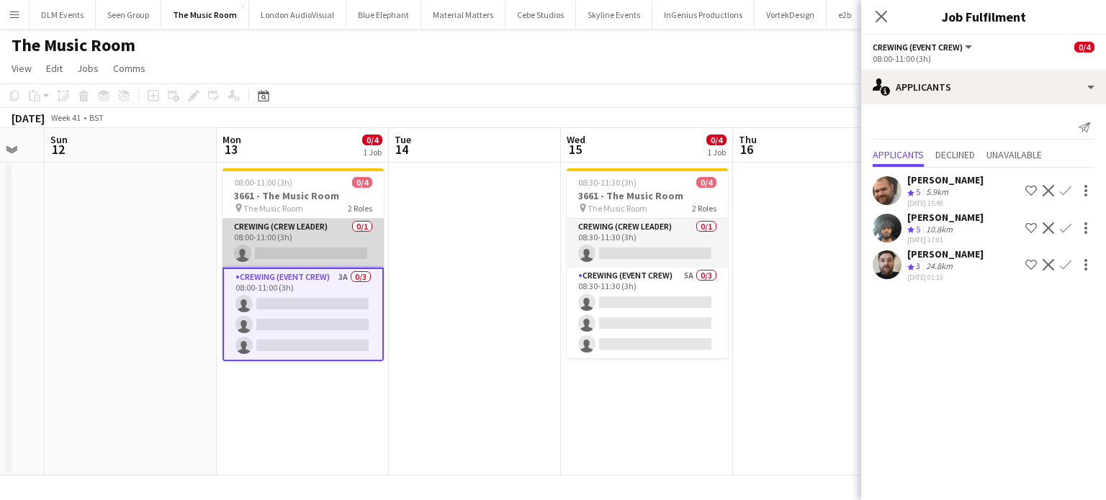
click at [297, 227] on app-card-role "Crewing (Crew Leader) 0/1 08:00-11:00 (3h) single-neutral-actions" at bounding box center [303, 243] width 161 height 49
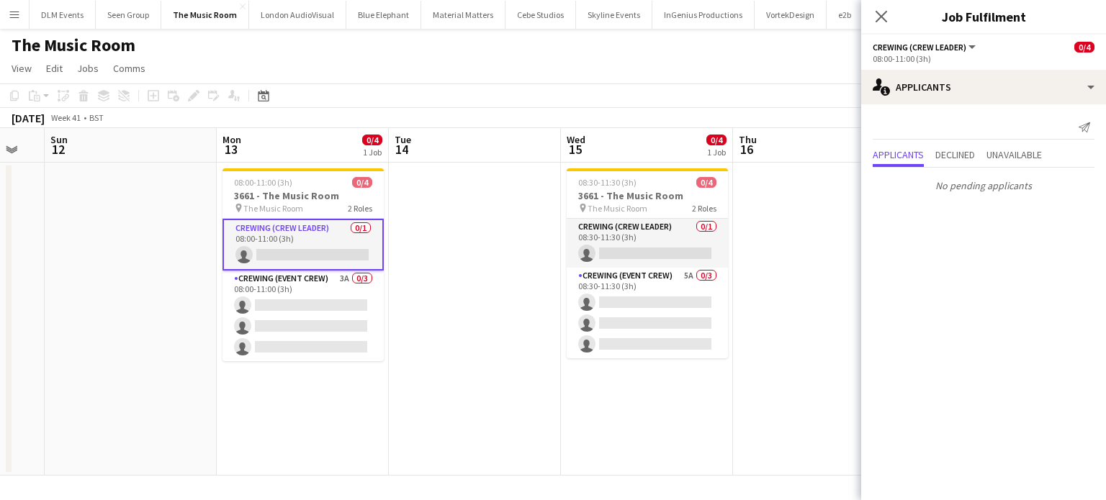
click at [264, 262] on app-card-role "Crewing (Crew Leader) 0/1 08:00-11:00 (3h) single-neutral-actions" at bounding box center [303, 245] width 161 height 52
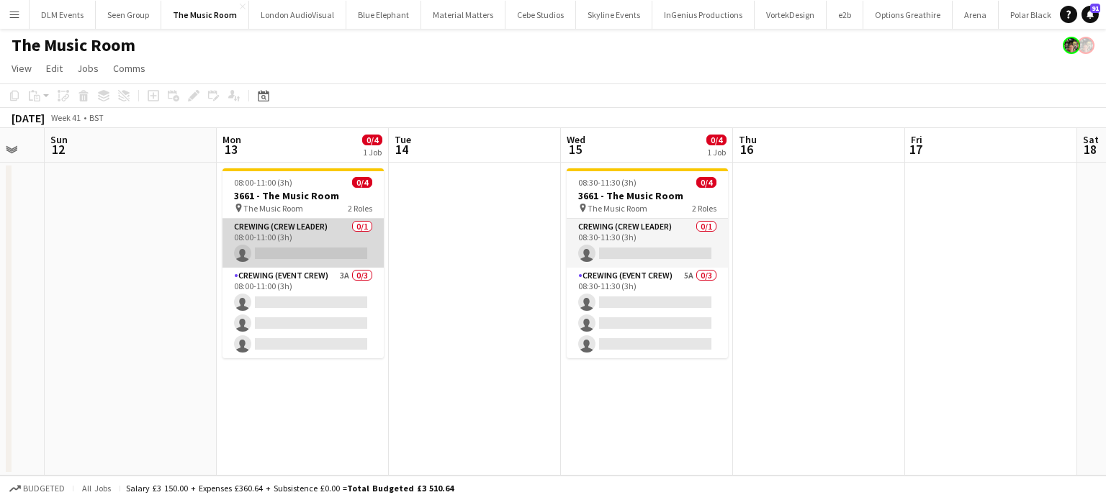
click at [264, 262] on app-card-role "Crewing (Crew Leader) 0/1 08:00-11:00 (3h) single-neutral-actions" at bounding box center [303, 243] width 161 height 49
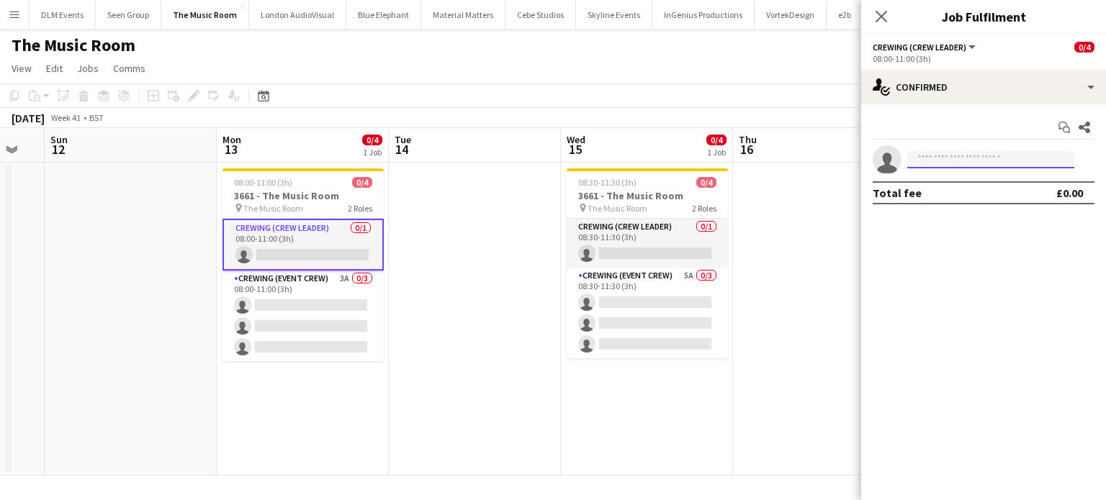
click at [1026, 155] on input at bounding box center [990, 159] width 167 height 17
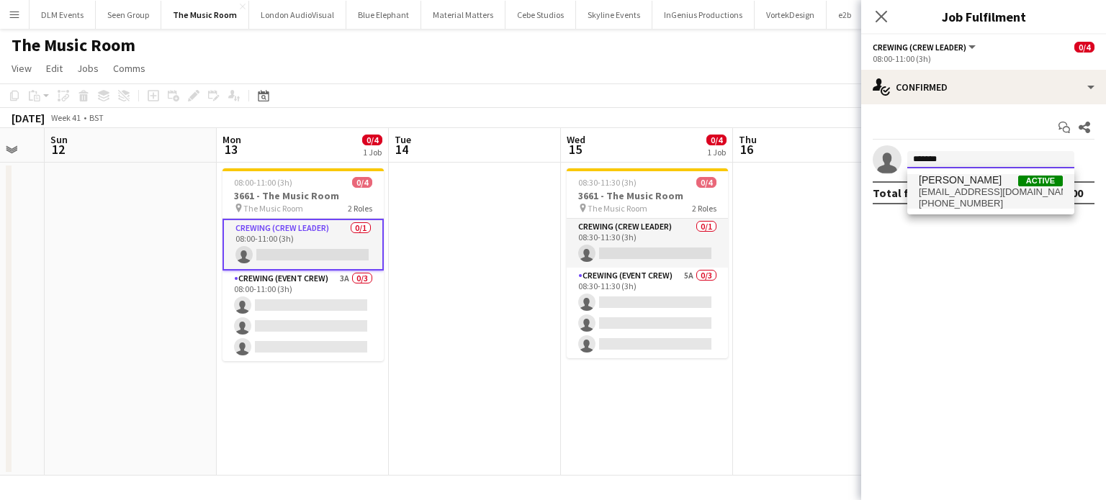
type input "*******"
click at [1016, 181] on span "Brayden Davison Active" at bounding box center [991, 180] width 144 height 12
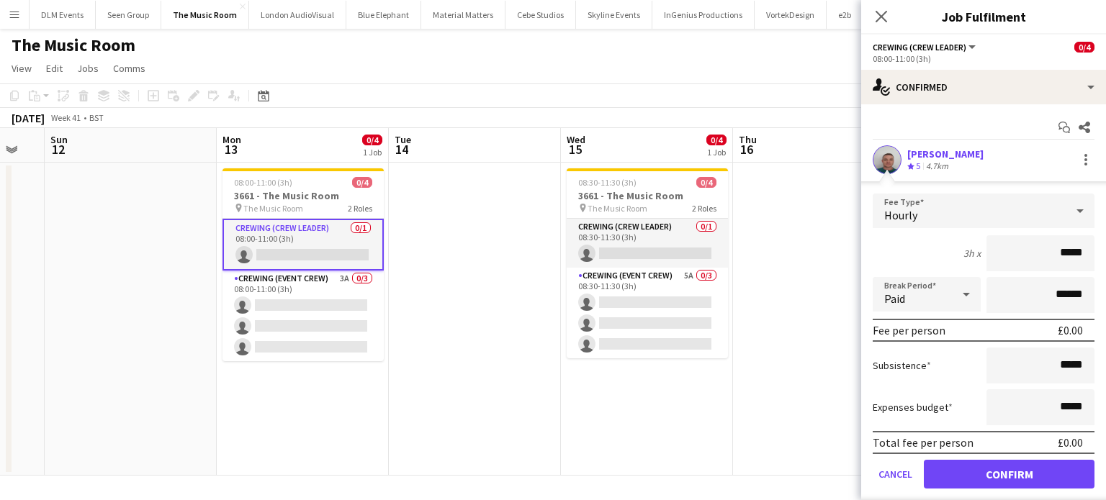
click button "Confirm" at bounding box center [1009, 474] width 171 height 29
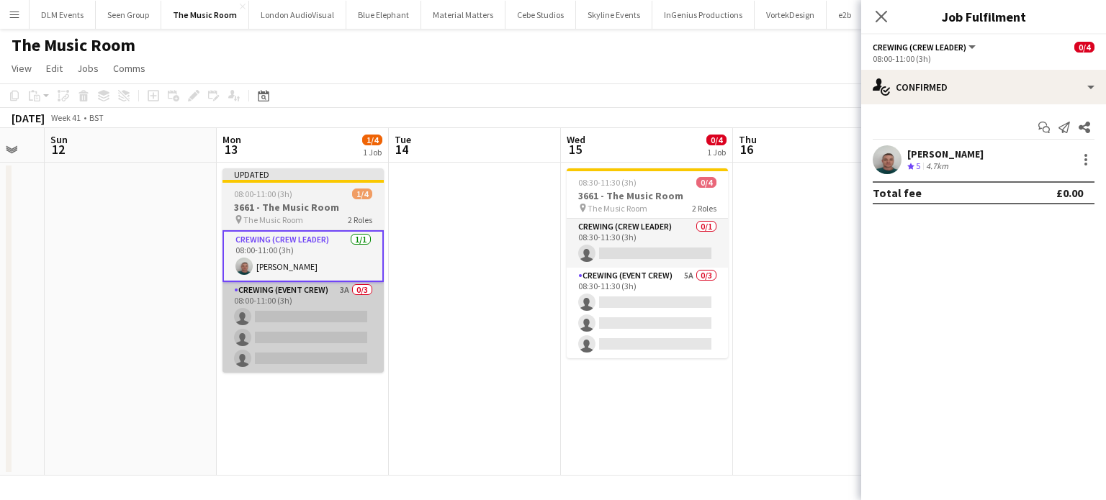
click at [320, 325] on app-card-role "Crewing (Event Crew) 3A 0/3 08:00-11:00 (3h) single-neutral-actions single-neut…" at bounding box center [303, 327] width 161 height 91
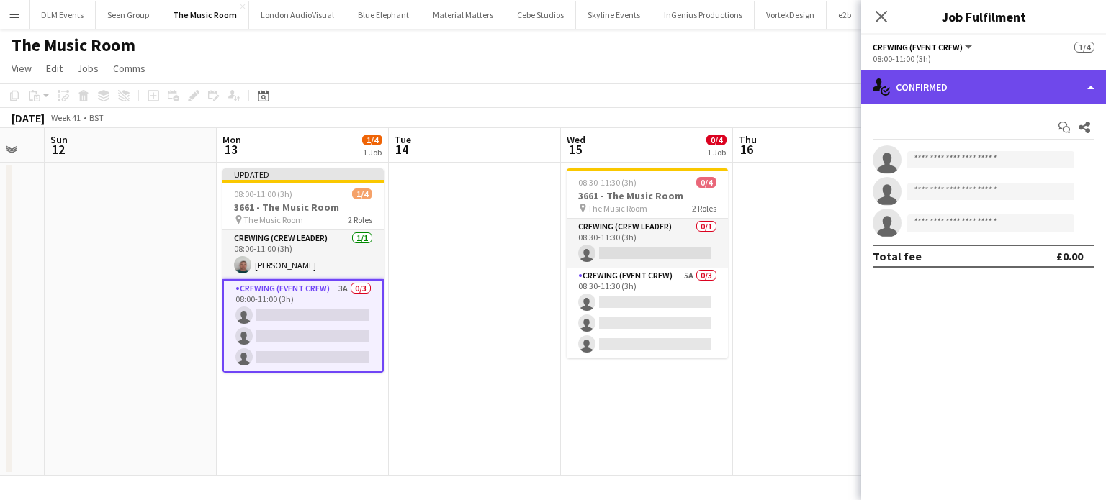
click at [1035, 96] on div "single-neutral-actions-check-2 Confirmed" at bounding box center [983, 87] width 245 height 35
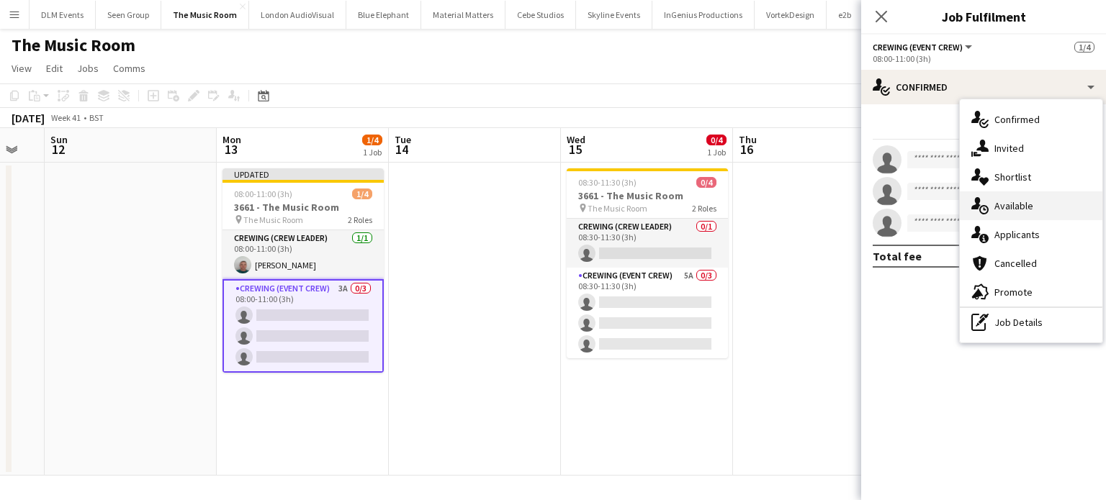
click at [1041, 203] on div "single-neutral-actions-upload Available" at bounding box center [1031, 206] width 143 height 29
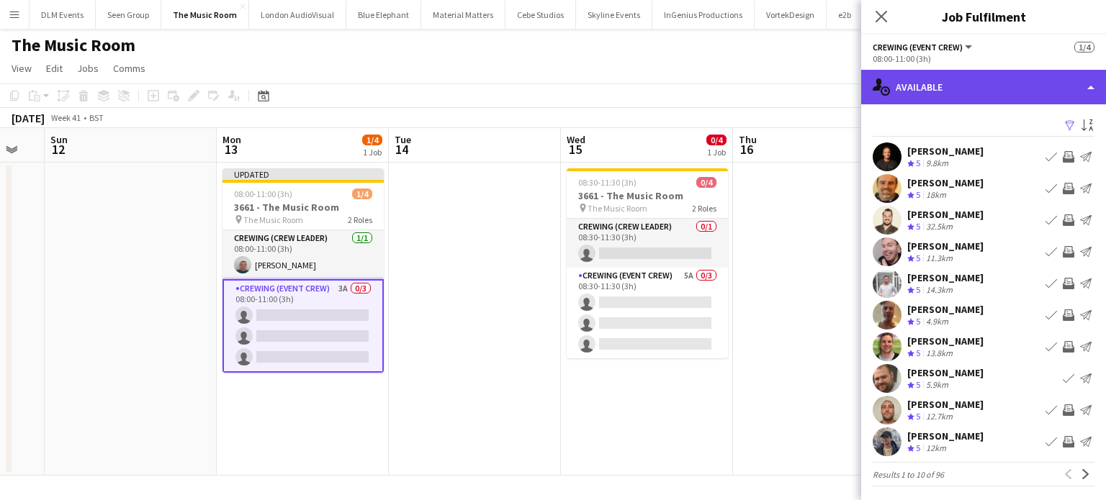
click at [999, 86] on div "single-neutral-actions-upload Available" at bounding box center [983, 87] width 245 height 35
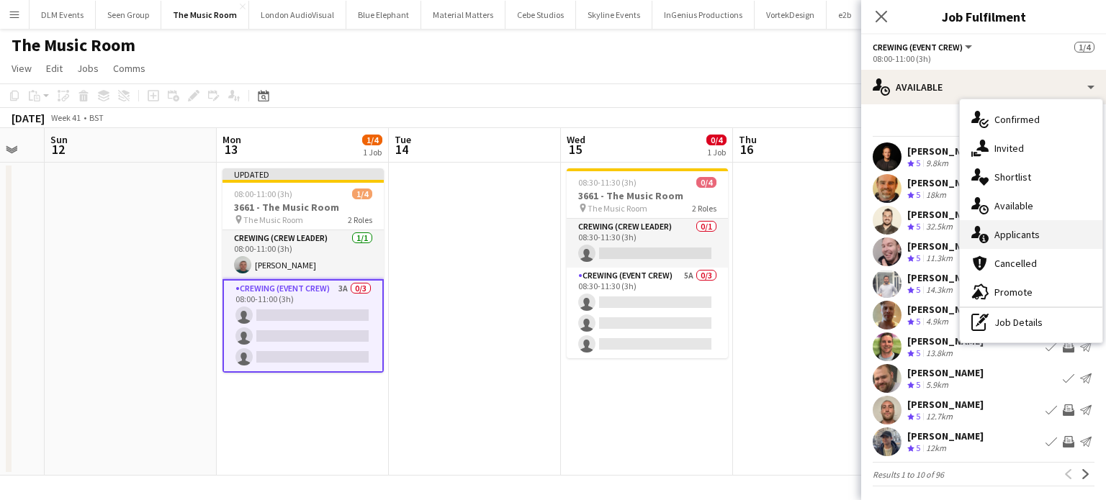
click at [1048, 235] on div "single-neutral-actions-information Applicants" at bounding box center [1031, 234] width 143 height 29
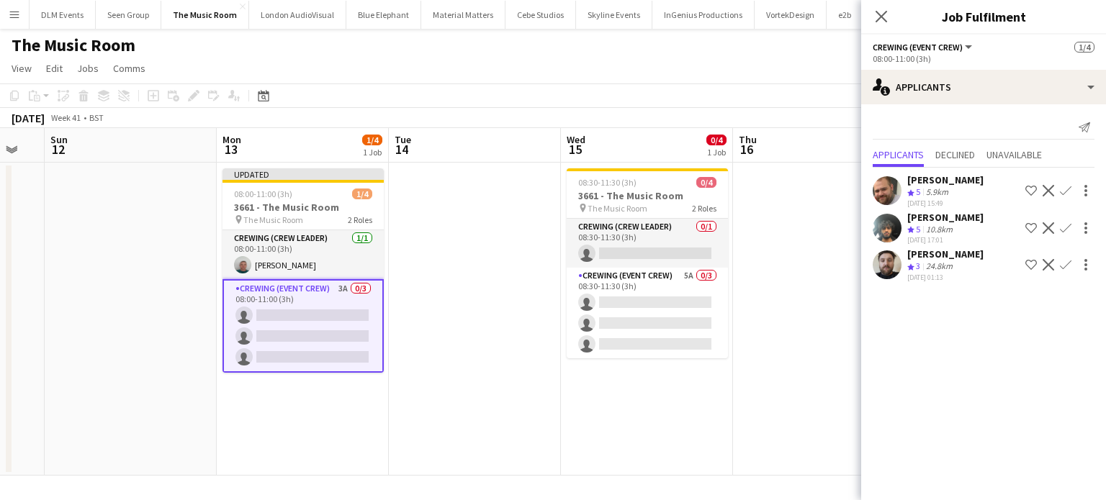
click at [1066, 192] on app-icon "Confirm" at bounding box center [1066, 191] width 12 height 12
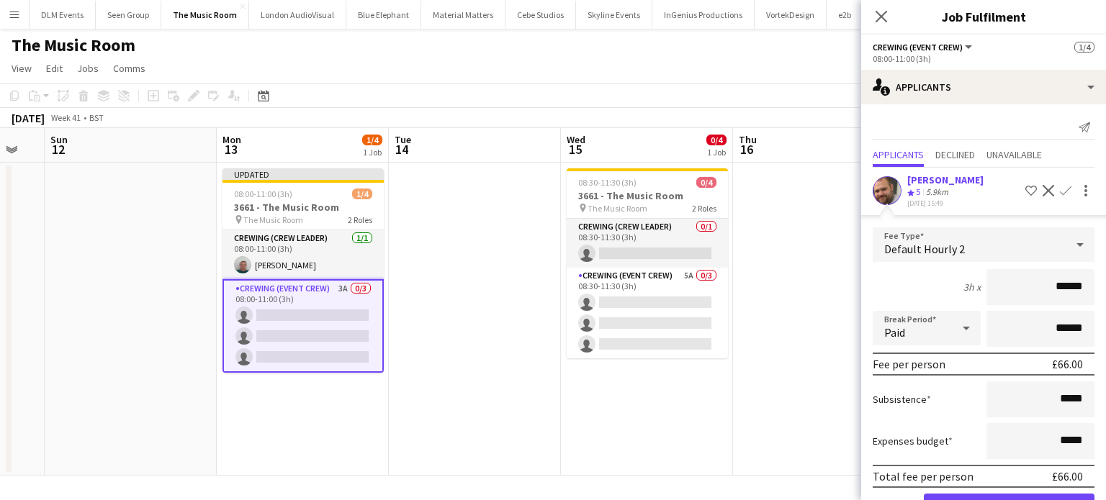
click button "Confirm" at bounding box center [1009, 508] width 171 height 29
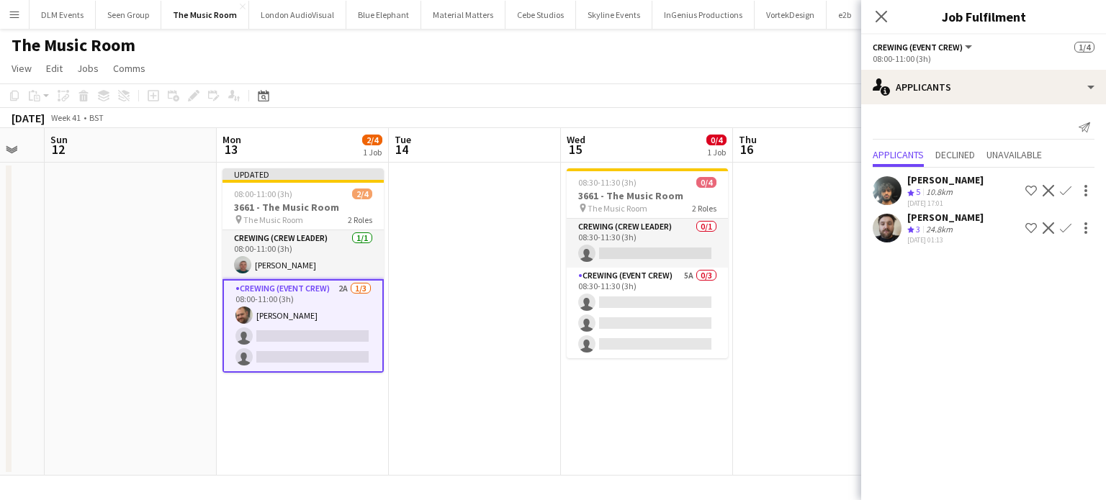
click at [1066, 192] on app-icon "Confirm" at bounding box center [1066, 191] width 12 height 12
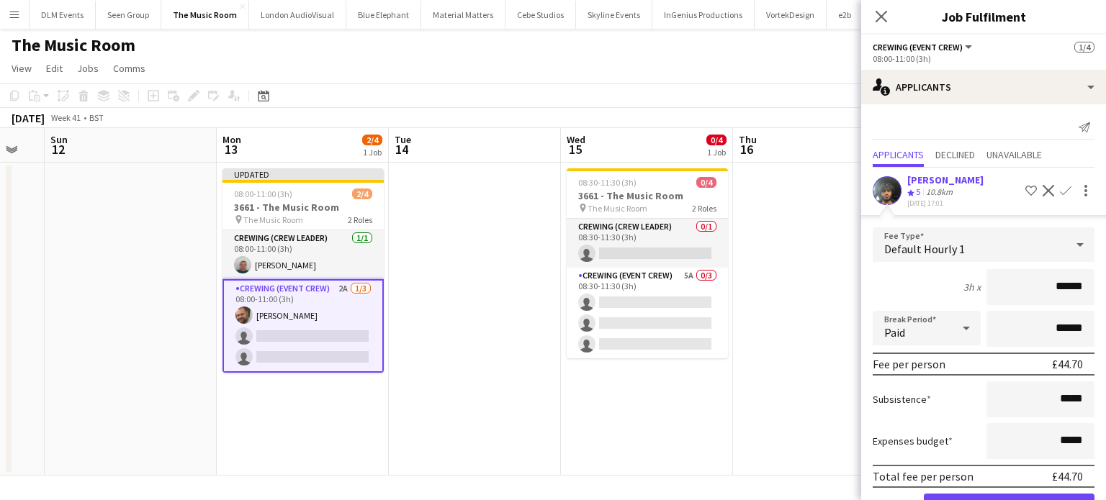
click button "Confirm" at bounding box center [1009, 508] width 171 height 29
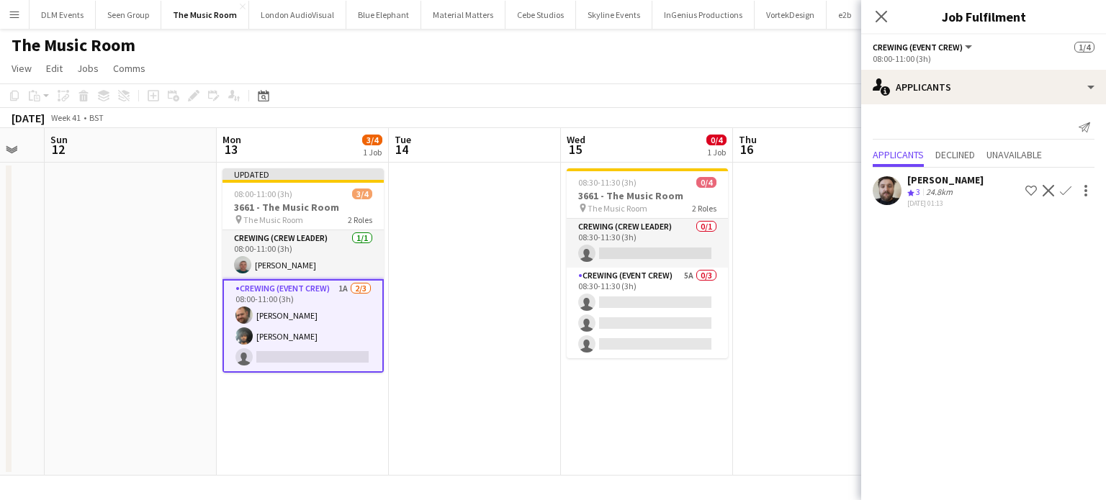
click at [1066, 192] on app-icon "Confirm" at bounding box center [1066, 191] width 12 height 12
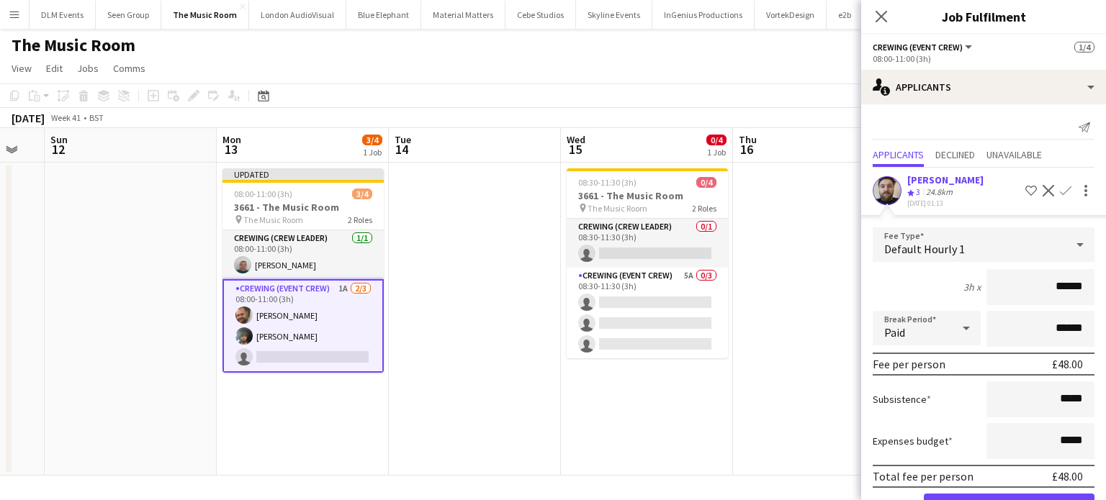
click button "Confirm" at bounding box center [1009, 508] width 171 height 29
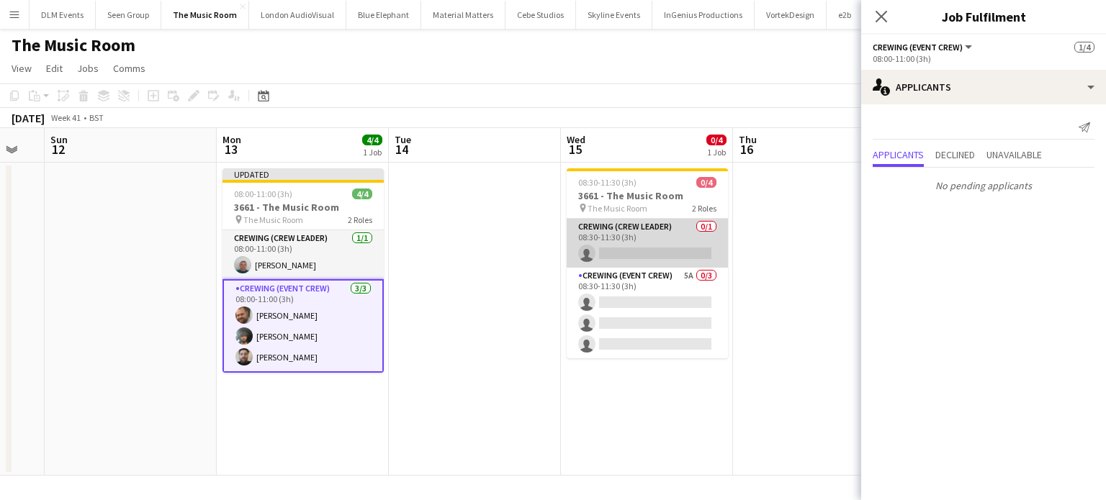
click at [646, 252] on app-card-role "Crewing (Crew Leader) 0/1 08:30-11:30 (3h) single-neutral-actions" at bounding box center [647, 243] width 161 height 49
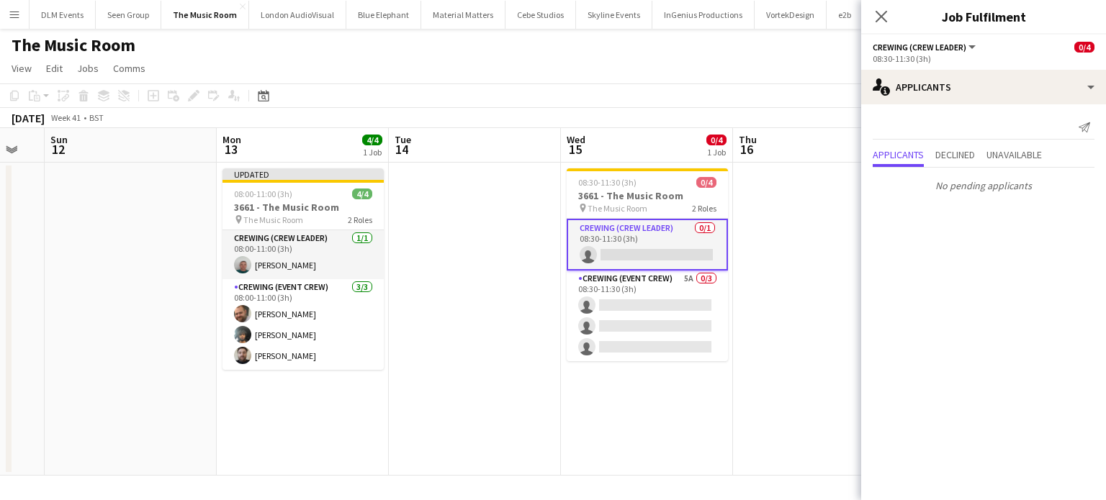
click at [631, 247] on app-card-role "Crewing (Crew Leader) 0/1 08:30-11:30 (3h) single-neutral-actions" at bounding box center [647, 245] width 161 height 52
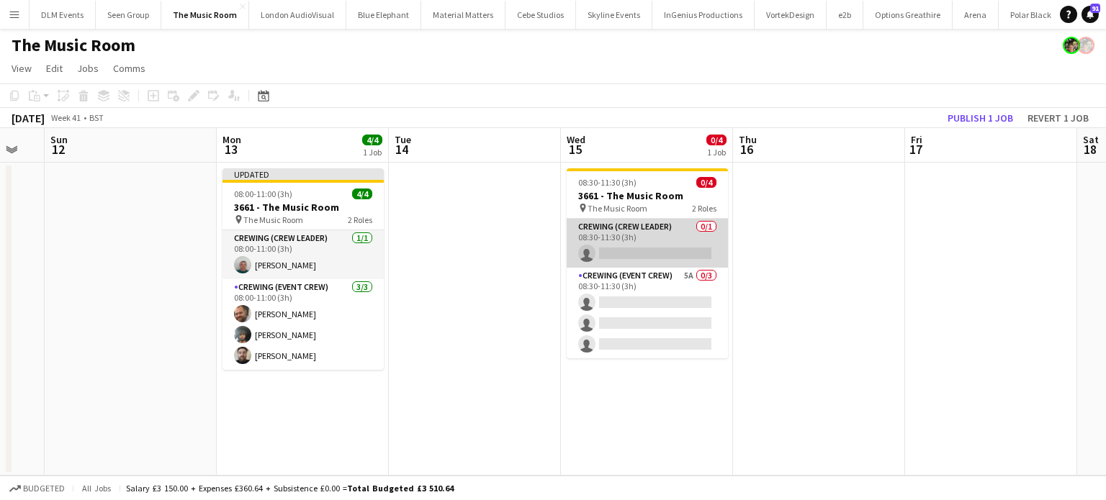
click at [631, 247] on app-card-role "Crewing (Crew Leader) 0/1 08:30-11:30 (3h) single-neutral-actions" at bounding box center [647, 243] width 161 height 49
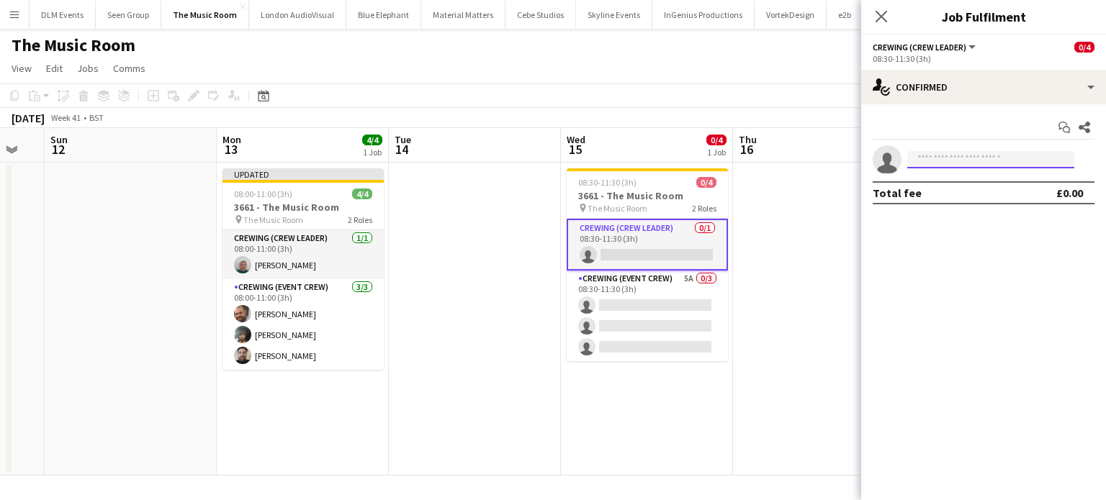
click at [984, 161] on input at bounding box center [990, 159] width 167 height 17
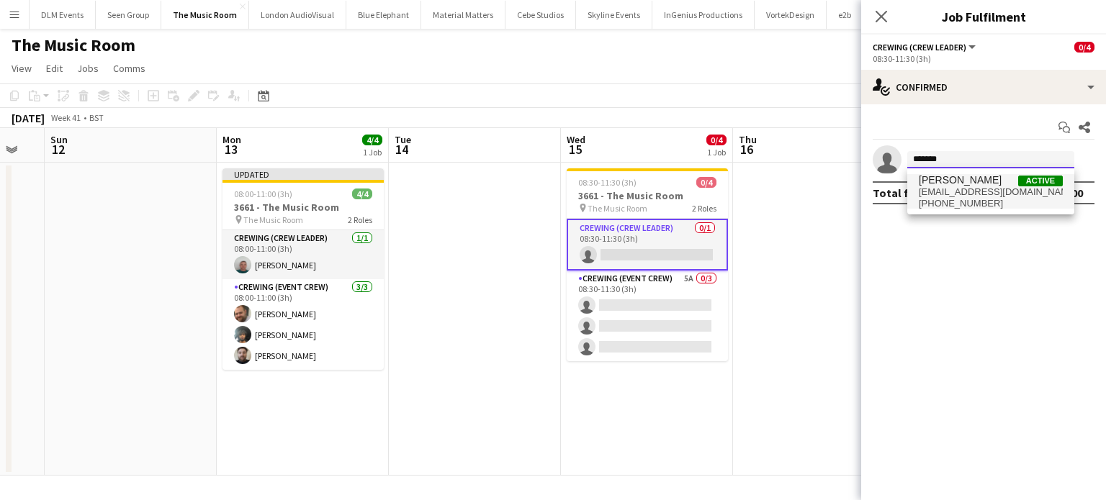
type input "*******"
click at [988, 178] on span "[PERSON_NAME]" at bounding box center [960, 180] width 83 height 12
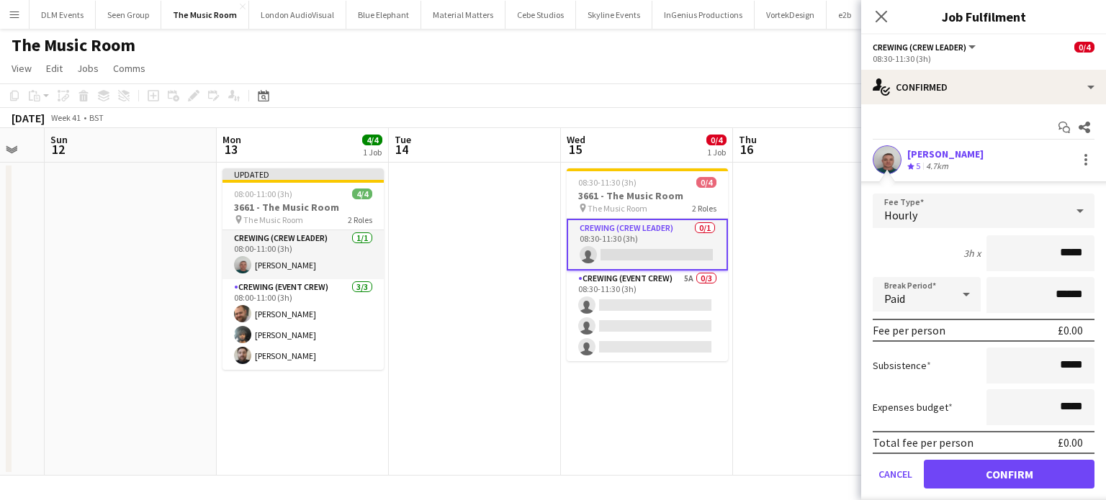
click button "Confirm" at bounding box center [1009, 474] width 171 height 29
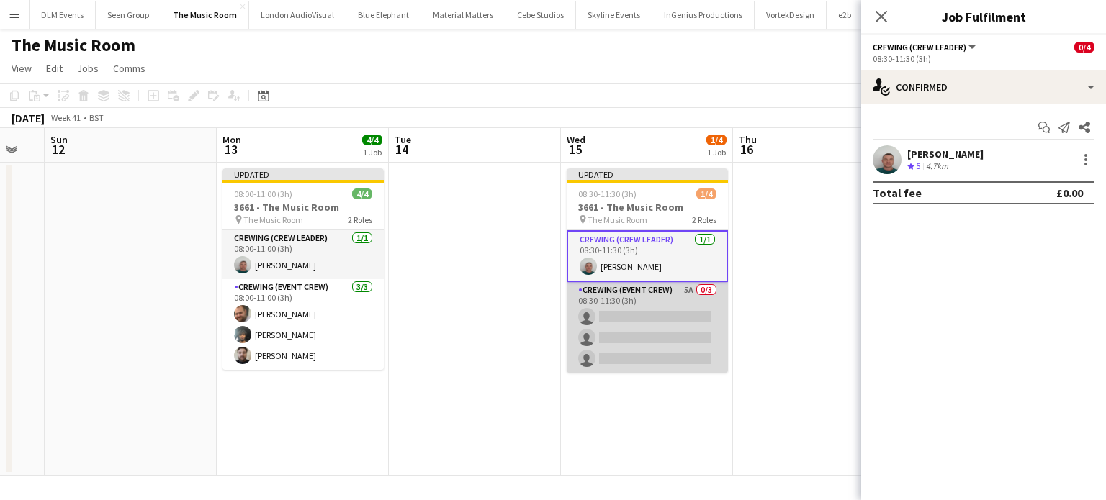
click at [625, 323] on app-card-role "Crewing (Event Crew) 5A 0/3 08:30-11:30 (3h) single-neutral-actions single-neut…" at bounding box center [647, 327] width 161 height 91
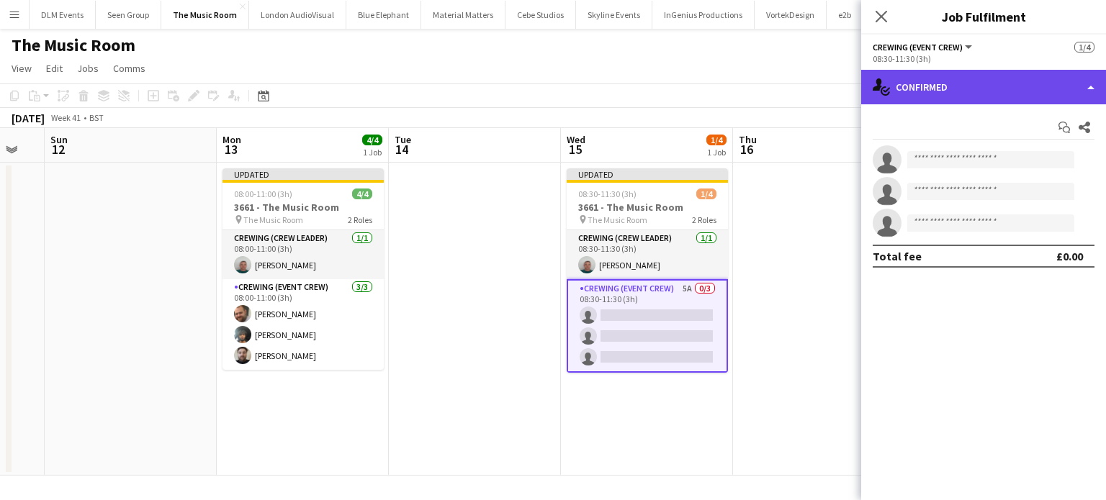
click at [1023, 97] on div "single-neutral-actions-check-2 Confirmed" at bounding box center [983, 87] width 245 height 35
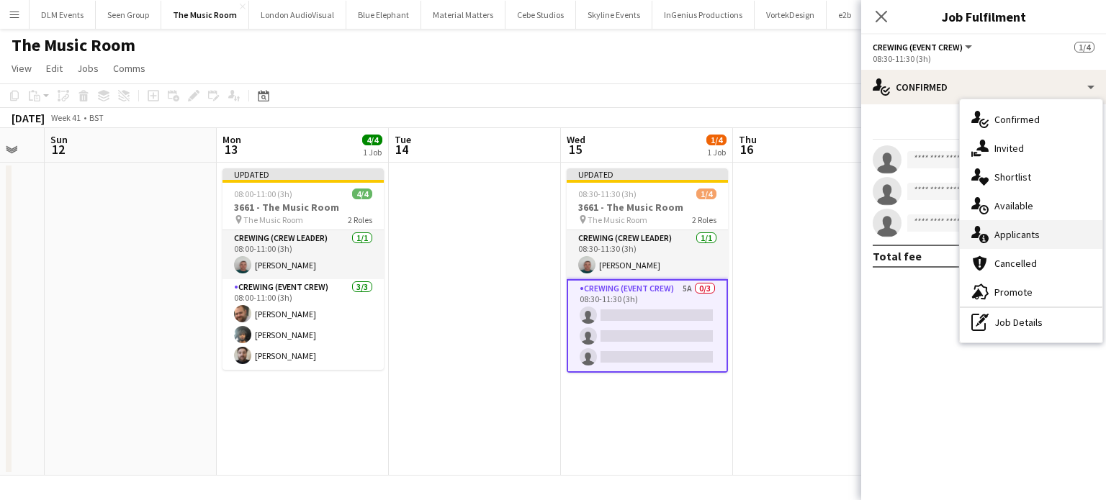
click at [1010, 235] on span "Applicants" at bounding box center [1016, 234] width 45 height 13
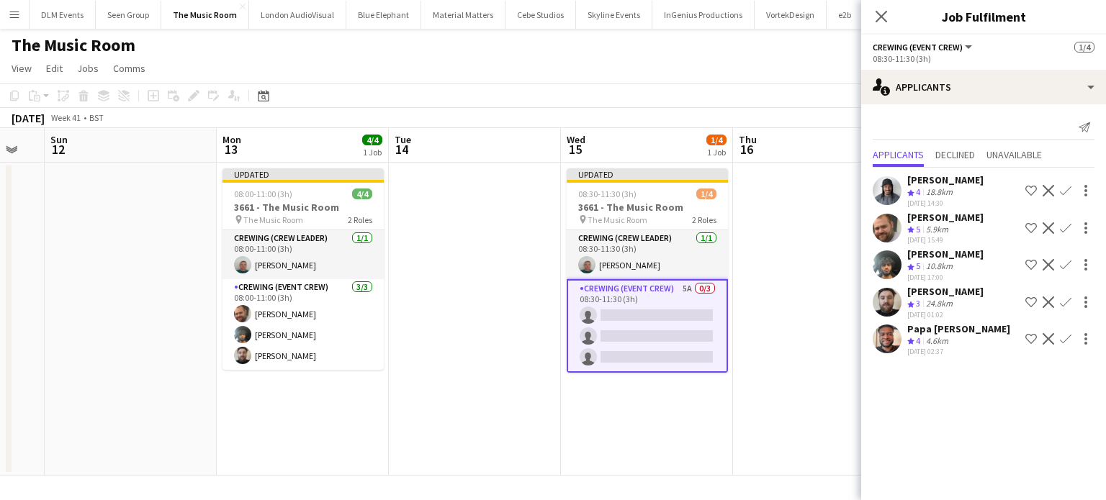
click at [1066, 223] on app-icon "Confirm" at bounding box center [1066, 229] width 12 height 12
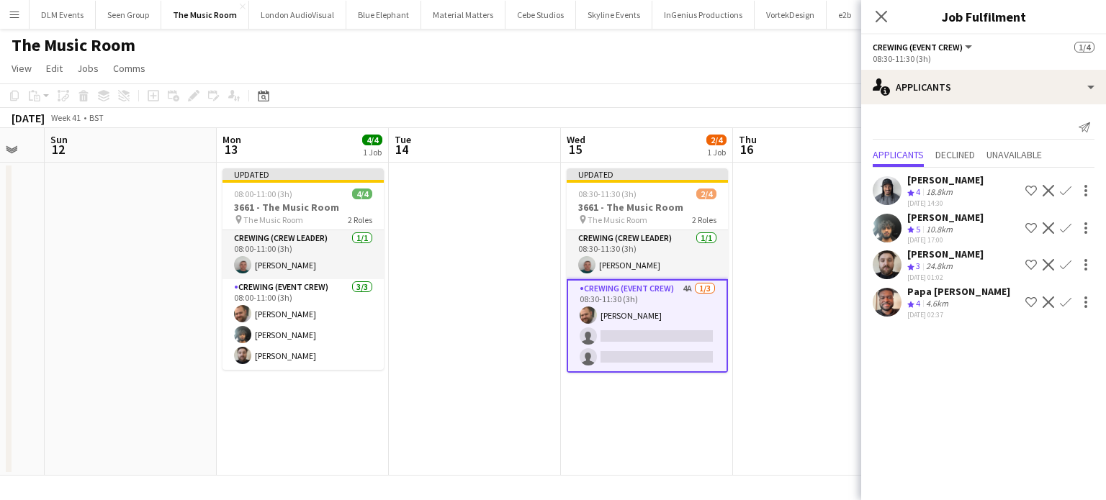
click at [1067, 297] on app-icon "Confirm" at bounding box center [1066, 303] width 12 height 12
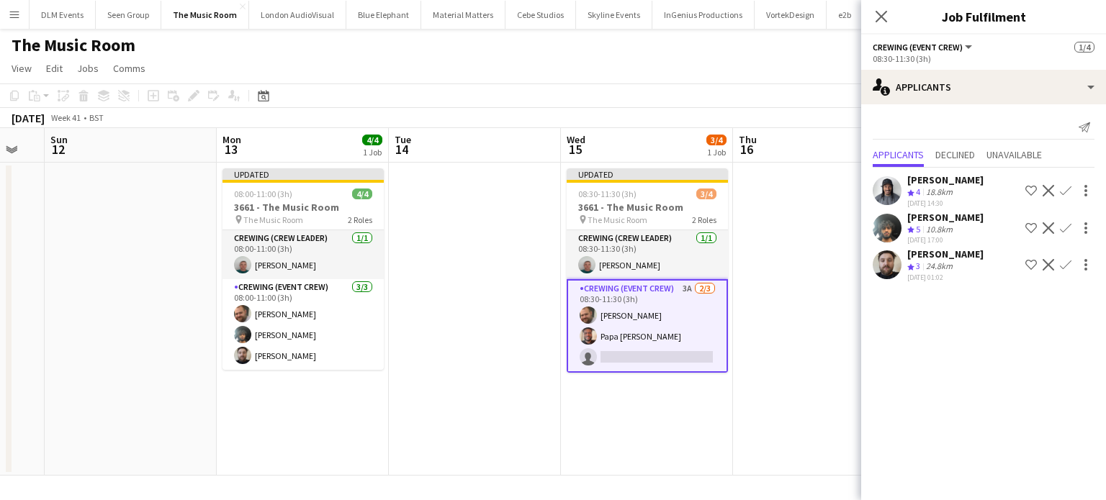
click at [1066, 193] on app-icon "Confirm" at bounding box center [1066, 191] width 12 height 12
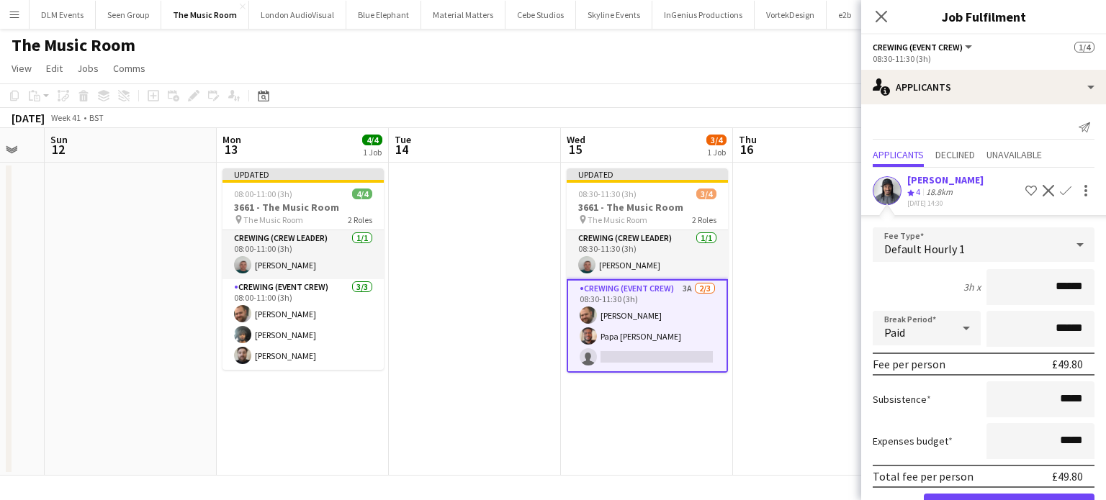
click button "Confirm" at bounding box center [1009, 508] width 171 height 29
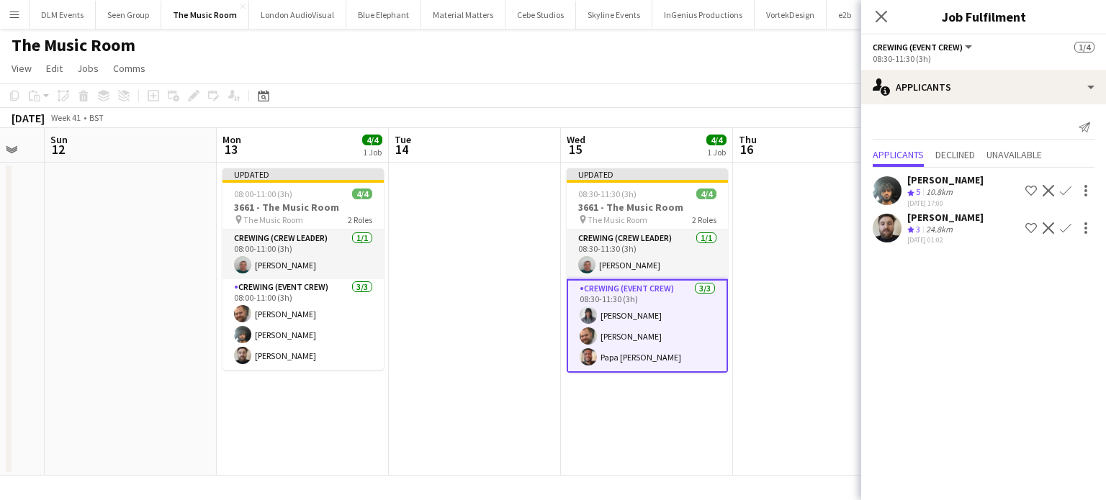
click at [798, 287] on app-date-cell at bounding box center [819, 319] width 172 height 313
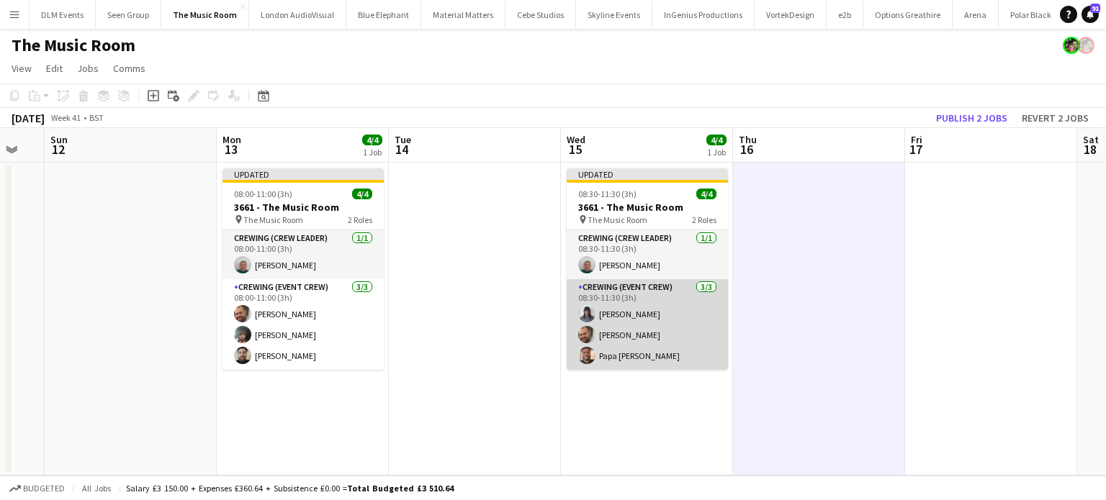
click at [667, 288] on app-card-role "Crewing (Event Crew) 3/3 08:30-11:30 (3h) Kaine Caldeira Ben Turner Papa Opoku-…" at bounding box center [647, 324] width 161 height 91
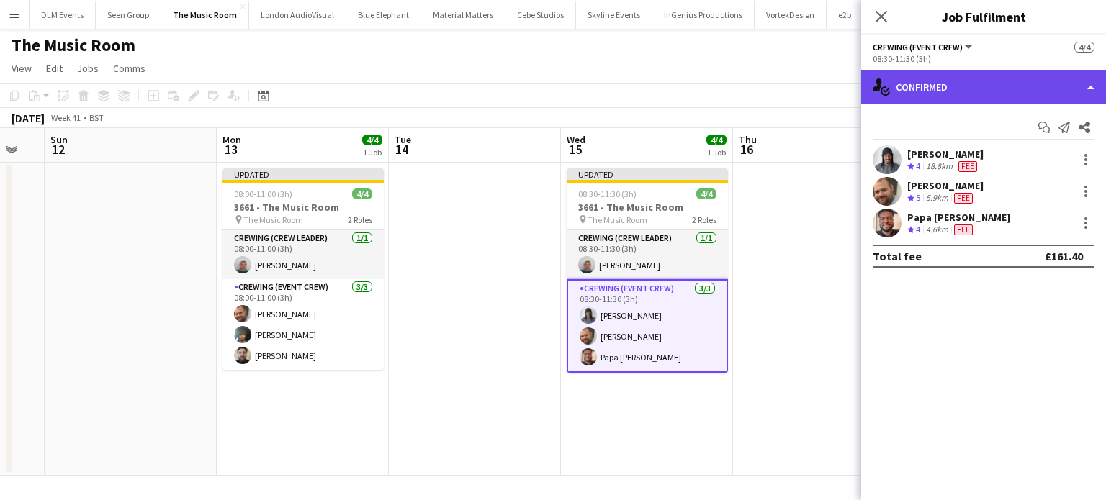
click at [1002, 89] on div "single-neutral-actions-check-2 Confirmed" at bounding box center [983, 87] width 245 height 35
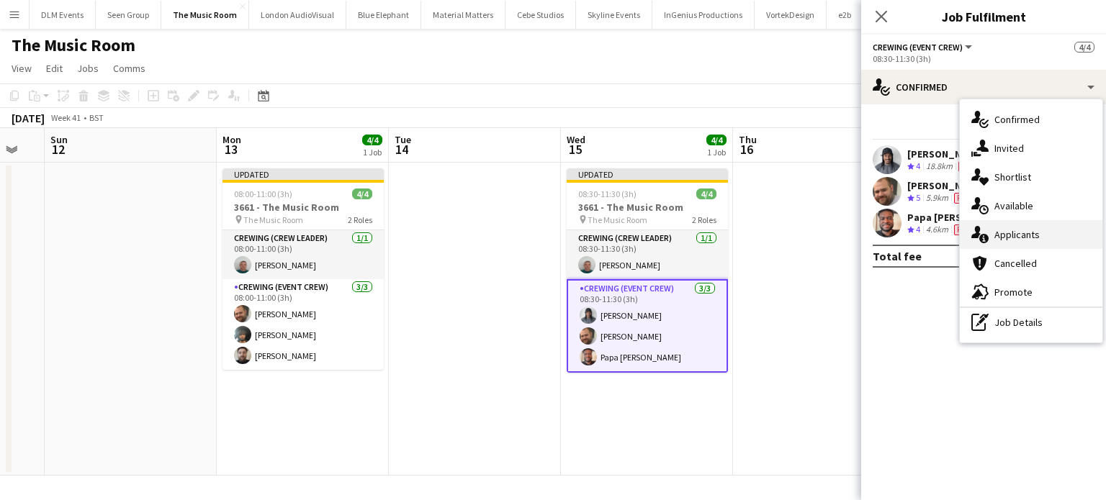
click at [1025, 230] on span "Applicants" at bounding box center [1016, 234] width 45 height 13
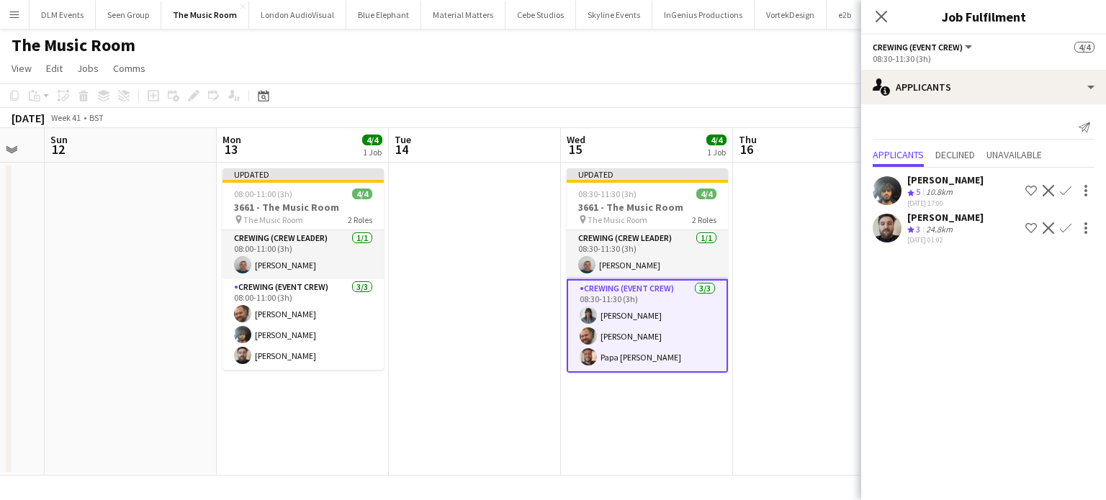
click at [732, 310] on app-date-cell "Updated 08:30-11:30 (3h) 4/4 3661 - The Music Room pin The Music Room 2 Roles C…" at bounding box center [647, 319] width 172 height 313
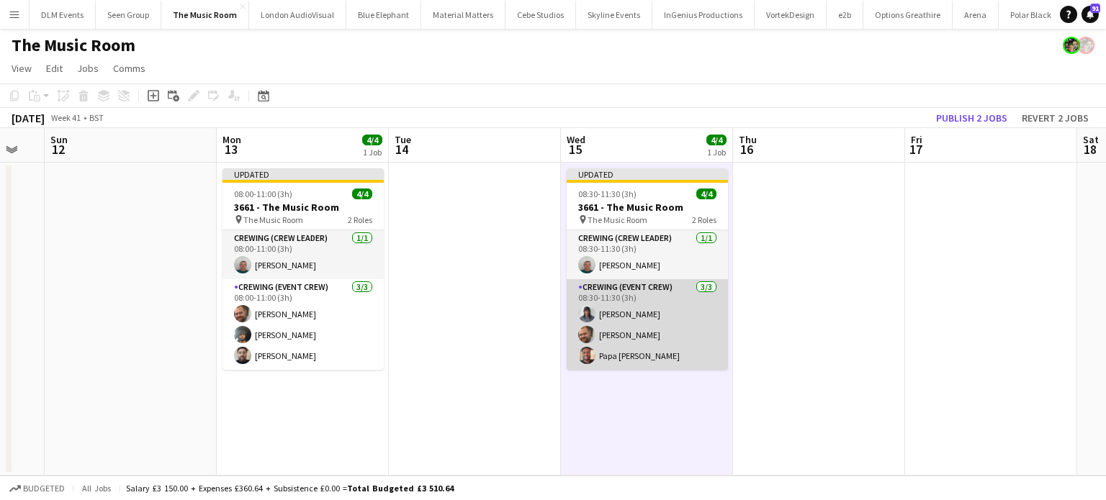
click at [616, 359] on app-card-role "Crewing (Event Crew) 3/3 08:30-11:30 (3h) Kaine Caldeira Ben Turner Papa Opoku-…" at bounding box center [647, 324] width 161 height 91
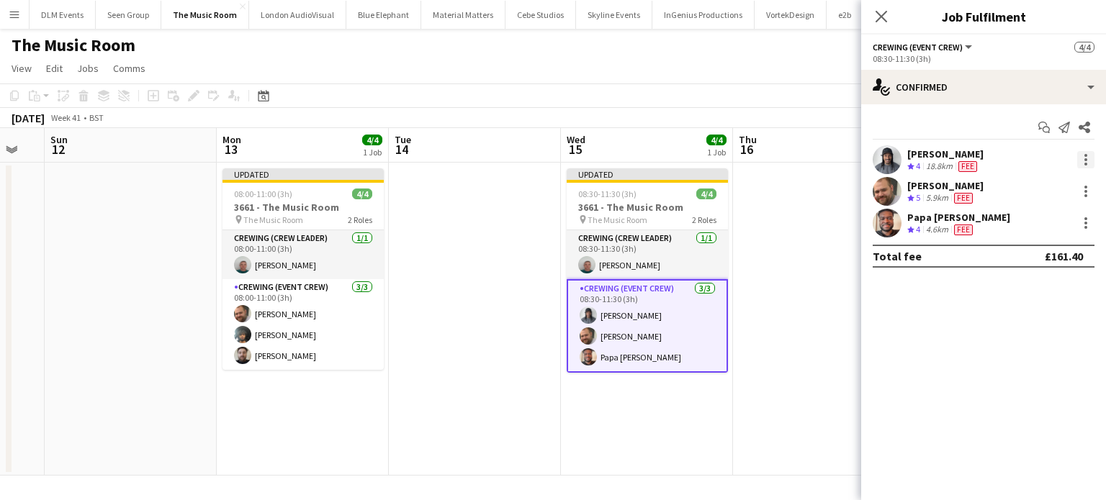
click at [1087, 166] on div at bounding box center [1085, 159] width 17 height 17
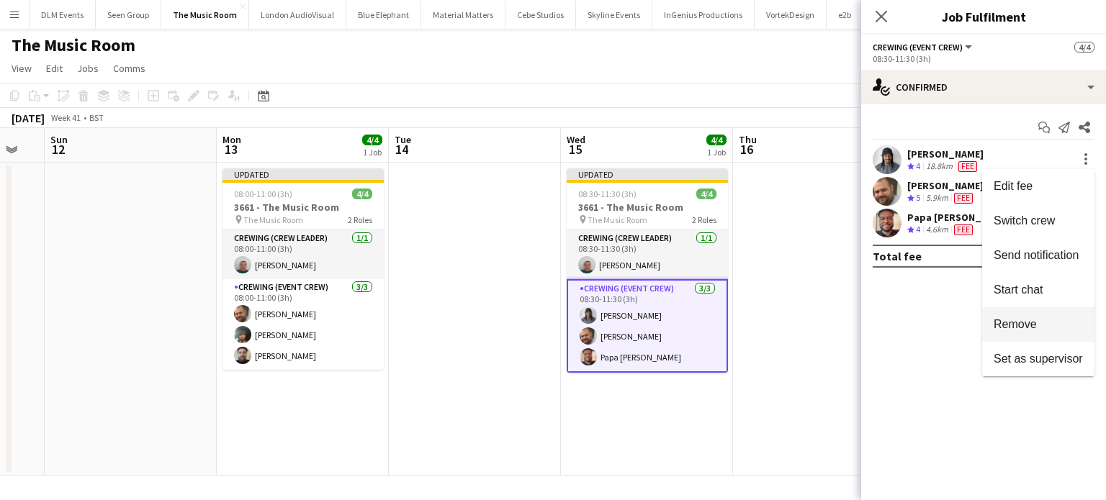
click at [1014, 321] on span "Remove" at bounding box center [1015, 324] width 43 height 12
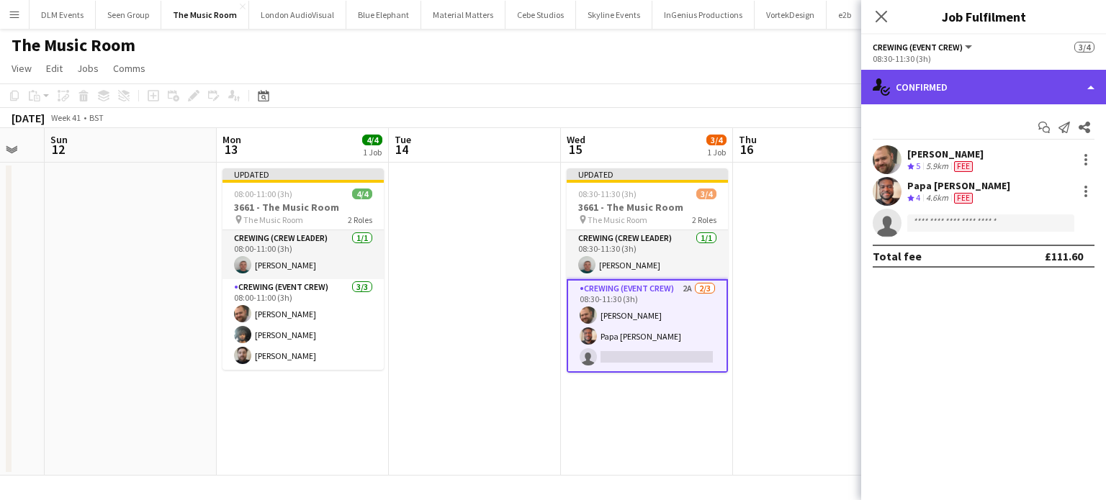
click at [951, 76] on div "single-neutral-actions-check-2 Confirmed" at bounding box center [983, 87] width 245 height 35
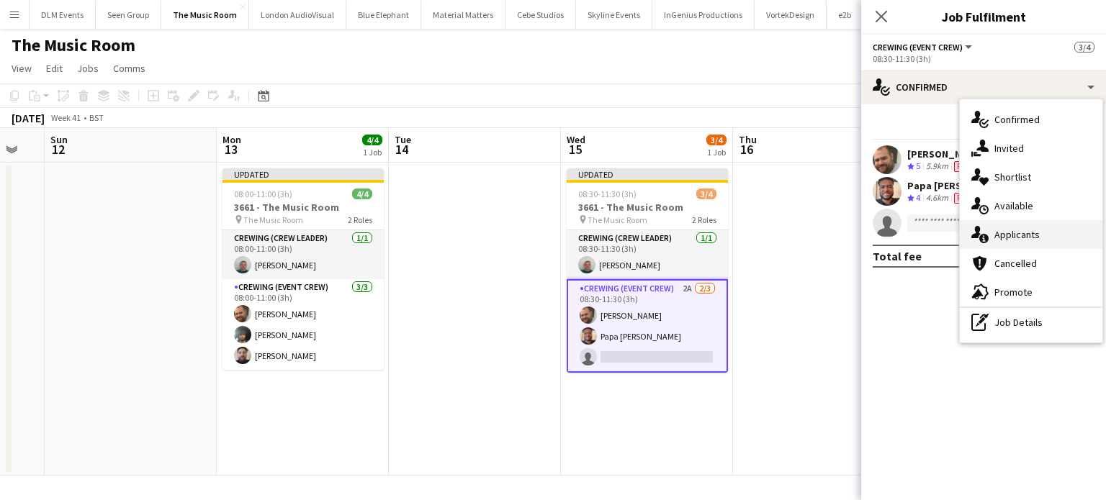
click at [1033, 241] on div "single-neutral-actions-information Applicants" at bounding box center [1031, 234] width 143 height 29
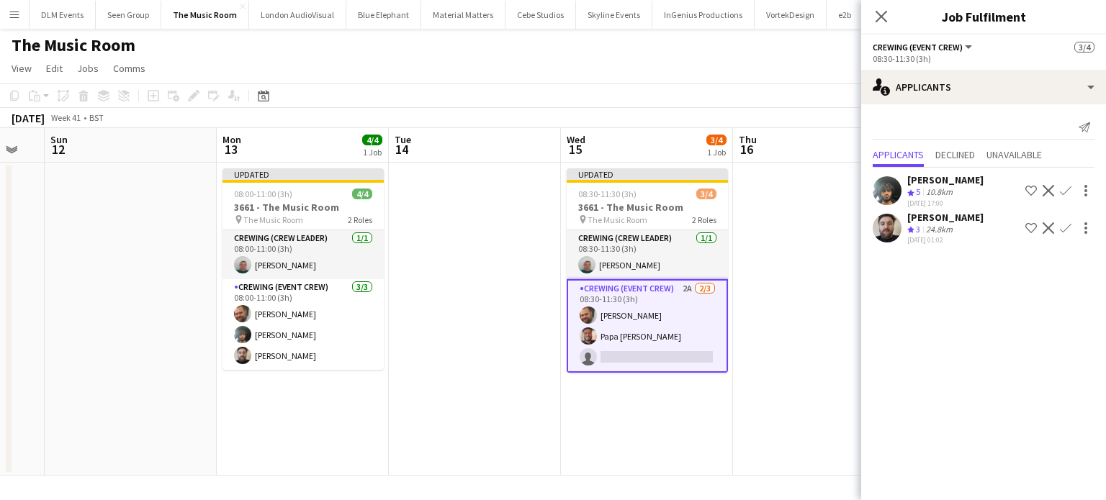
click at [1063, 195] on app-icon "Confirm" at bounding box center [1066, 191] width 12 height 12
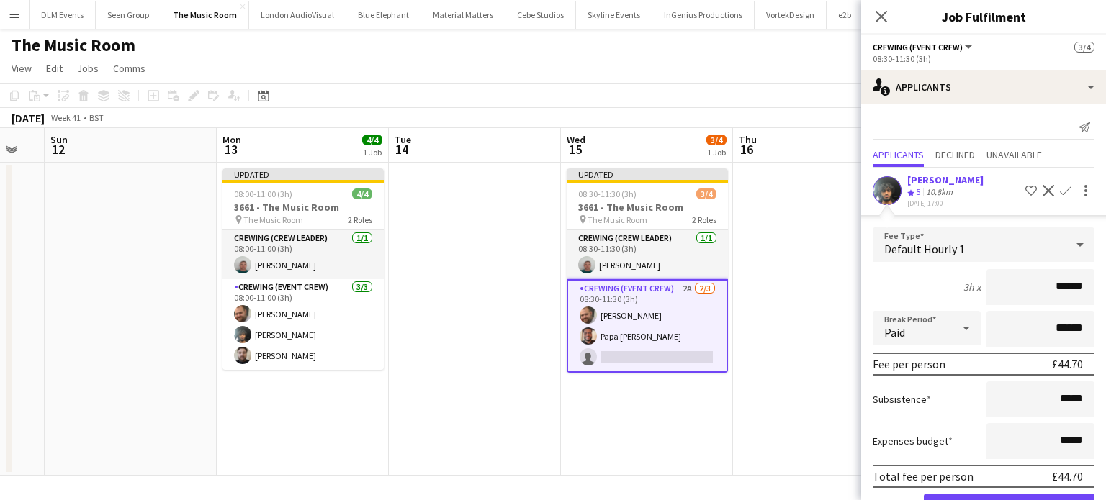
click button "Confirm" at bounding box center [1009, 508] width 171 height 29
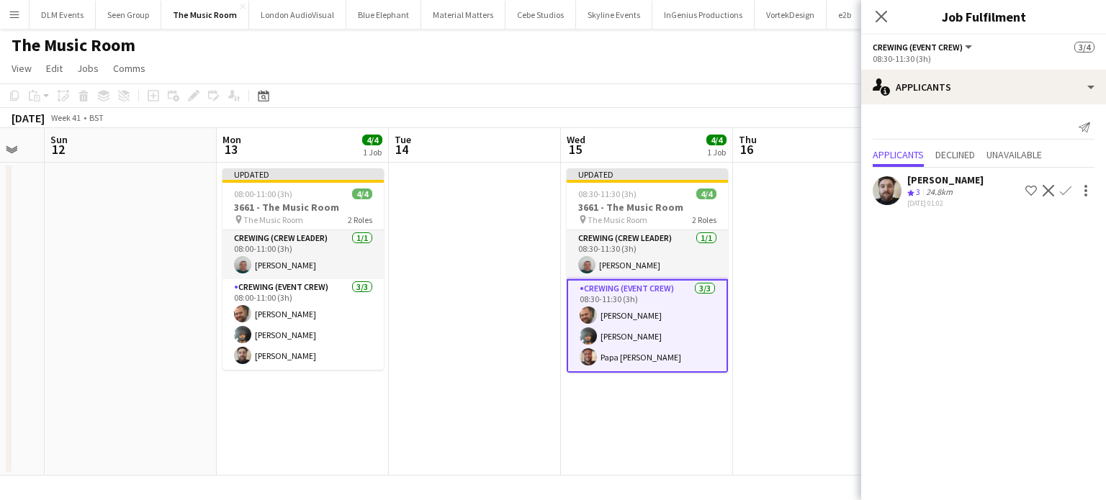
click at [740, 285] on app-date-cell at bounding box center [819, 319] width 172 height 313
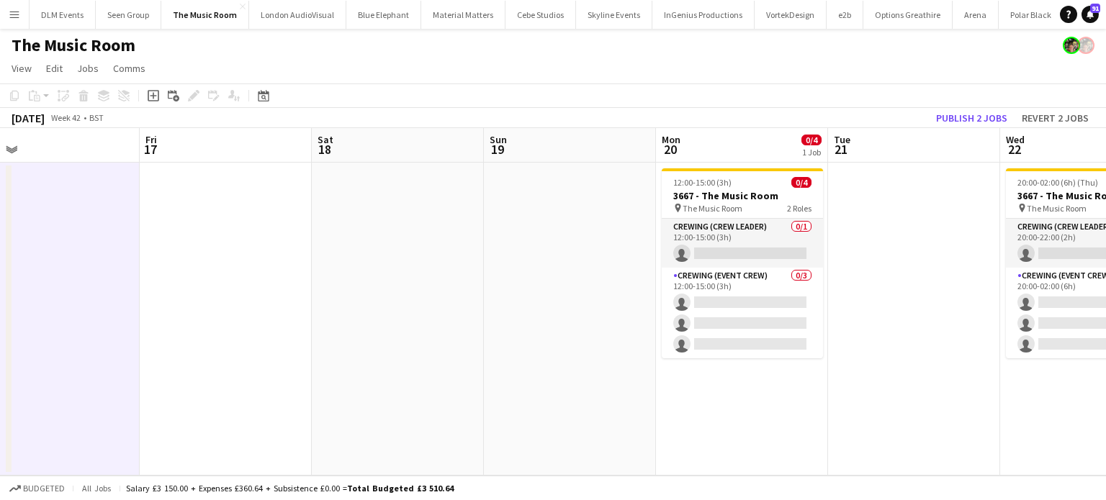
scroll to position [0, 552]
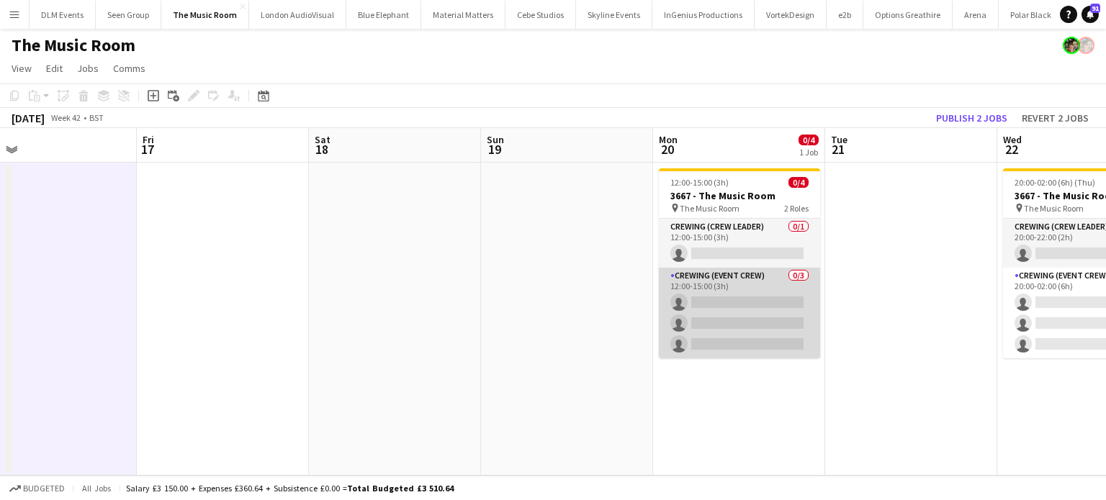
click at [713, 298] on app-card-role "Crewing (Event Crew) 0/3 12:00-15:00 (3h) single-neutral-actions single-neutral…" at bounding box center [739, 313] width 161 height 91
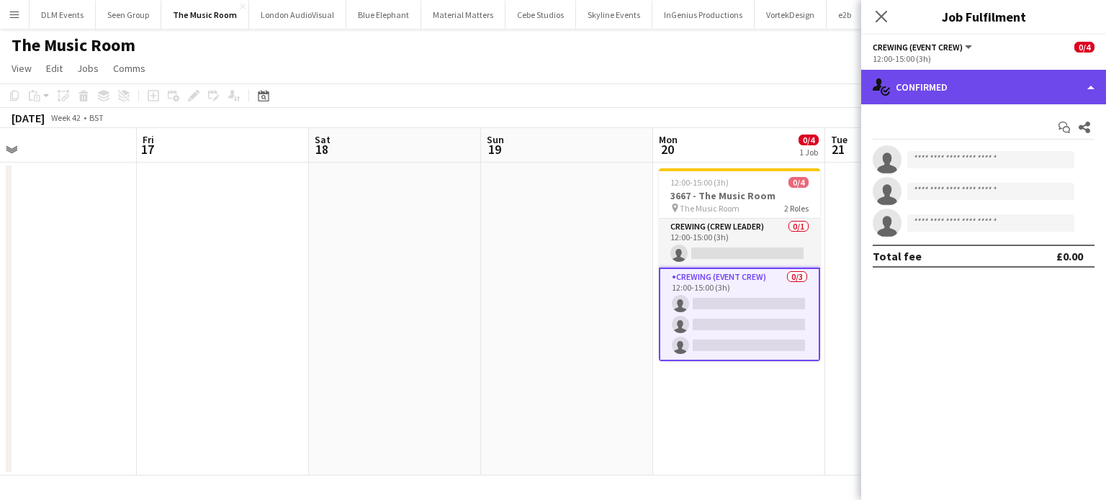
click at [975, 89] on div "single-neutral-actions-check-2 Confirmed" at bounding box center [983, 87] width 245 height 35
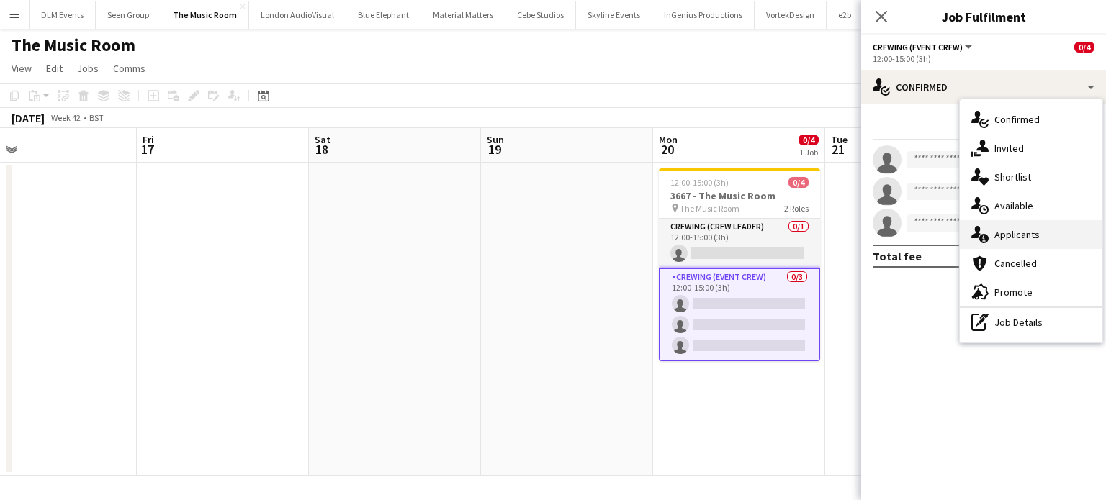
click at [1014, 241] on span "Applicants" at bounding box center [1016, 234] width 45 height 13
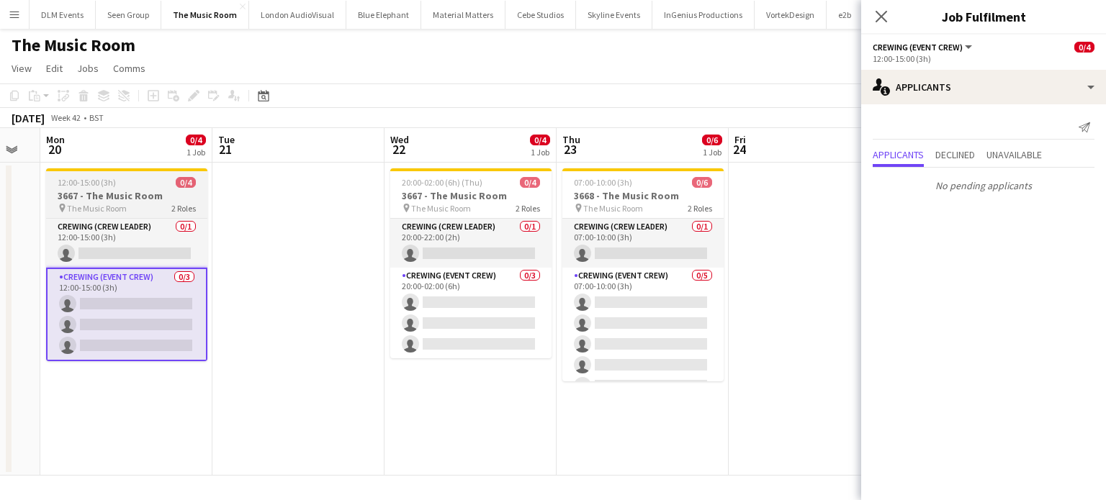
scroll to position [0, 506]
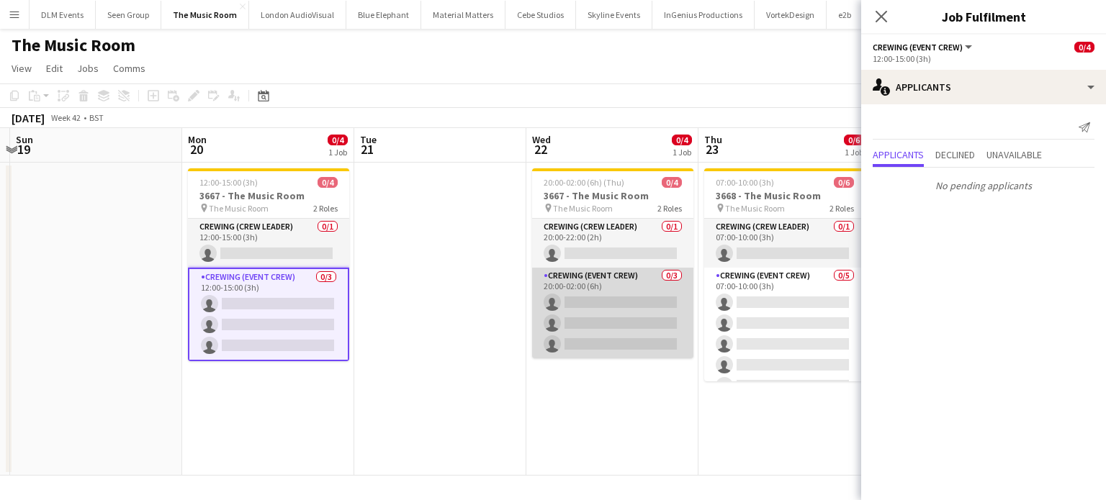
click at [637, 322] on app-card-role "Crewing (Event Crew) 0/3 20:00-02:00 (6h) single-neutral-actions single-neutral…" at bounding box center [612, 313] width 161 height 91
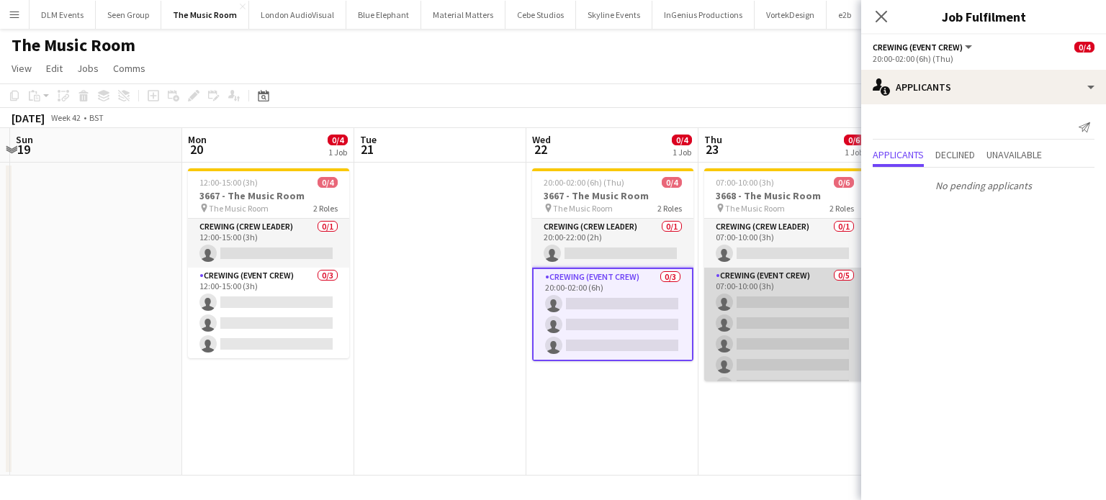
click at [770, 307] on app-card-role "Crewing (Event Crew) 0/5 07:00-10:00 (3h) single-neutral-actions single-neutral…" at bounding box center [784, 334] width 161 height 132
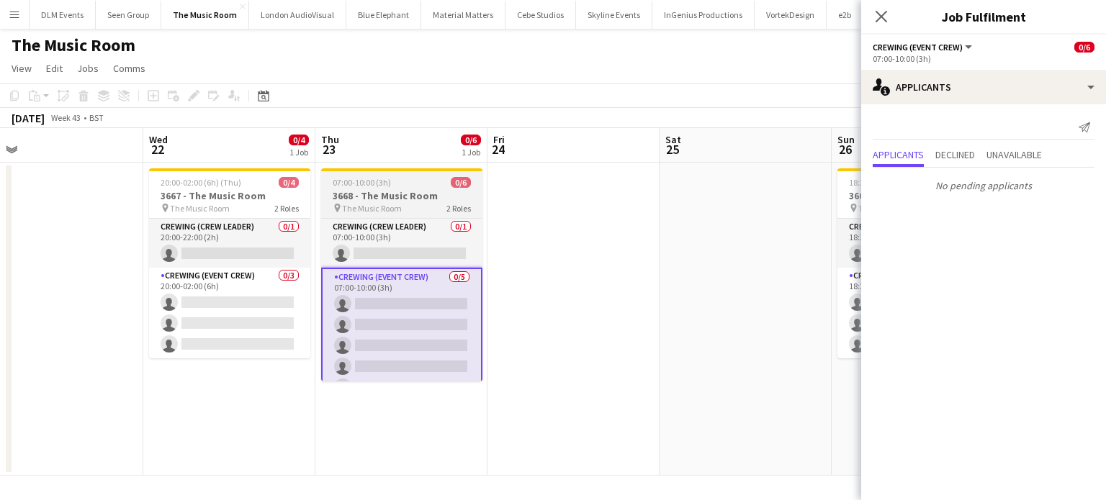
scroll to position [0, 620]
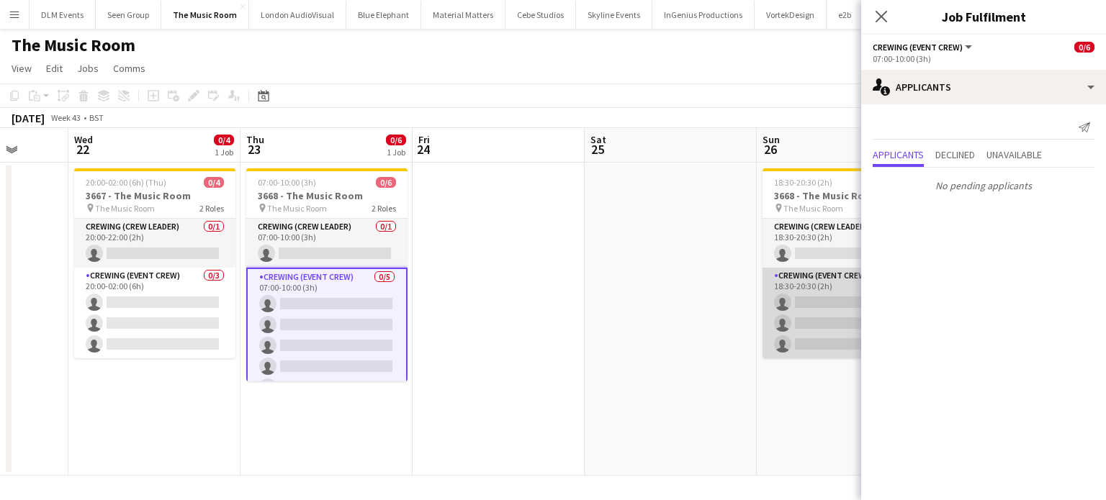
click at [808, 313] on app-card-role "Crewing (Event Crew) 0/3 18:30-20:30 (2h) single-neutral-actions single-neutral…" at bounding box center [843, 313] width 161 height 91
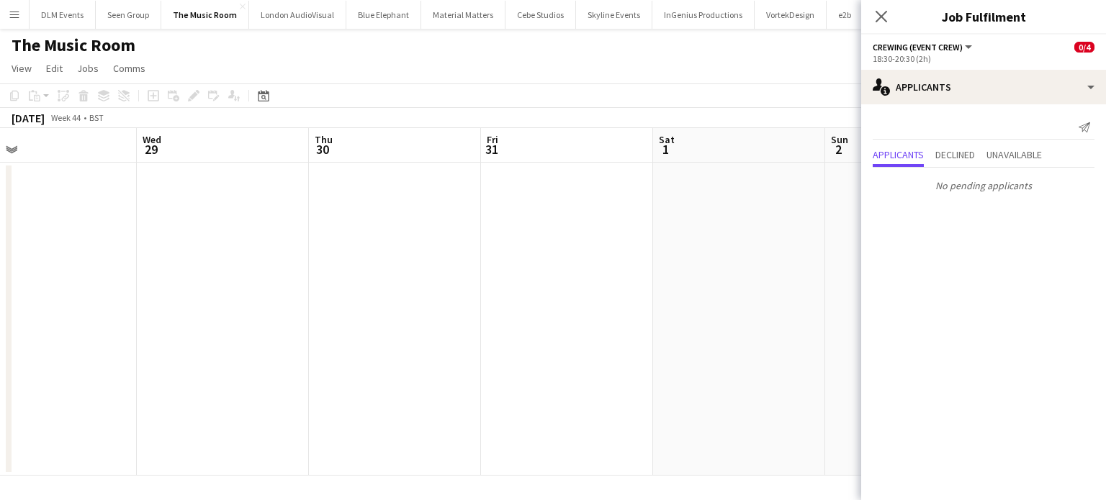
scroll to position [0, 554]
click at [660, 274] on app-date-cell at bounding box center [737, 319] width 172 height 313
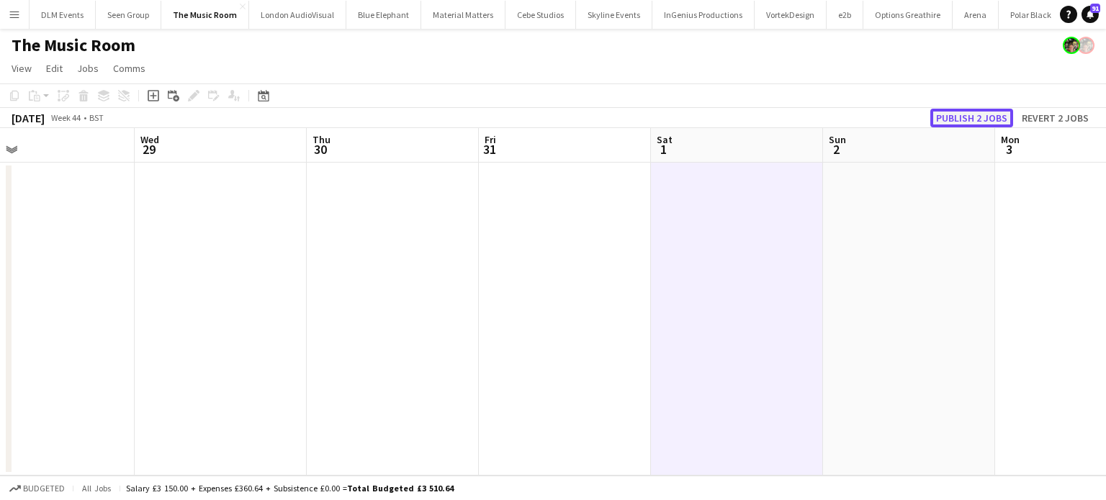
click at [986, 122] on button "Publish 2 jobs" at bounding box center [971, 118] width 83 height 19
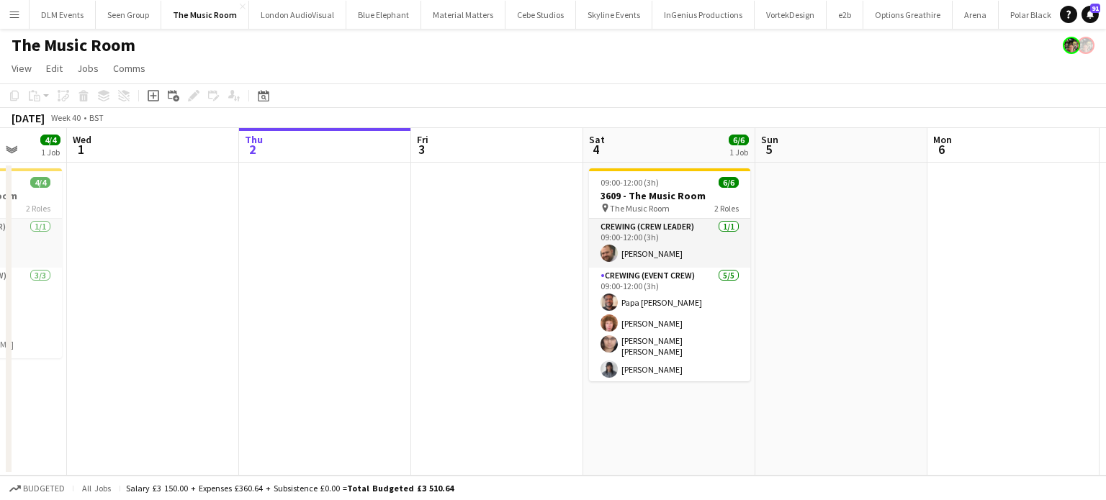
scroll to position [0, 448]
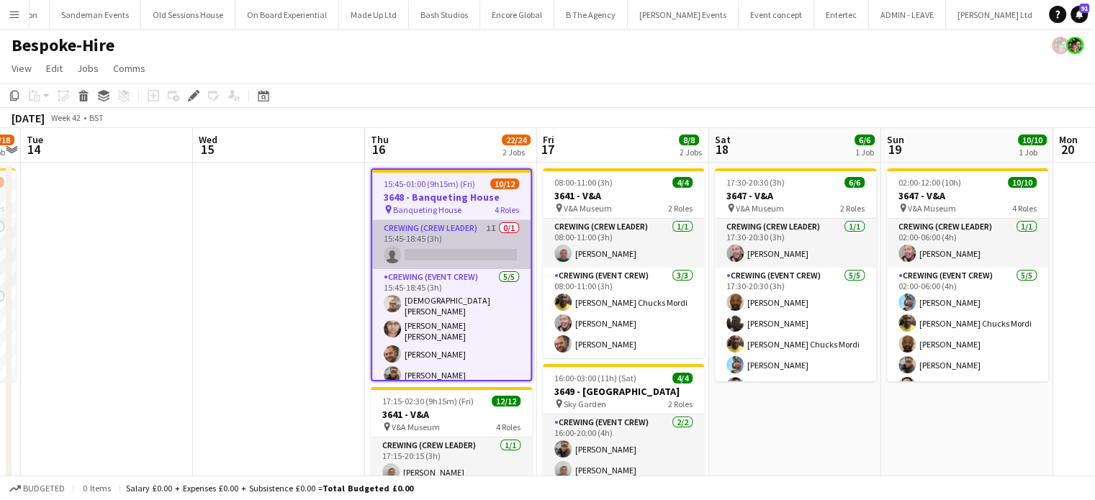
click at [460, 241] on app-card-role "Crewing (Crew Leader) 1I 0/1 15:45-18:45 (3h) single-neutral-actions" at bounding box center [451, 244] width 158 height 49
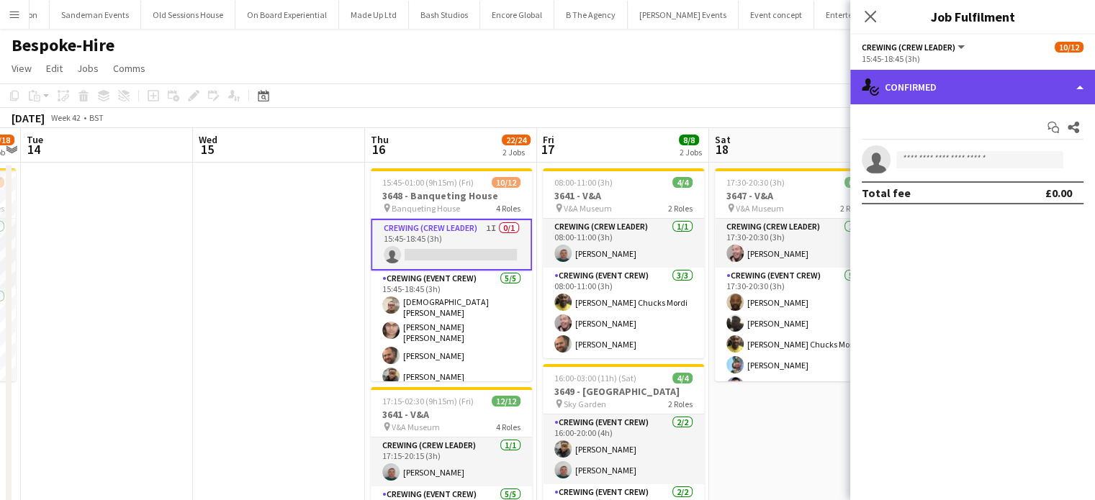
click at [971, 103] on div "single-neutral-actions-check-2 Confirmed" at bounding box center [972, 87] width 245 height 35
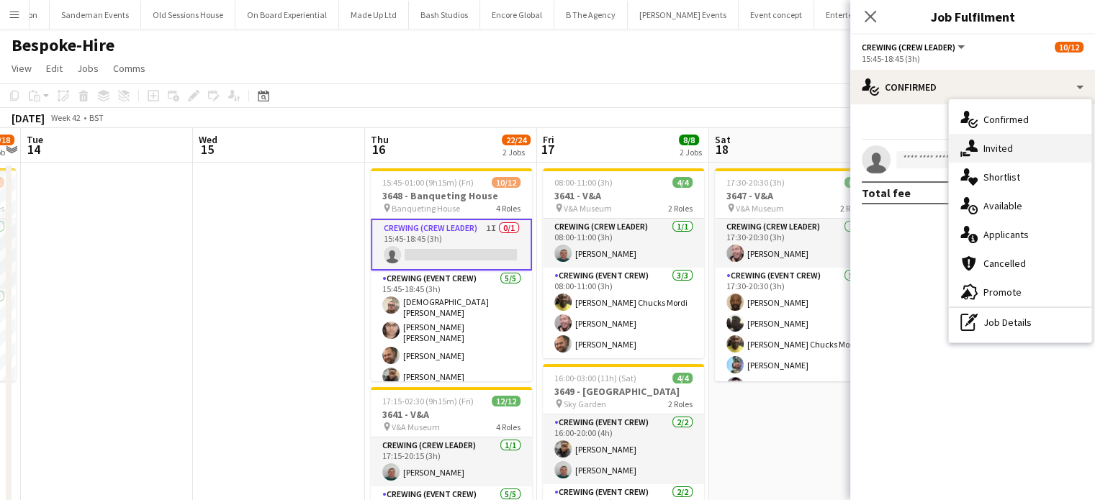
click at [998, 145] on span "Invited" at bounding box center [999, 148] width 30 height 13
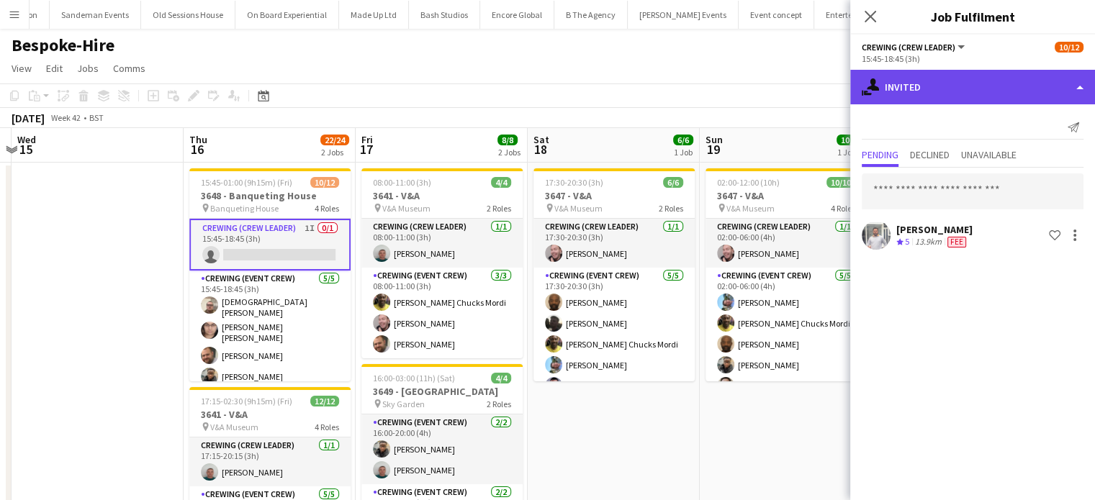
click at [1002, 98] on div "single-neutral-actions-share-1 Invited" at bounding box center [972, 87] width 245 height 35
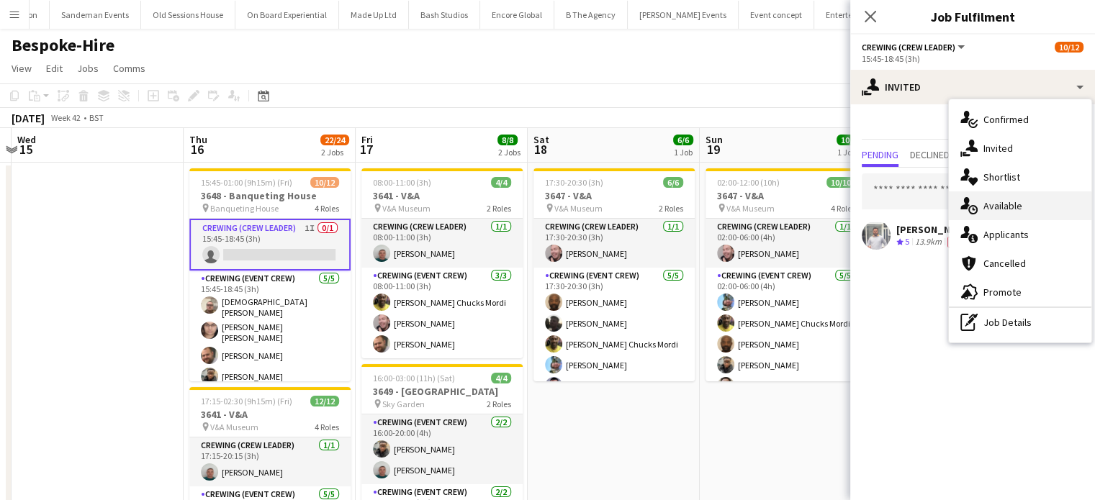
click at [1038, 210] on div "single-neutral-actions-upload Available" at bounding box center [1020, 206] width 143 height 29
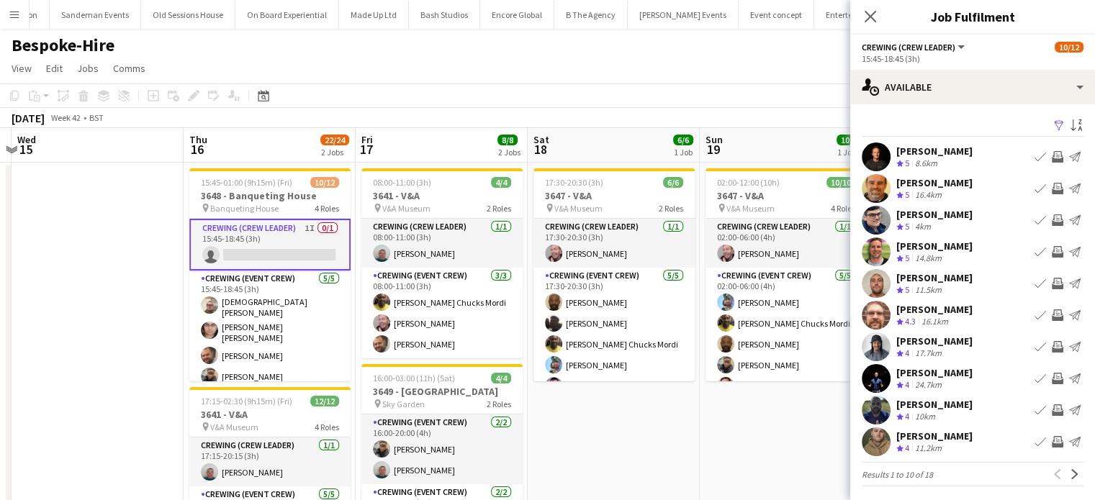
click at [1052, 250] on app-icon "Invite crew" at bounding box center [1058, 252] width 12 height 12
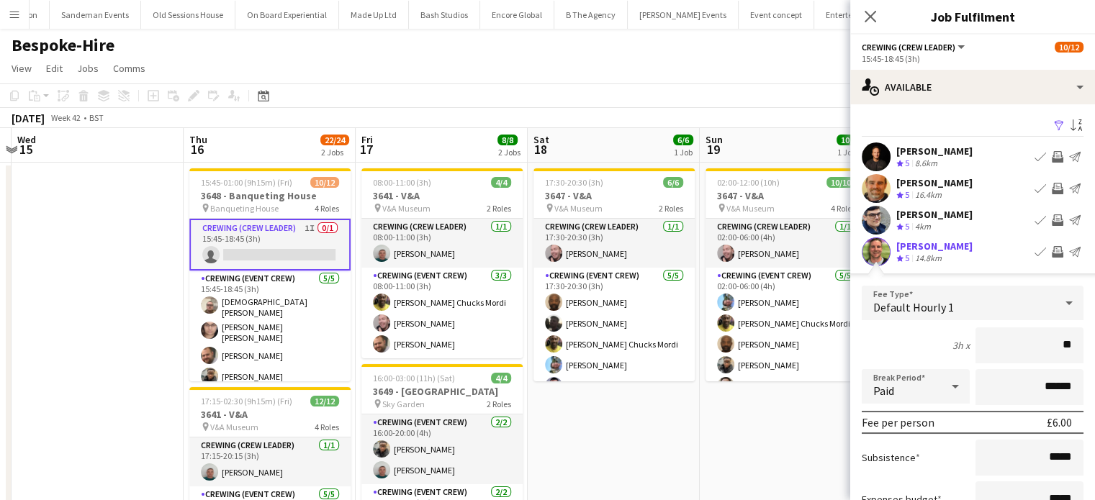
type input "***"
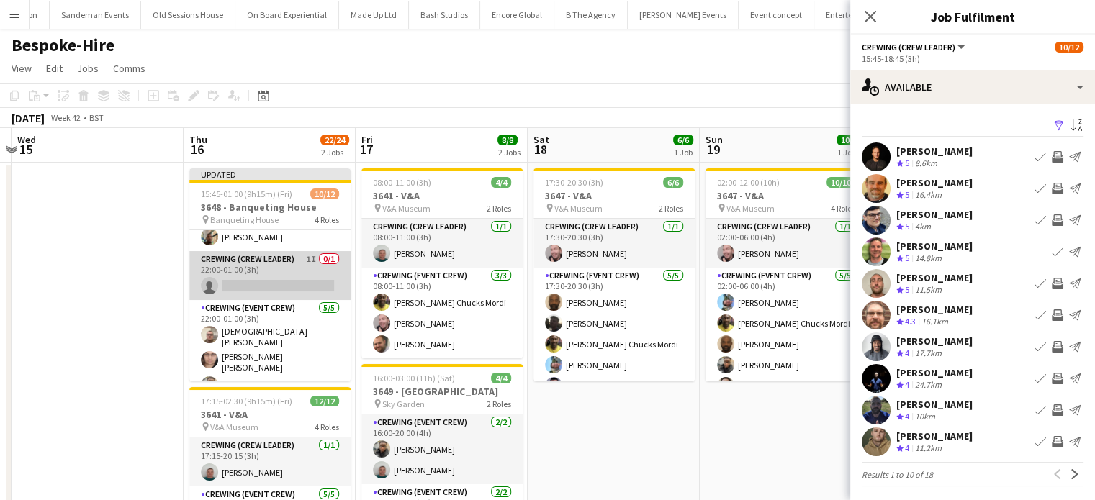
click at [283, 273] on app-card-role "Crewing (Crew Leader) 1I 0/1 22:00-01:00 (3h) single-neutral-actions" at bounding box center [269, 275] width 161 height 49
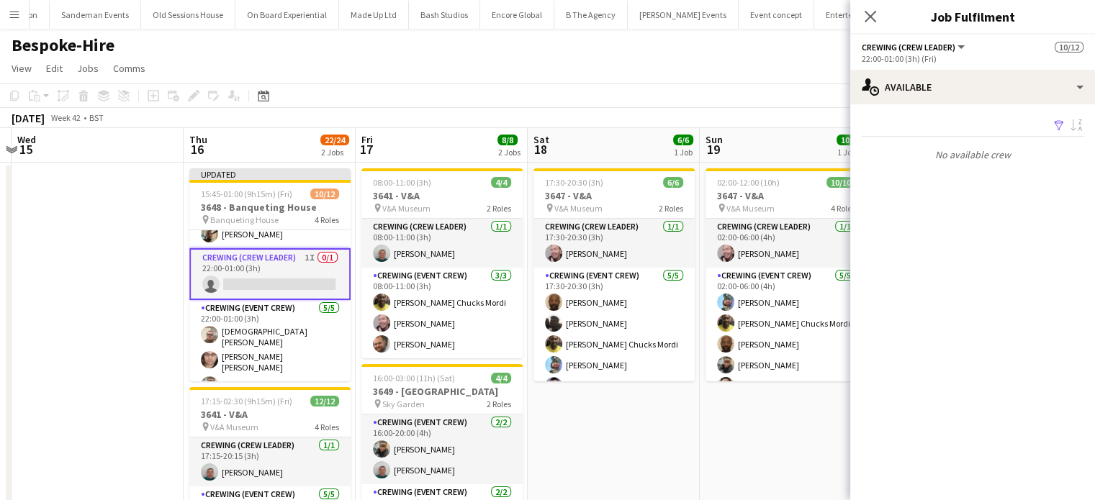
scroll to position [170, 0]
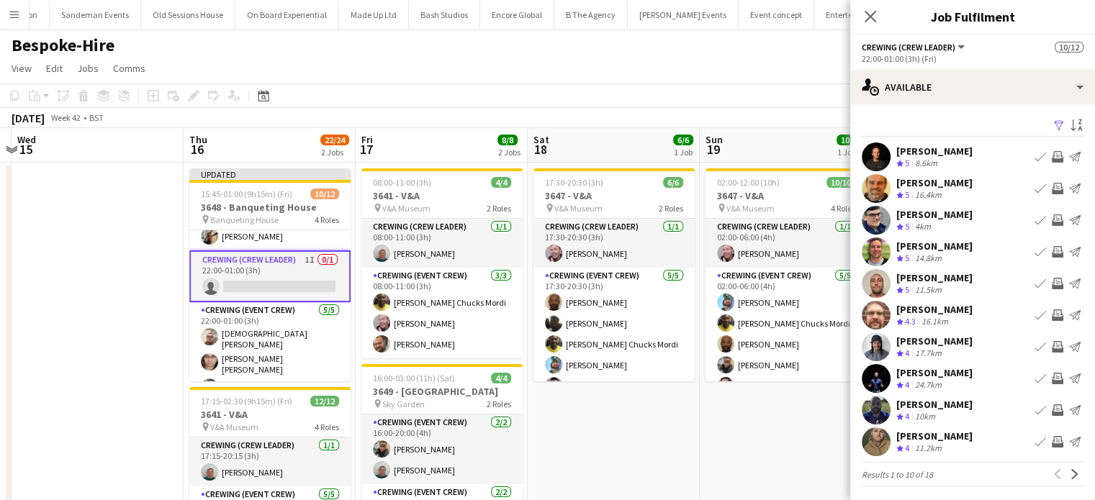
click at [1052, 252] on app-icon "Invite crew" at bounding box center [1058, 252] width 12 height 12
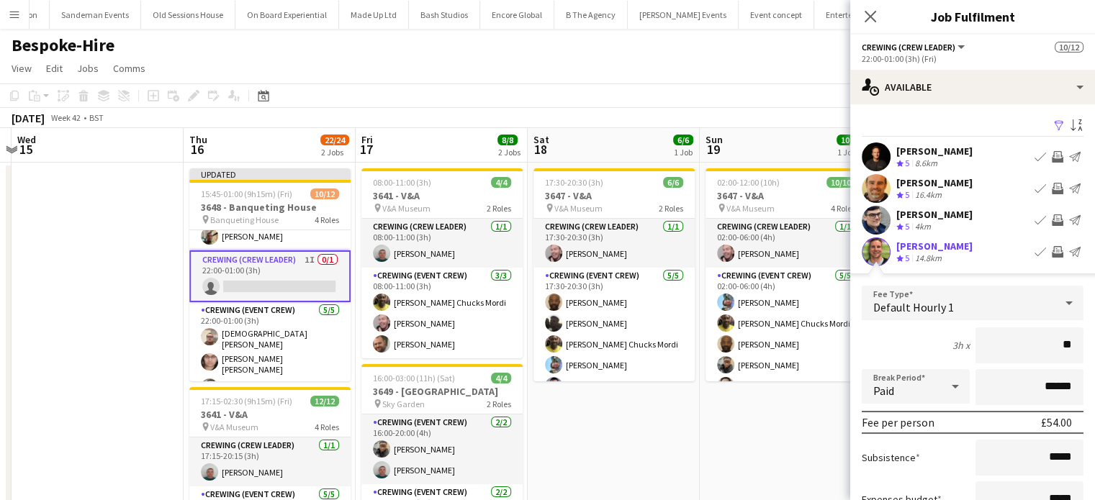
type input "***"
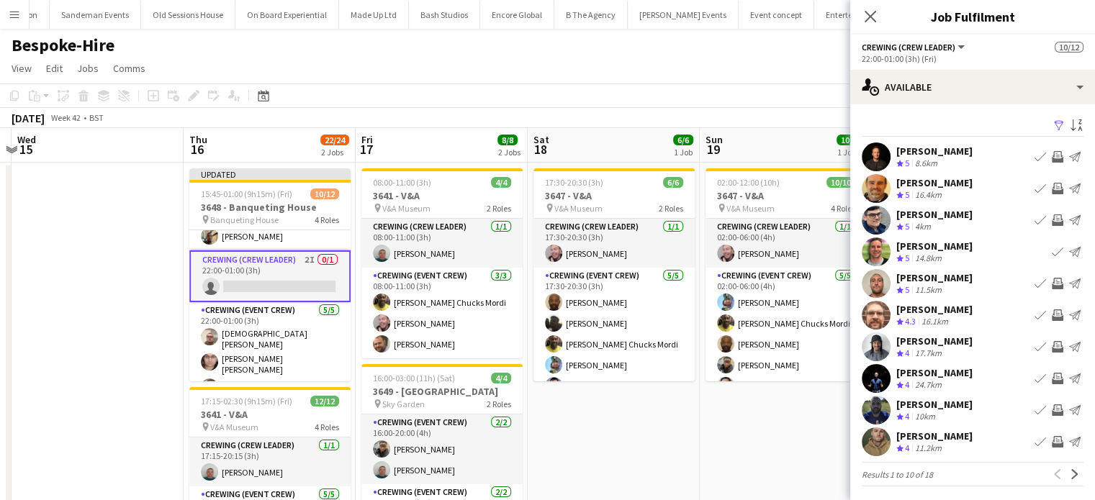
click at [129, 287] on app-date-cell at bounding box center [98, 396] width 172 height 467
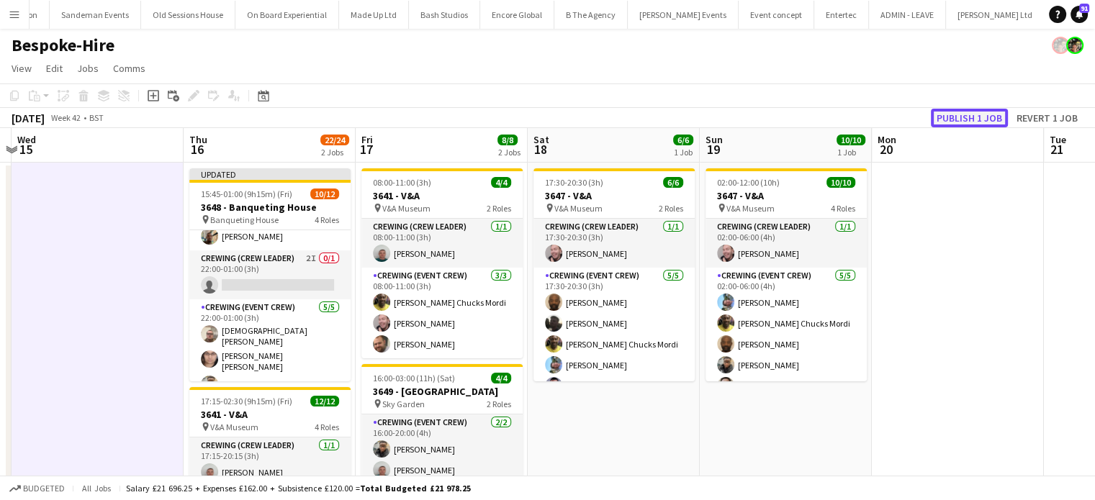
click at [960, 120] on button "Publish 1 job" at bounding box center [969, 118] width 77 height 19
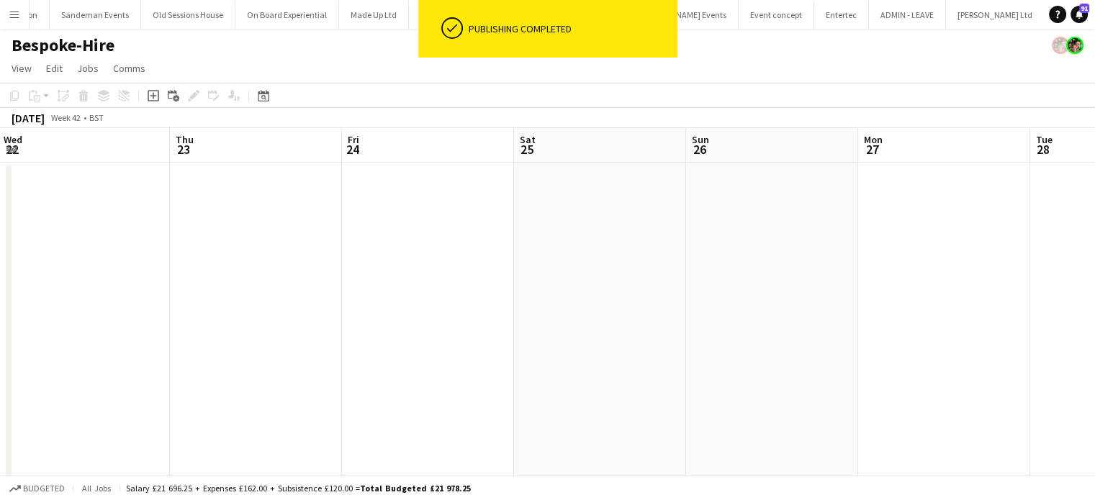
scroll to position [0, 517]
